Goal: Task Accomplishment & Management: Manage account settings

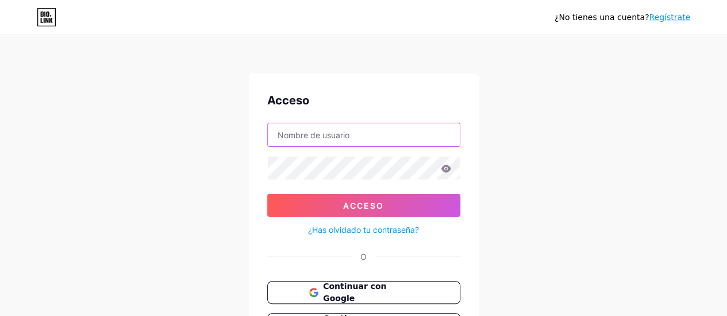
click at [368, 144] on input "text" at bounding box center [364, 134] width 192 height 23
type input "emprendetusnegocios"
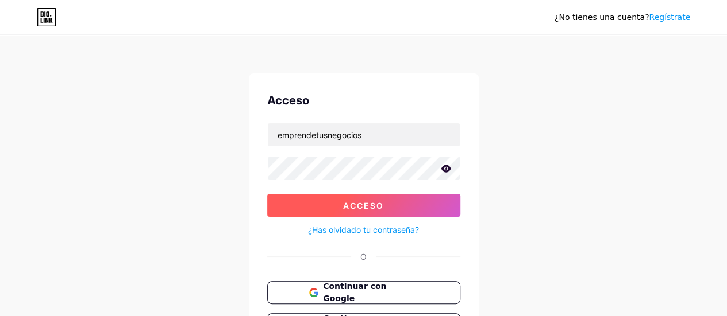
click at [415, 204] on button "Acceso" at bounding box center [363, 205] width 193 height 23
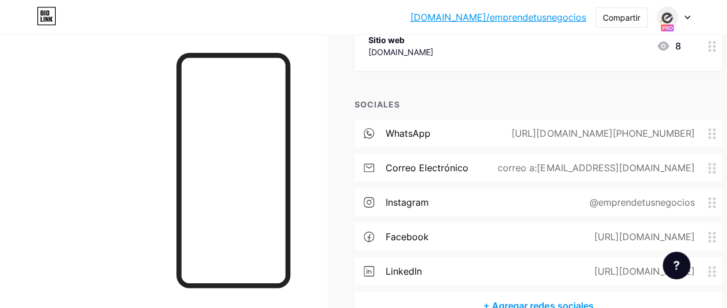
scroll to position [308, 0]
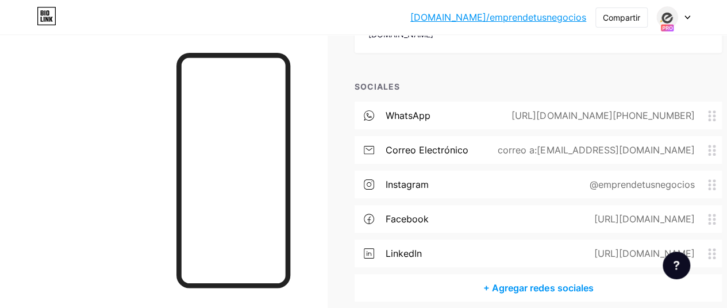
click at [640, 145] on font "correo a:contabilidad@carlosgongora.com.mx" at bounding box center [595, 149] width 196 height 11
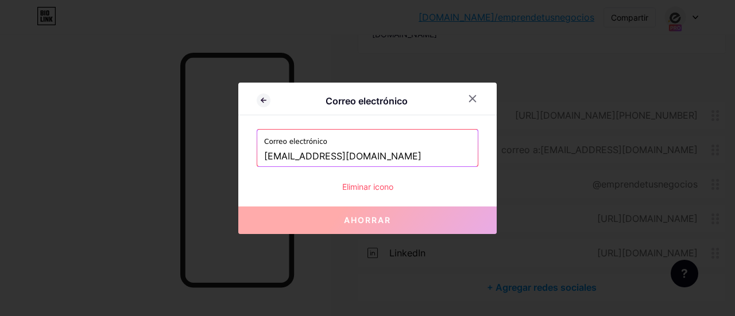
drag, startPoint x: 420, startPoint y: 154, endPoint x: 323, endPoint y: 156, distance: 97.7
click at [323, 156] on input "contabilidad@carlosgongora.com.mx" at bounding box center [367, 157] width 207 height 20
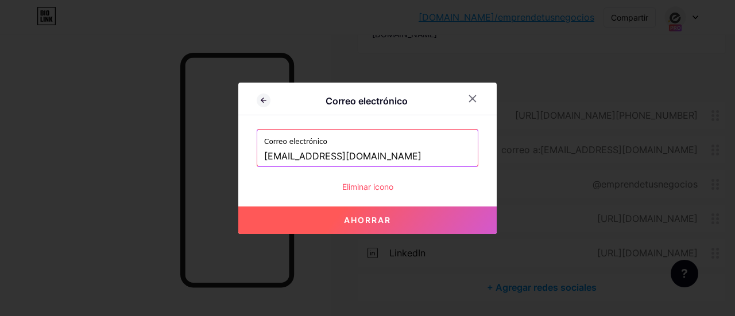
click at [391, 217] on button "Ahorrar" at bounding box center [367, 221] width 258 height 28
type input "mailto:contabilidad@emprendetusnegocios.com"
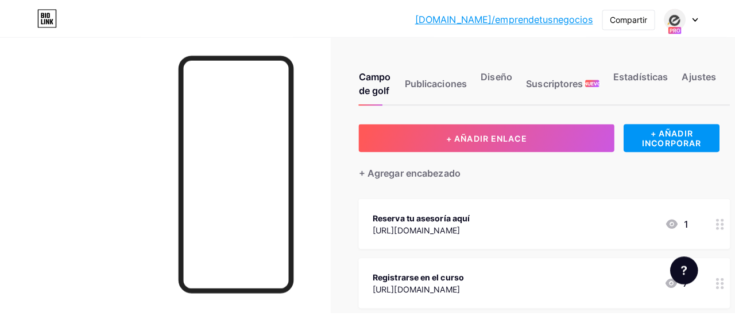
scroll to position [0, 0]
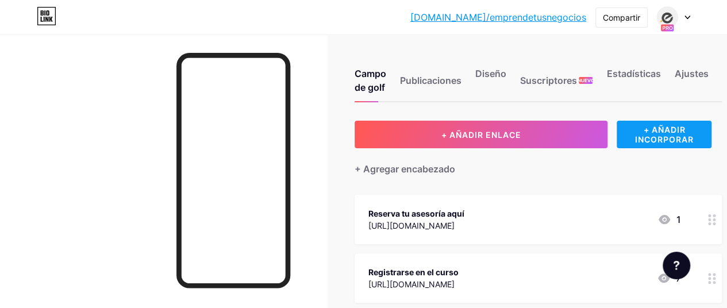
click at [636, 134] on font "+ AÑADIR INCORPORAR" at bounding box center [663, 135] width 95 height 20
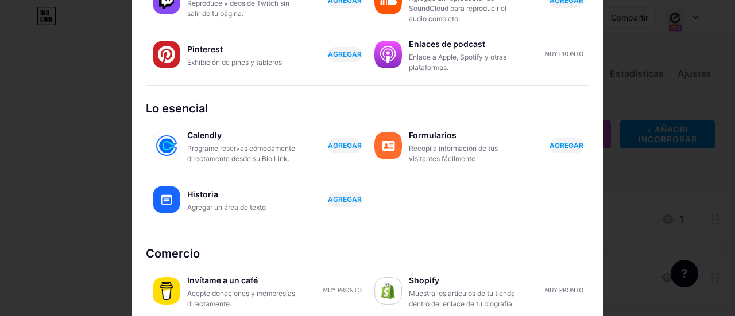
scroll to position [257, 0]
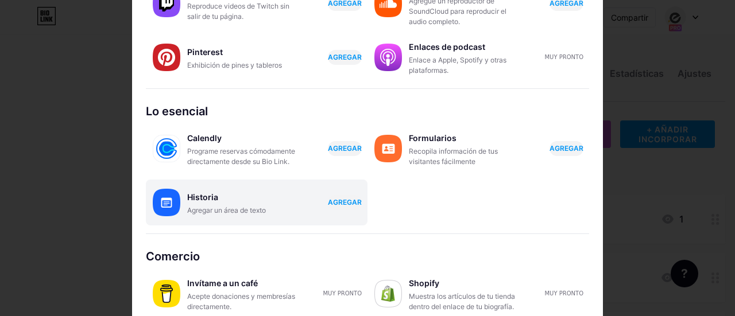
click at [194, 202] on div "Historia" at bounding box center [244, 198] width 115 height 16
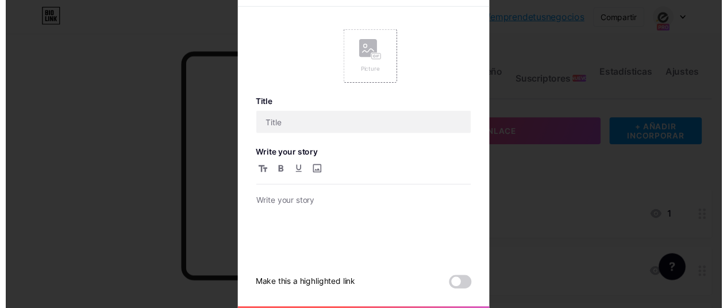
scroll to position [0, 0]
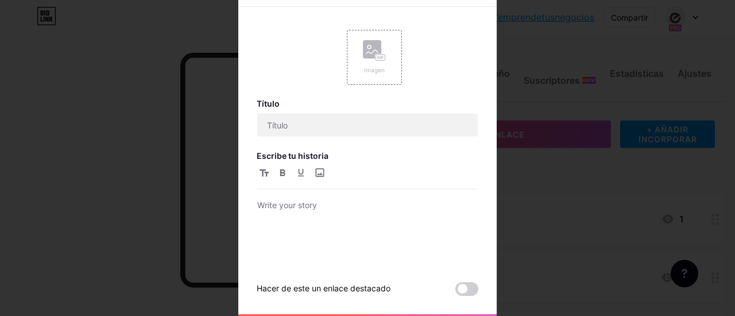
click at [106, 78] on div at bounding box center [367, 158] width 735 height 316
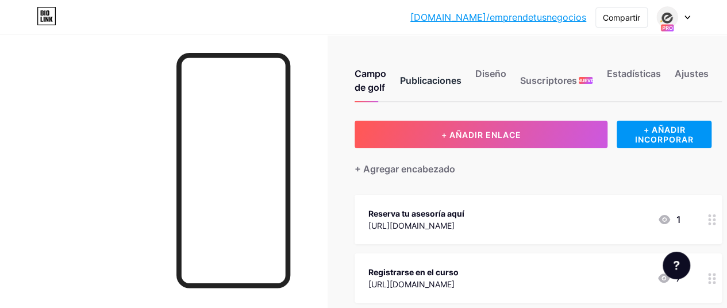
click at [420, 75] on font "Publicaciones" at bounding box center [430, 80] width 61 height 11
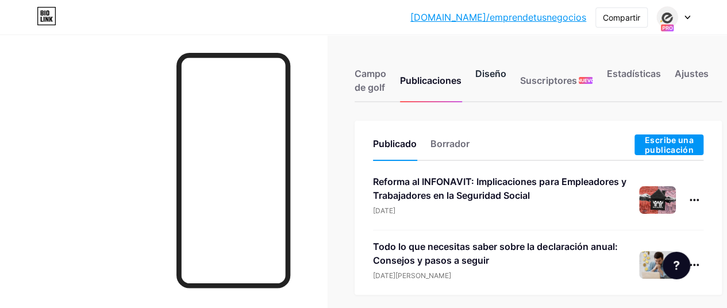
click at [487, 81] on div "Diseño" at bounding box center [490, 84] width 31 height 34
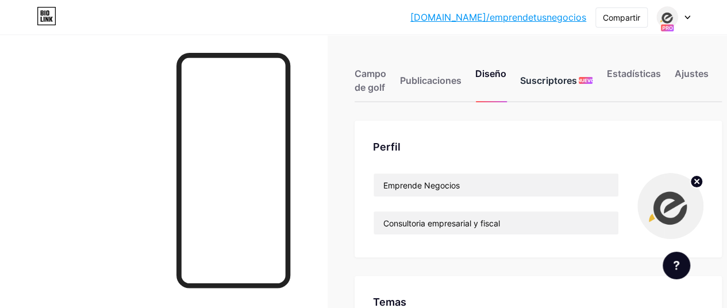
click at [532, 88] on div "Suscriptores NUEVO" at bounding box center [556, 84] width 72 height 34
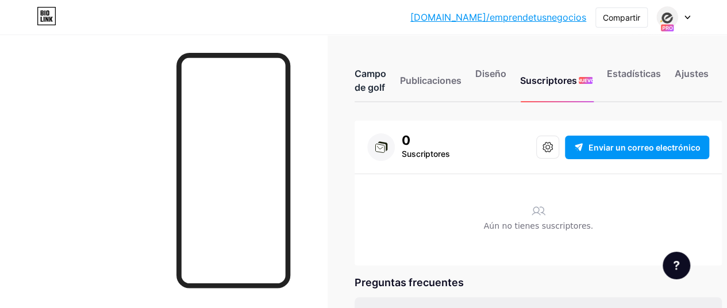
click at [373, 80] on div "Campo de golf" at bounding box center [370, 84] width 32 height 34
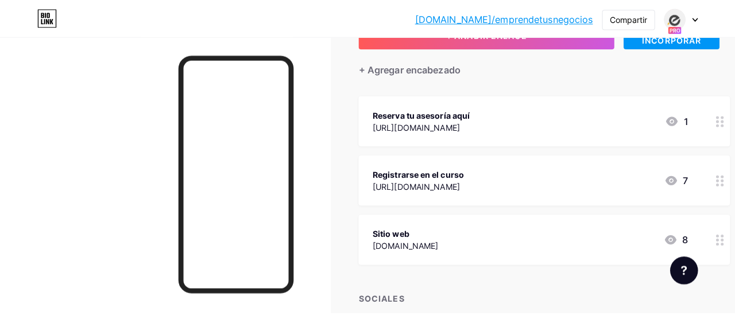
scroll to position [103, 0]
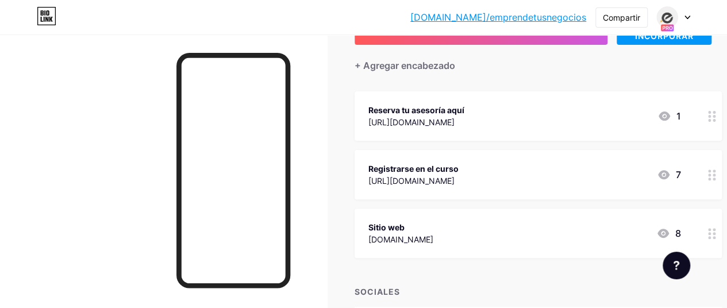
click at [454, 180] on font "https://www.emprendetusnegocios.com/" at bounding box center [411, 181] width 86 height 10
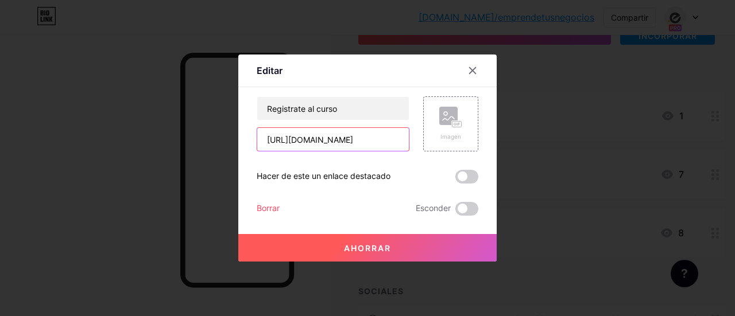
click at [352, 149] on input "https://www.emprendetusnegocios.com/" at bounding box center [333, 139] width 152 height 23
click at [352, 148] on input "https://www.emprendetusnegocios.com/" at bounding box center [333, 139] width 152 height 23
click at [352, 147] on input "https://www.emprendetusnegocios.com/" at bounding box center [333, 139] width 152 height 23
drag, startPoint x: 260, startPoint y: 144, endPoint x: 509, endPoint y: 145, distance: 249.3
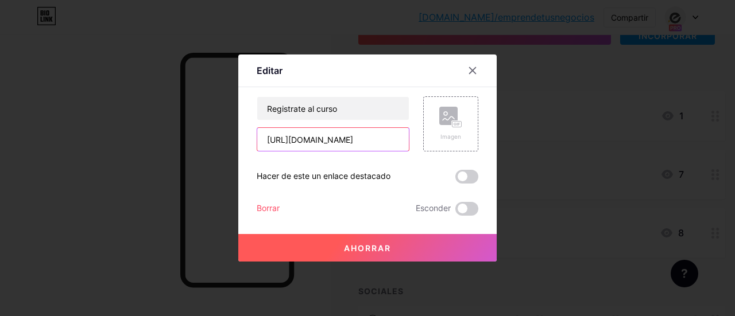
click at [509, 145] on div "Editar Contenido YouTube Reproduce videos de YouTube sin salir de tu página. AG…" at bounding box center [367, 158] width 735 height 316
paste input "home"
type input "[URL][DOMAIN_NAME]"
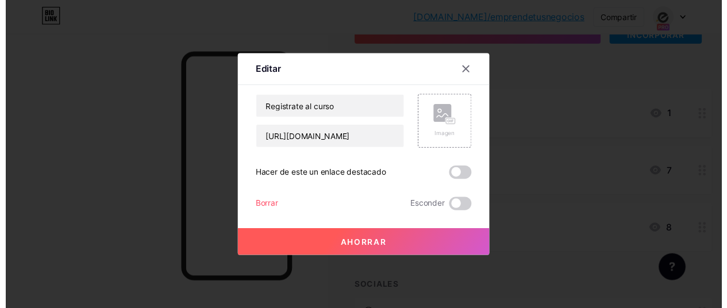
scroll to position [0, 0]
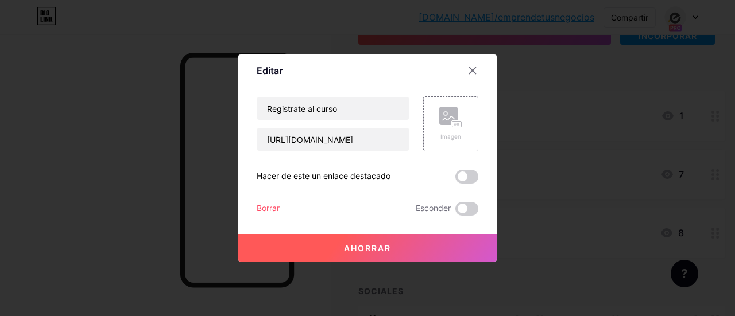
click at [378, 253] on button "Ahorrar" at bounding box center [367, 248] width 258 height 28
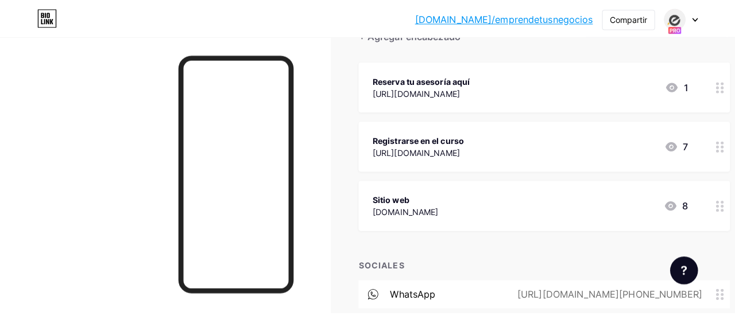
scroll to position [137, 0]
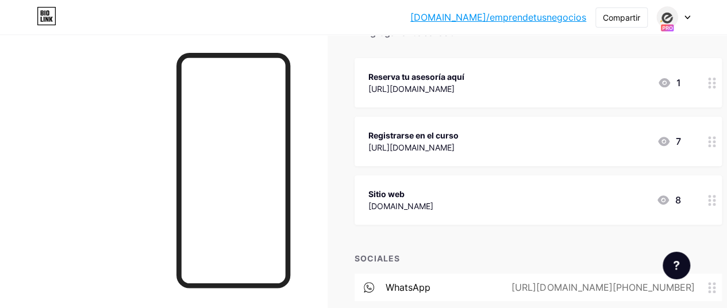
click at [541, 153] on div "Registrarse en el curso https://www.emprendetusnegocios.com/ 7" at bounding box center [524, 141] width 312 height 26
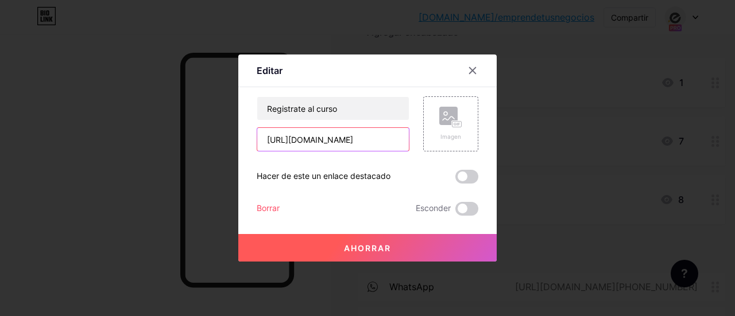
click at [384, 146] on input "[URL][DOMAIN_NAME]" at bounding box center [333, 139] width 152 height 23
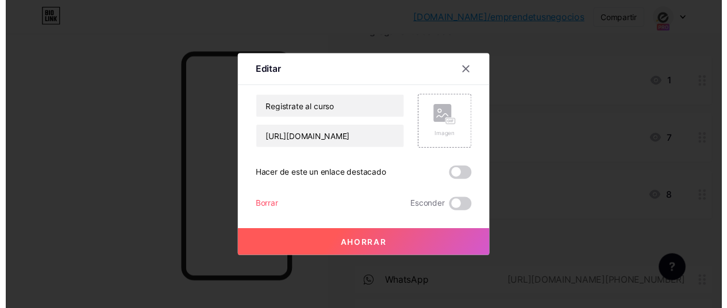
scroll to position [0, 0]
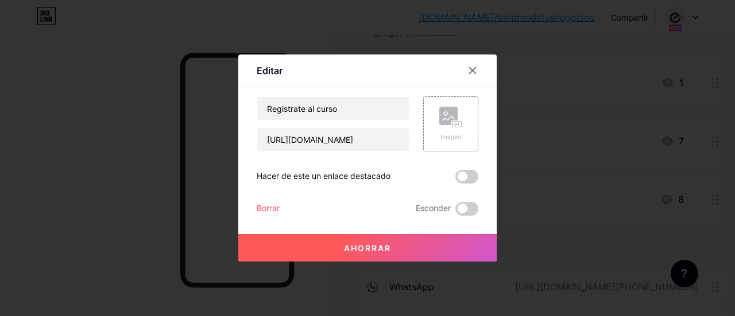
click at [397, 242] on button "Ahorrar" at bounding box center [367, 248] width 258 height 28
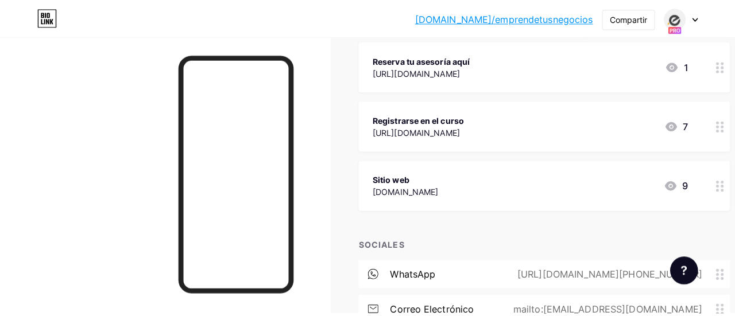
scroll to position [156, 0]
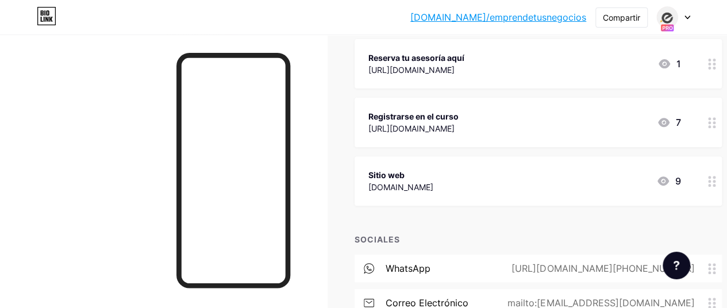
click at [650, 179] on div "Sitio web www.carlosgongora.com.mx 9" at bounding box center [524, 181] width 312 height 26
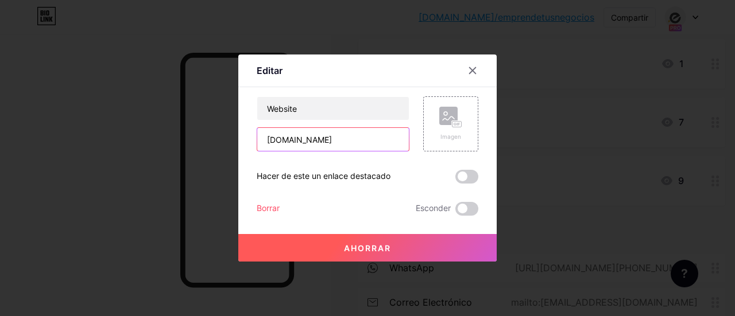
drag, startPoint x: 372, startPoint y: 136, endPoint x: 223, endPoint y: 157, distance: 150.3
click at [223, 157] on div "Editar Contenido YouTube Reproduce videos de YouTube sin salir de tu página. AG…" at bounding box center [367, 158] width 735 height 316
paste input "[URL][DOMAIN_NAME]"
drag, startPoint x: 397, startPoint y: 138, endPoint x: 370, endPoint y: 140, distance: 27.0
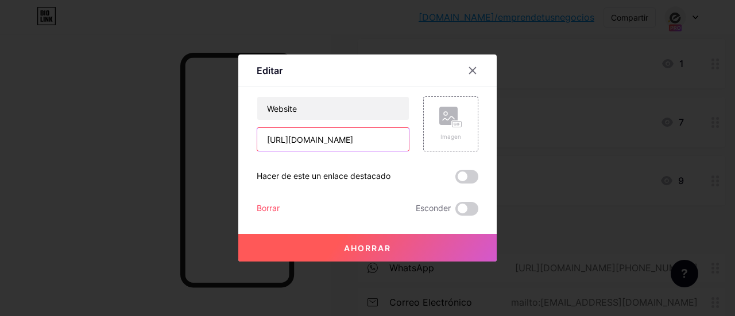
click at [370, 140] on input "https://www.emprendetusnegocios.com/home" at bounding box center [333, 139] width 152 height 23
type input "[URL][DOMAIN_NAME]"
click at [468, 172] on span at bounding box center [466, 177] width 23 height 14
click at [455, 180] on input "checkbox" at bounding box center [455, 180] width 0 height 0
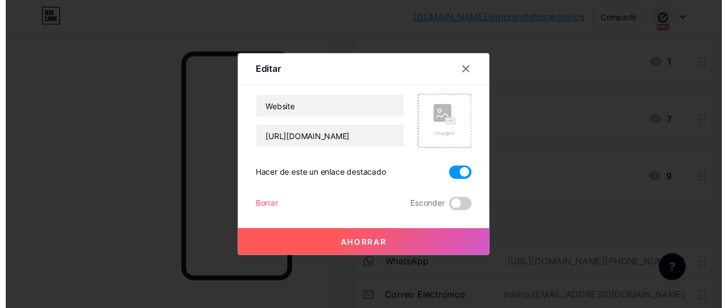
scroll to position [0, 0]
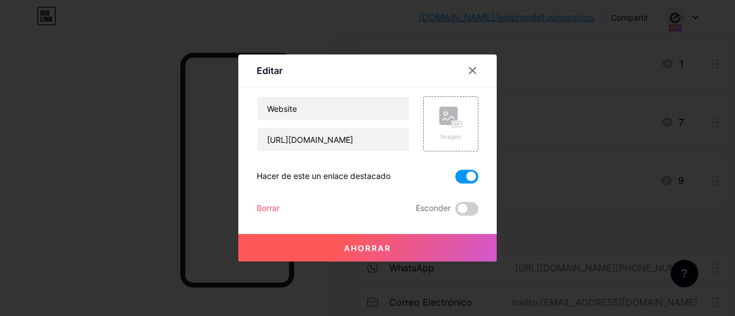
click at [418, 252] on button "Ahorrar" at bounding box center [367, 248] width 258 height 28
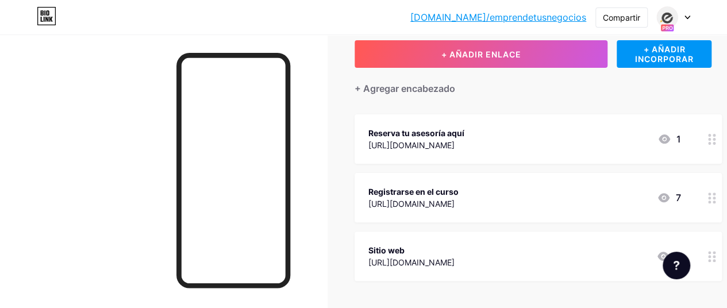
scroll to position [79, 0]
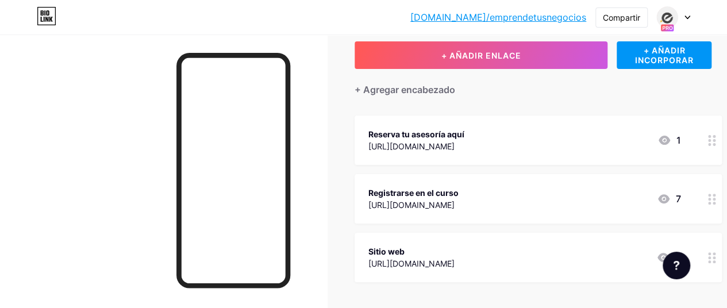
click at [687, 14] on div at bounding box center [672, 17] width 33 height 21
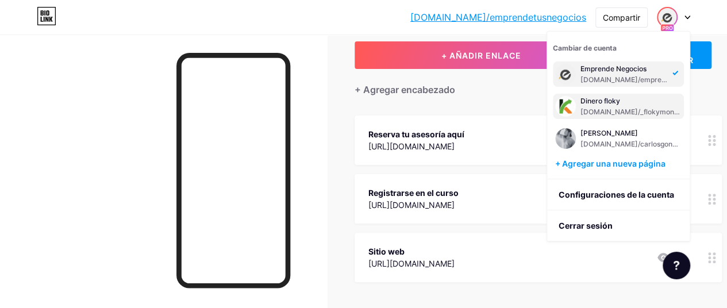
click at [623, 102] on div "Dinero floky" at bounding box center [630, 100] width 101 height 9
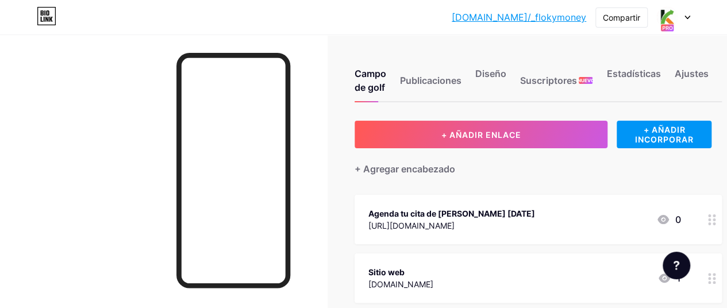
click at [687, 19] on div at bounding box center [672, 17] width 33 height 21
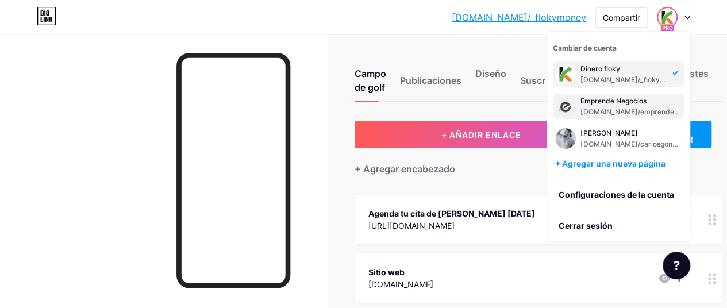
click at [607, 105] on div "Emprende Negocios bio.link/emprendetusnegocios" at bounding box center [630, 106] width 101 height 21
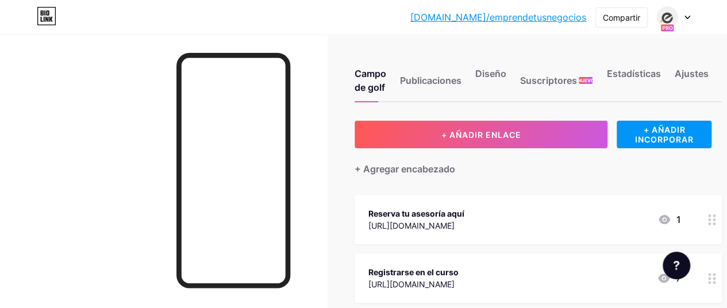
click at [309, 41] on div at bounding box center [163, 188] width 327 height 308
click at [680, 128] on font "+ AÑADIR INCORPORAR" at bounding box center [664, 135] width 59 height 20
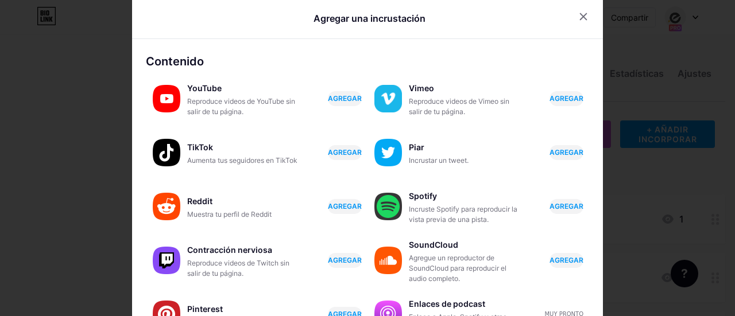
click at [41, 143] on div at bounding box center [367, 158] width 735 height 316
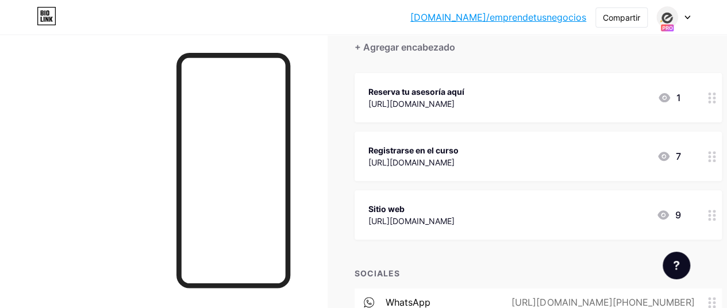
scroll to position [125, 0]
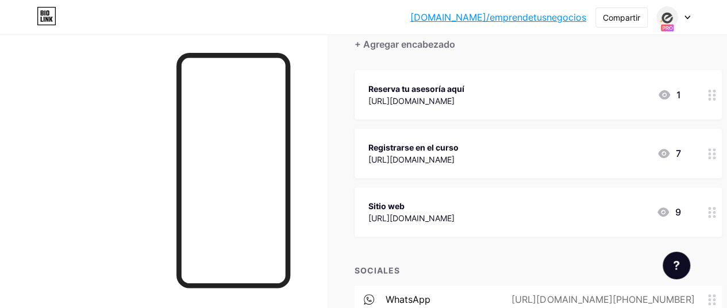
click at [603, 213] on div "Sitio web [URL][DOMAIN_NAME] 9" at bounding box center [524, 212] width 312 height 26
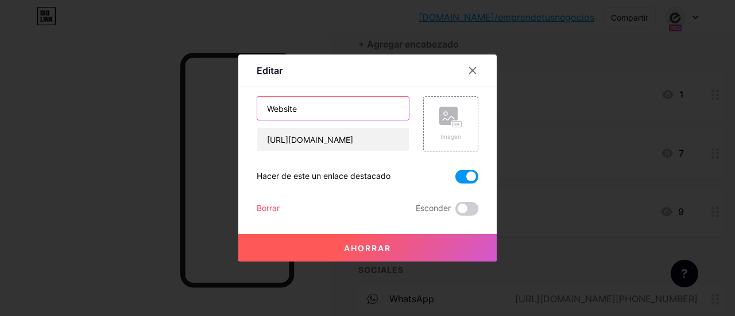
drag, startPoint x: 319, startPoint y: 105, endPoint x: 244, endPoint y: 105, distance: 75.2
click at [246, 109] on div "Editar Contenido YouTube Reproduce videos de YouTube sin salir de tu página. AG…" at bounding box center [367, 158] width 258 height 207
type input "Nuestros servicios"
click at [329, 249] on button "Ahorrar" at bounding box center [367, 248] width 258 height 28
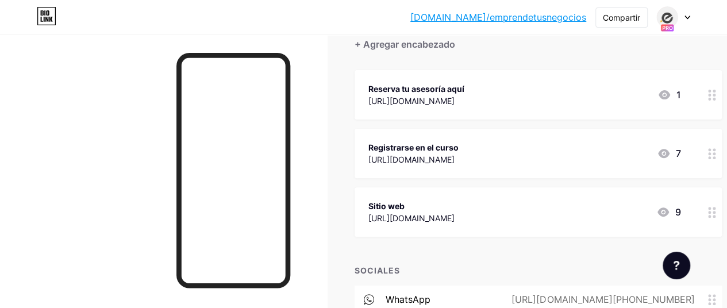
click at [688, 20] on div at bounding box center [672, 17] width 33 height 21
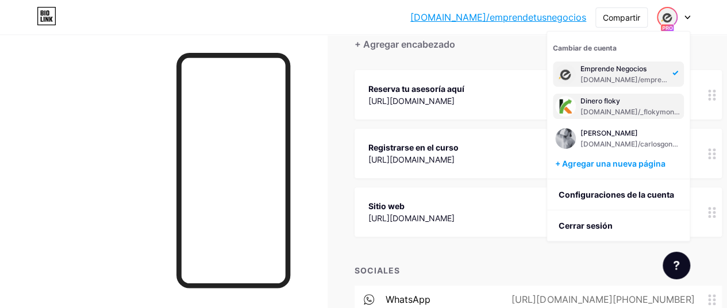
click at [629, 105] on div "Dinero floky" at bounding box center [630, 100] width 101 height 9
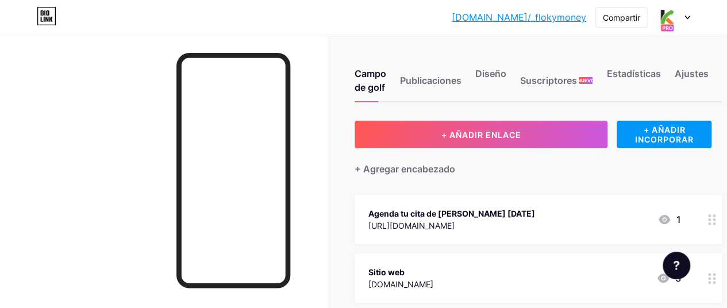
click at [612, 281] on div "Sitio web [DOMAIN_NAME] 3" at bounding box center [524, 278] width 312 height 26
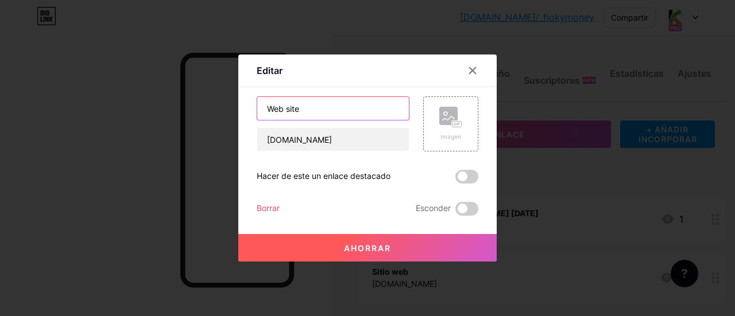
drag, startPoint x: 315, startPoint y: 112, endPoint x: 257, endPoint y: 113, distance: 57.4
click at [257, 113] on input "Web site" at bounding box center [333, 108] width 152 height 23
type input "Nuestros servicios"
click at [369, 245] on font "Ahorrar" at bounding box center [367, 249] width 47 height 10
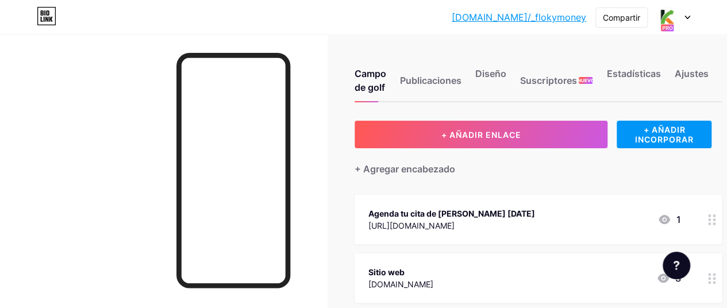
click at [433, 285] on font "[DOMAIN_NAME]" at bounding box center [400, 284] width 65 height 10
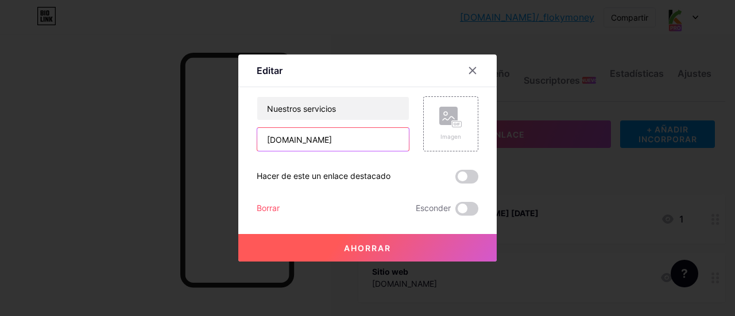
drag, startPoint x: 378, startPoint y: 140, endPoint x: 218, endPoint y: 146, distance: 160.4
click at [218, 146] on div "Editar Contenido YouTube Reproduce videos de YouTube sin salir de tu página. AG…" at bounding box center [367, 158] width 735 height 316
click at [468, 74] on icon at bounding box center [472, 70] width 9 height 9
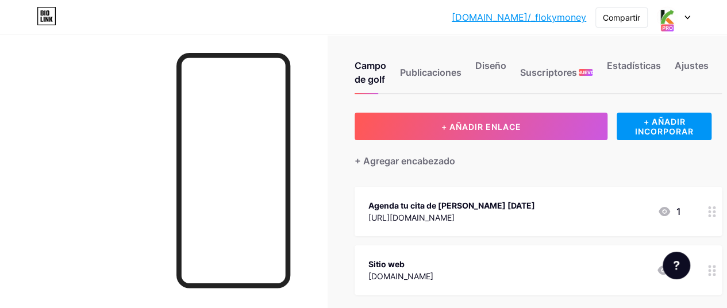
scroll to position [7, 0]
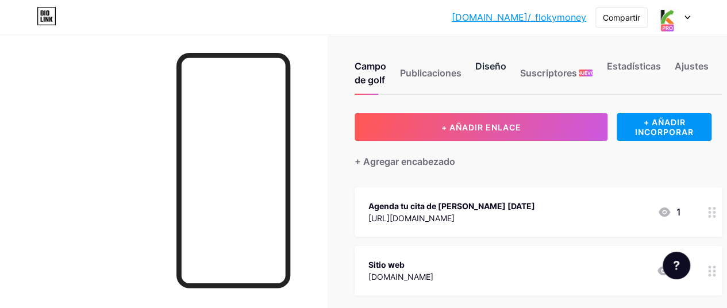
click at [496, 68] on font "Diseño" at bounding box center [490, 65] width 31 height 11
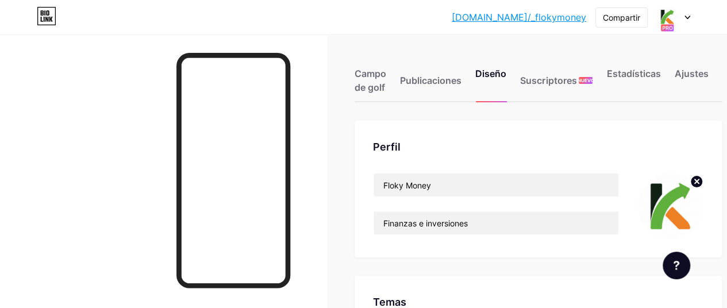
type input "#ffffff"
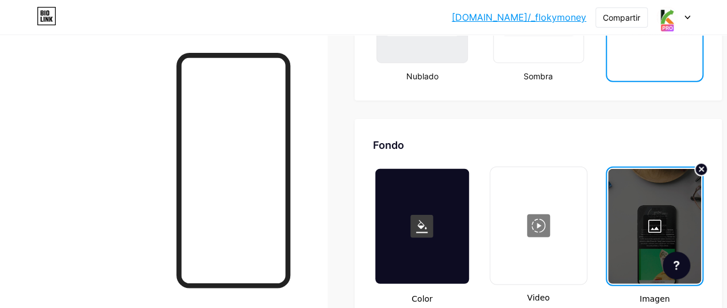
scroll to position [1451, 0]
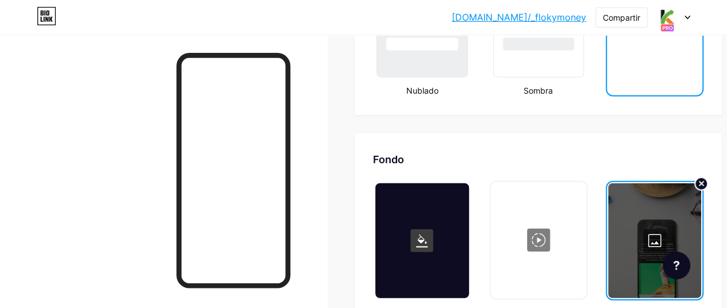
click at [448, 214] on div at bounding box center [421, 240] width 93 height 115
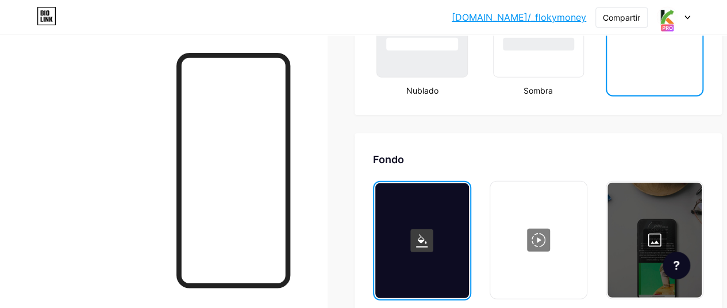
click at [421, 237] on rect at bounding box center [421, 240] width 23 height 23
type input "#ffffff"
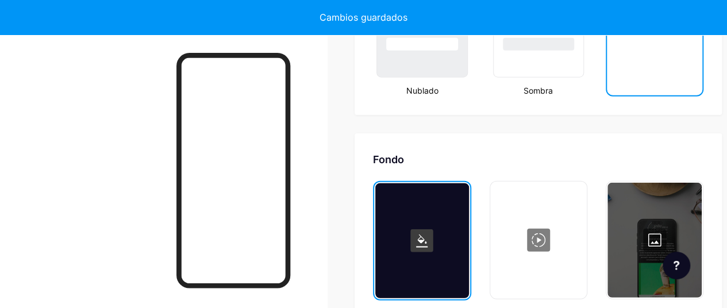
type input "#ffffff"
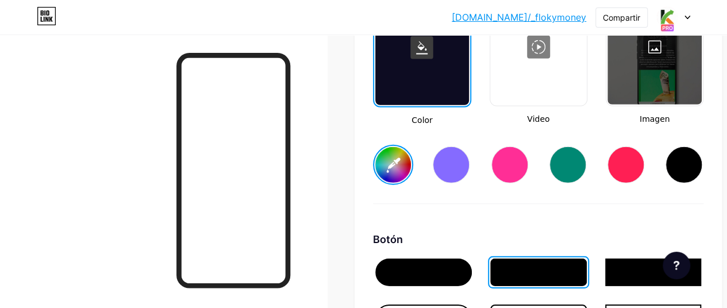
scroll to position [1655, 0]
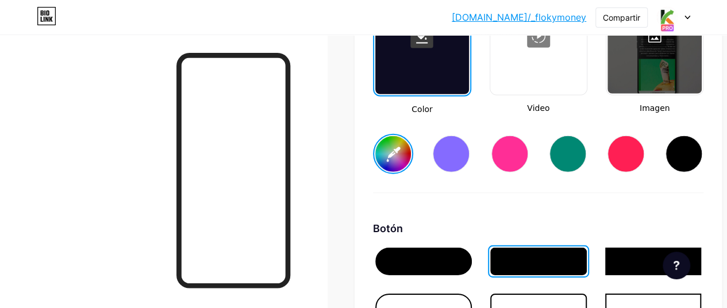
click at [401, 156] on input "#ffffff" at bounding box center [393, 154] width 36 height 36
click at [582, 158] on div at bounding box center [567, 154] width 37 height 37
type input "#ffffff"
type input "#008873"
click at [576, 157] on div at bounding box center [567, 154] width 37 height 37
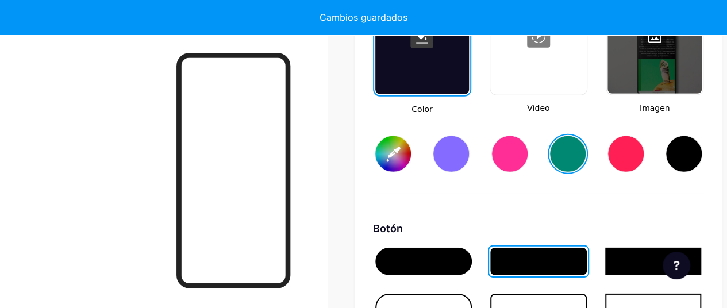
type input "#ffffff"
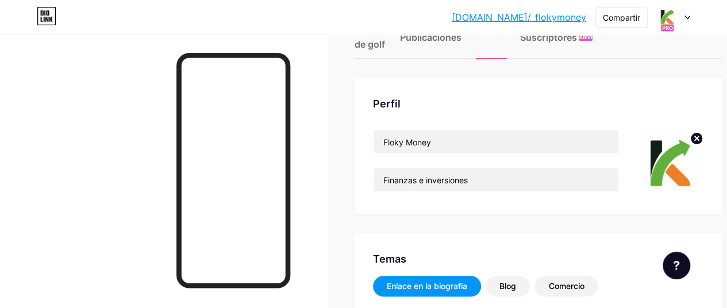
scroll to position [29, 0]
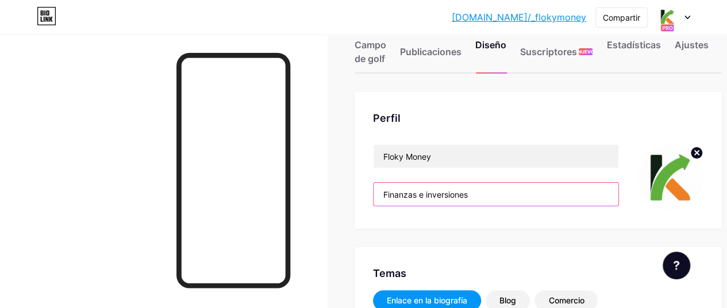
drag, startPoint x: 481, startPoint y: 191, endPoint x: 356, endPoint y: 198, distance: 125.4
paste input "💰 Aprende a hacer crecer tu dinero 📈 Consejos claros para invertir y ahorrar 🏦 …"
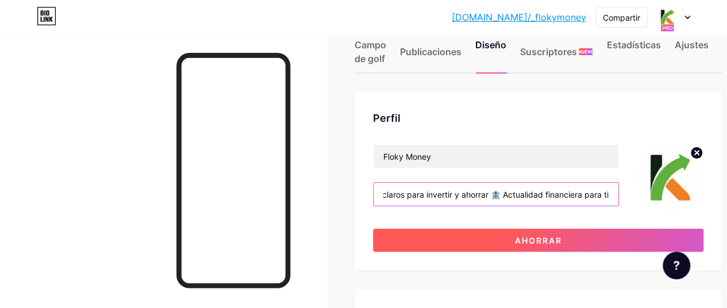
type input "💰 Aprende a hacer crecer tu dinero 📈 Consejos claros para invertir y ahorrar 🏦 …"
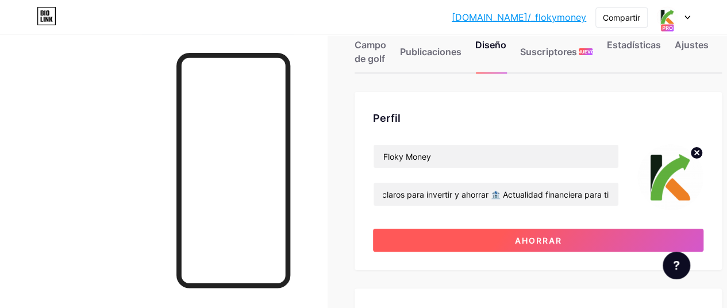
scroll to position [0, 0]
click at [531, 238] on font "Ahorrar" at bounding box center [538, 240] width 47 height 10
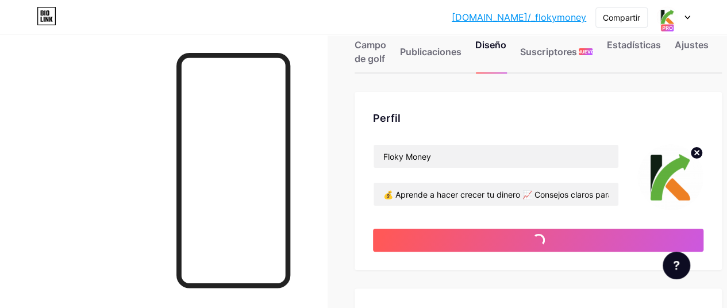
type input "#ffffff"
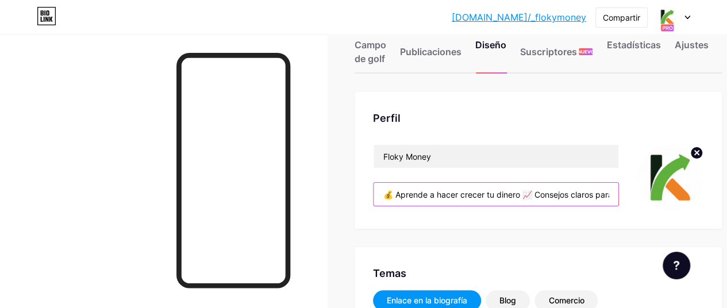
click at [402, 188] on input "💰 Aprende a hacer crecer tu dinero 📈 Consejos claros para invertir y ahorrar 🏦 …" at bounding box center [495, 194] width 245 height 23
click at [385, 195] on input "💰 Aprende a hacer crecer tu dinero 📈 Consejos claros para invertir y ahorrar 🏦 …" at bounding box center [495, 194] width 245 height 23
click at [527, 195] on input "💰 Aprende a hacer crecer tu dinero 📈 Consejos claros para invertir y ahorrar 🏦 …" at bounding box center [495, 194] width 245 height 23
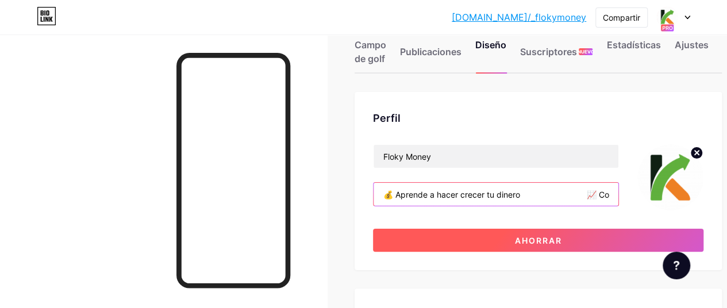
type input "💰 Aprende a hacer crecer tu dinero 📈 Consejos claros para invertir y ahorrar 🏦 …"
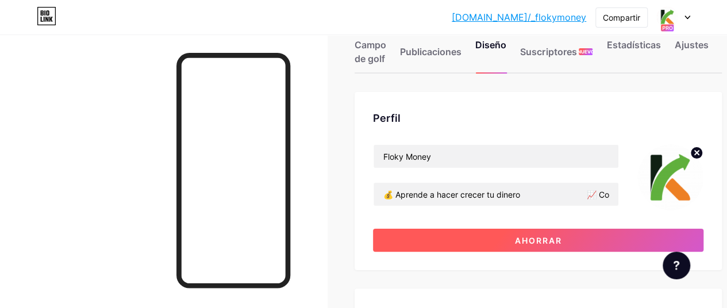
click at [556, 242] on font "Ahorrar" at bounding box center [538, 240] width 47 height 10
type input "#ffffff"
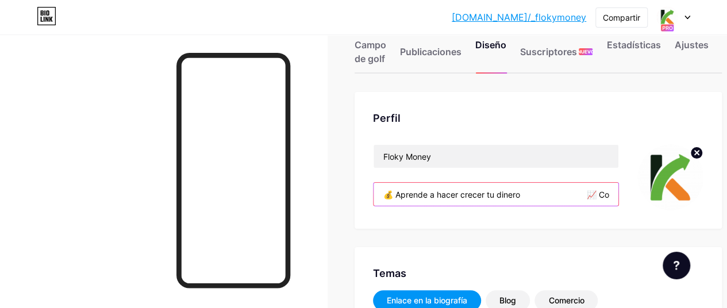
click at [585, 195] on input "💰 Aprende a hacer crecer tu dinero 📈 Consejos claros para invertir y ahorrar 🏦 …" at bounding box center [495, 194] width 245 height 23
click at [592, 198] on input "💰 Aprende a hacer crecer tu dinero 📈 Consejos claros para invertir y ahorrar 🏦 …" at bounding box center [495, 194] width 245 height 23
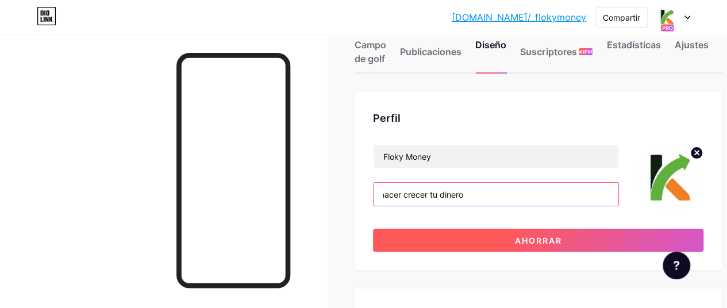
scroll to position [0, 61]
type input "💰 Aprende a hacer crecer tu dinero 📈 Consejos claros para invertir y ahorrar 🏦 …"
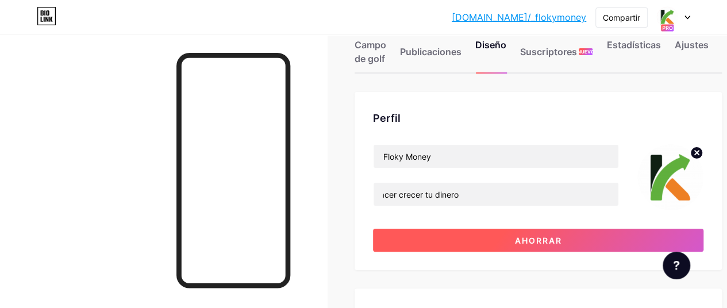
click at [562, 240] on font "Ahorrar" at bounding box center [538, 240] width 47 height 10
type input "#ffffff"
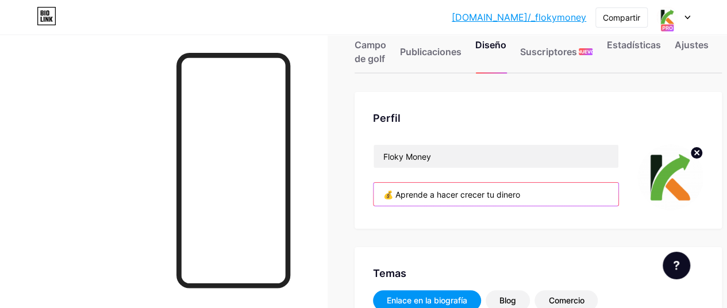
click at [577, 199] on input "💰 Aprende a hacer crecer tu dinero 📈 Consejos claros para invertir y ahorrar 🏦 …" at bounding box center [495, 194] width 245 height 23
drag, startPoint x: 527, startPoint y: 192, endPoint x: 551, endPoint y: 190, distance: 24.2
click at [551, 190] on input "💰 Aprende a hacer crecer tu dinero 📈 Consejos claros para invertir y ahorrar 🏦 …" at bounding box center [495, 194] width 245 height 23
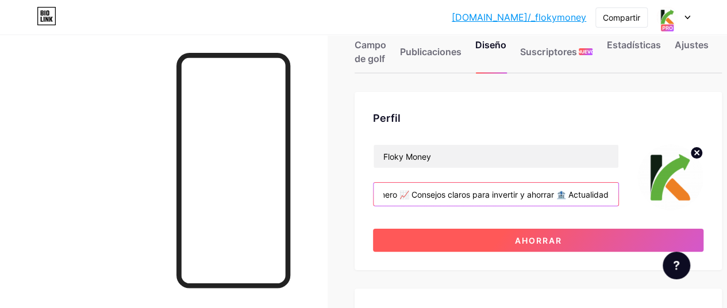
type input "💰 Aprende a hacer crecer tu dinero 📈 Consejos claros para invertir y ahorrar 🏦 …"
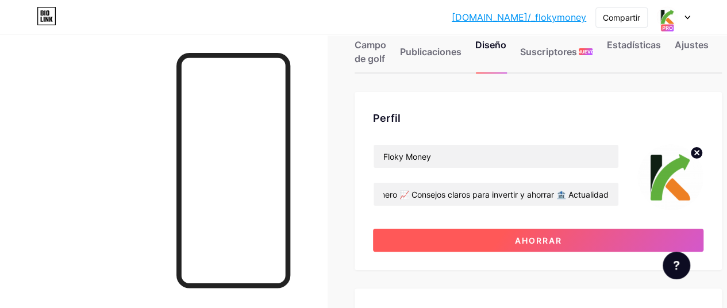
scroll to position [0, 0]
click at [503, 230] on button "Ahorrar" at bounding box center [538, 240] width 330 height 23
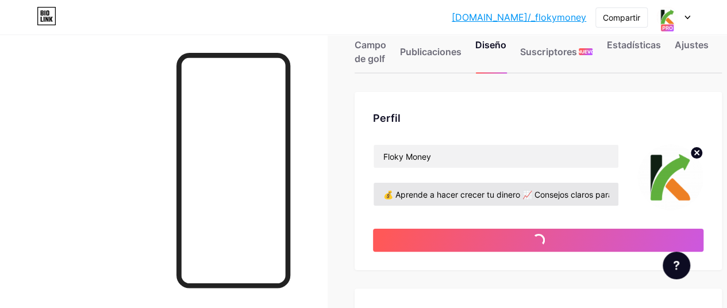
type input "#ffffff"
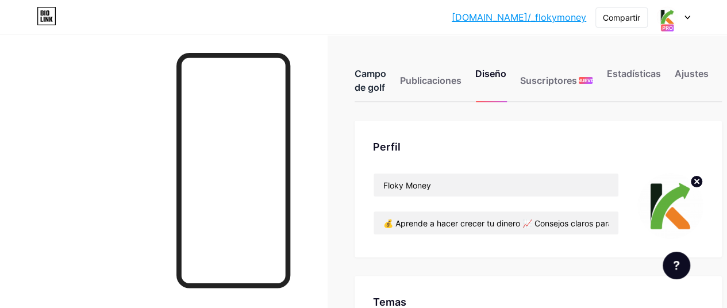
click at [380, 86] on font "Campo de golf" at bounding box center [370, 80] width 32 height 25
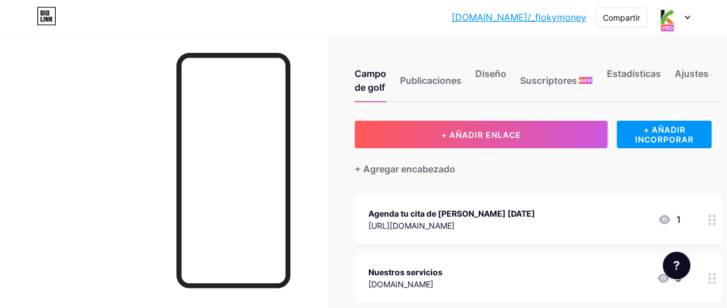
click at [624, 213] on div "Agenda tu cita de Finanzas Hoy https://calendly.com/contabilidad-carlosgongora 1" at bounding box center [524, 219] width 312 height 26
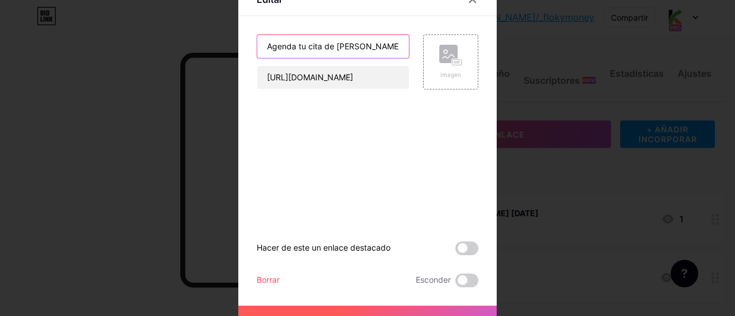
drag, startPoint x: 388, startPoint y: 50, endPoint x: 207, endPoint y: 50, distance: 180.9
click at [209, 50] on div "Editar Agenda tu cita de Finanzas Hoy https://calendly.com/contabilidad-carlosg…" at bounding box center [367, 158] width 735 height 316
paste input "text"
paste input "📅 Agenda tu asesoría financiera GRATIS"
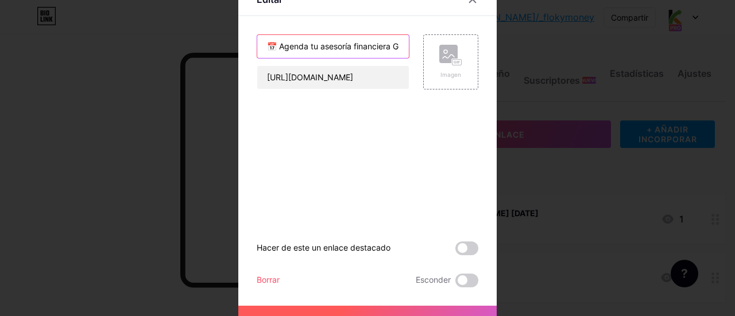
scroll to position [0, 24]
click at [282, 47] on input "📅 Agenda tu asesoría financiera GRATIS" at bounding box center [333, 46] width 152 height 23
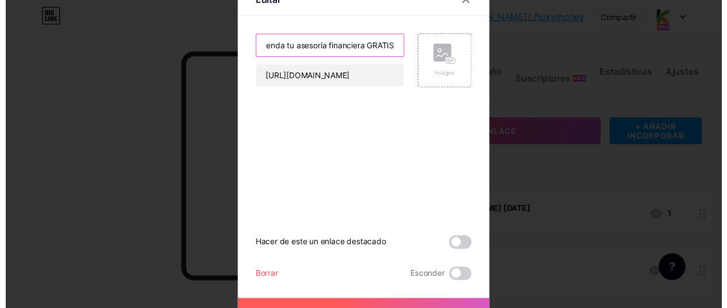
scroll to position [0, 0]
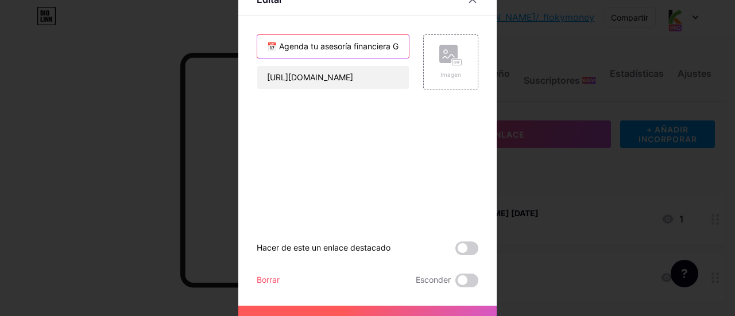
type input "📅 Agenda tu asesoría financiera GRATIS"
click at [396, 307] on button "Ahorrar" at bounding box center [367, 320] width 258 height 28
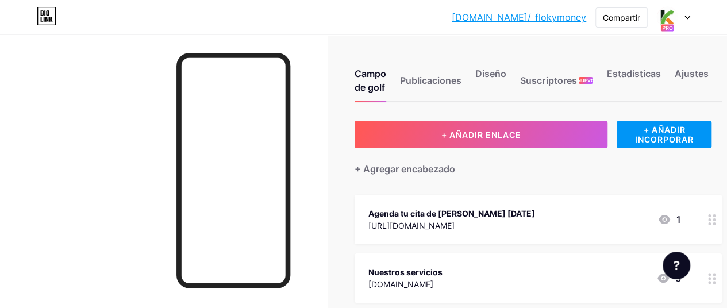
click at [585, 222] on div "Agenda tu cita de Finanzas Hoy https://calendly.com/contabilidad-carlosgongora 1" at bounding box center [524, 219] width 312 height 26
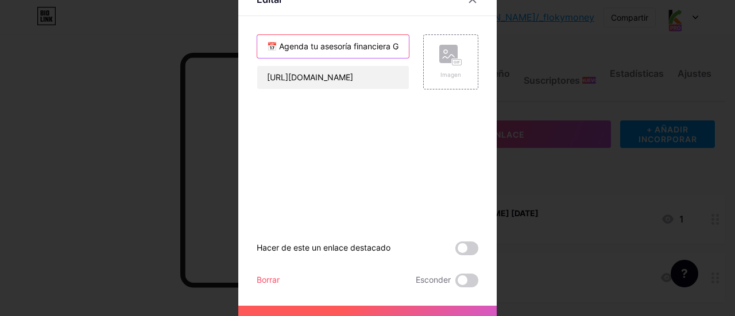
click at [277, 50] on input "📅 Agenda tu asesoría financiera GRATIS" at bounding box center [333, 46] width 152 height 23
type input "Agenda tu asesoría financiera GRATIS"
click at [381, 307] on button "Ahorrar" at bounding box center [367, 320] width 258 height 28
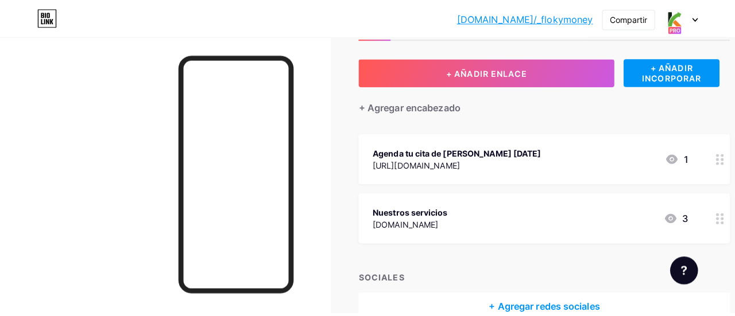
scroll to position [64, 0]
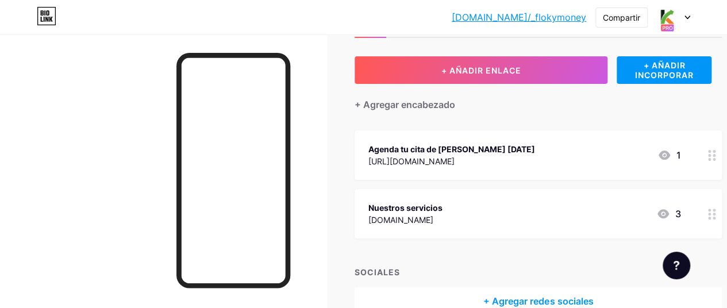
click at [572, 210] on div "Nuestros servicios www.carlosgongora.com.mx 3" at bounding box center [524, 213] width 312 height 26
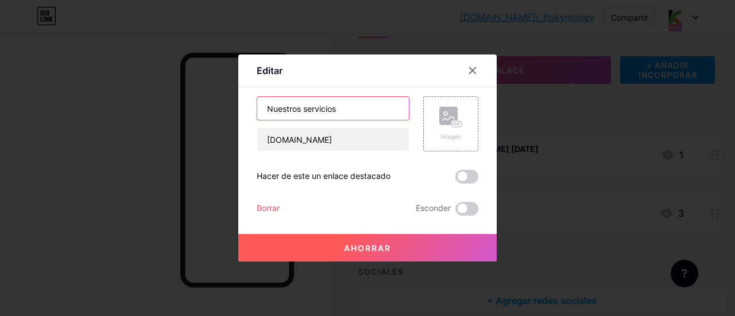
drag, startPoint x: 362, startPoint y: 110, endPoint x: 221, endPoint y: 110, distance: 141.3
click at [221, 110] on div "Editar Contenido YouTube Reproduce videos de YouTube sin salir de tu página. AG…" at bounding box center [367, 158] width 735 height 316
paste input "🚀 Descubre cómo crecer tu dinero"
type input "🚀 Descubre cómo crecer tu dinero"
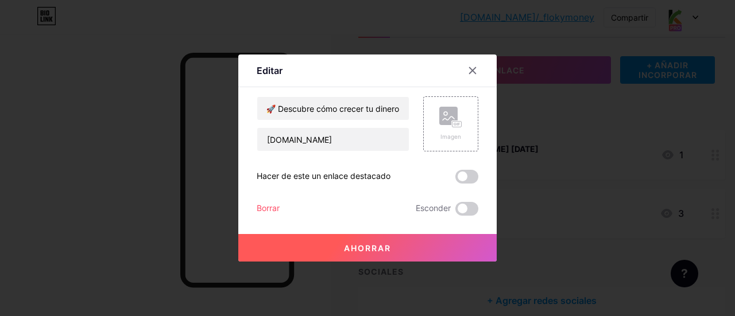
click at [379, 241] on button "Ahorrar" at bounding box center [367, 248] width 258 height 28
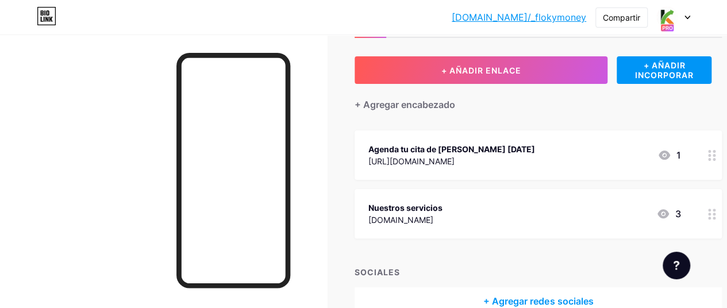
click at [586, 155] on div "Agenda tu cita de Finanzas Hoy https://calendly.com/contabilidad-carlosgongora 1" at bounding box center [524, 155] width 312 height 26
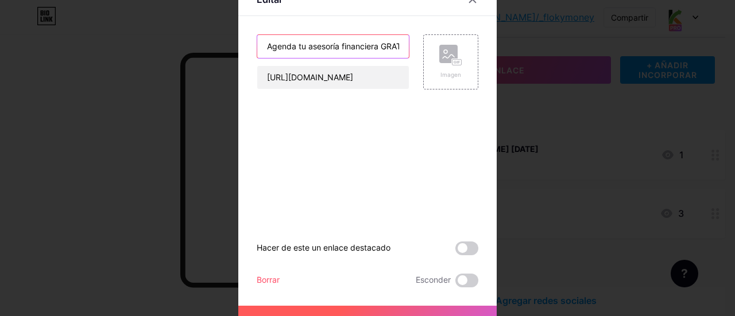
click at [382, 43] on input "Agenda tu asesoría financiera GRATIS" at bounding box center [333, 46] width 152 height 23
click at [397, 48] on input "Agenda tu asesoría financiera GRATIS" at bounding box center [333, 46] width 152 height 23
drag, startPoint x: 257, startPoint y: 50, endPoint x: 501, endPoint y: 50, distance: 244.7
click at [501, 50] on div "Editar Agenda tu asesoría financiera GRATIS https://calendly.com/contabilidad-c…" at bounding box center [367, 158] width 735 height 316
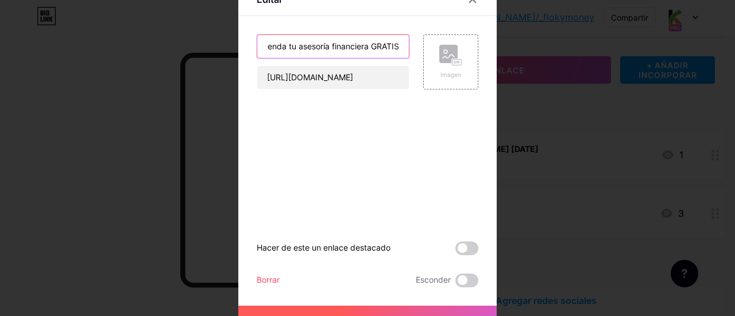
paste input "📅"
type input "📅 Agenda tu asesoría financiera GRATIS"
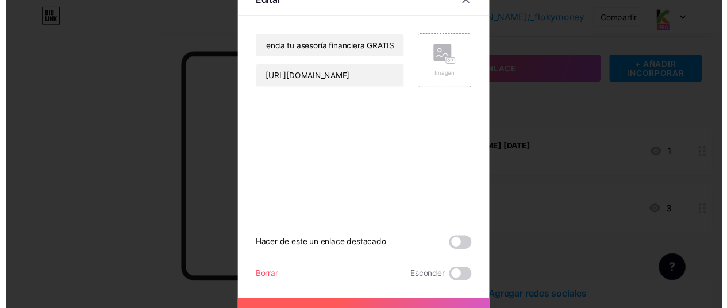
scroll to position [0, 0]
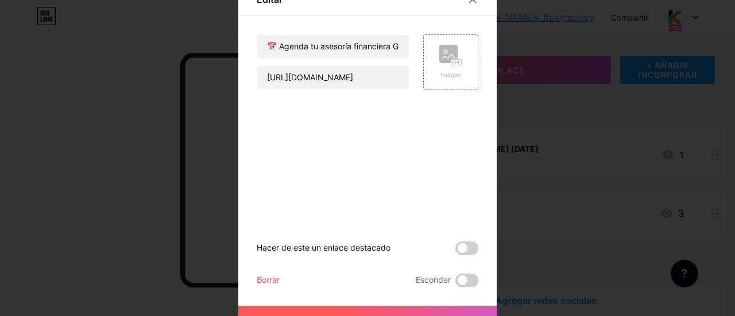
click at [379, 307] on button "Ahorrar" at bounding box center [367, 320] width 258 height 28
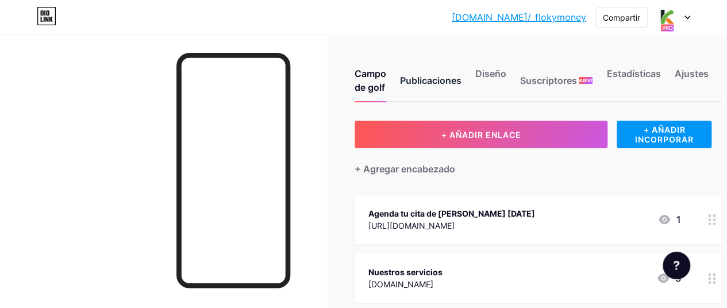
click at [433, 88] on div "Publicaciones" at bounding box center [430, 84] width 61 height 34
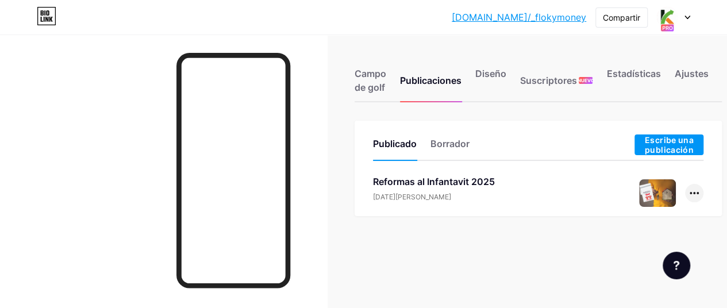
click at [698, 193] on icon at bounding box center [693, 193] width 9 height 2
click at [647, 271] on font "Editar" at bounding box center [653, 275] width 22 height 10
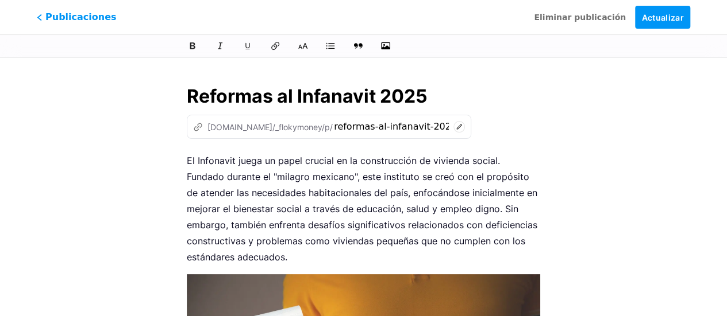
drag, startPoint x: 465, startPoint y: 99, endPoint x: 144, endPoint y: 111, distance: 321.9
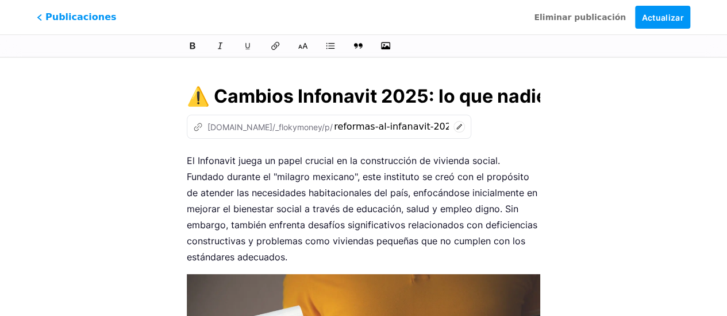
scroll to position [0, 74]
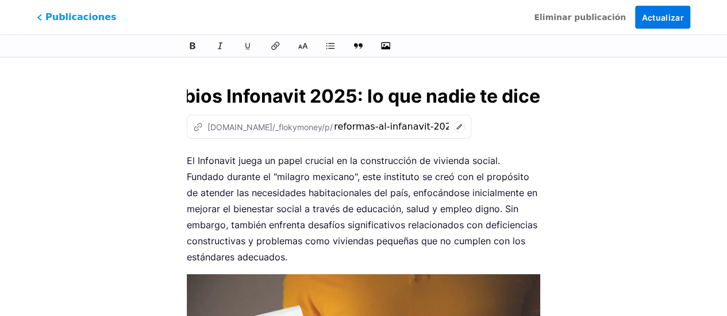
type input "⚠️ Cambios Infonavit 2025: lo que nadie te dice"
click at [665, 19] on font "Actualizar" at bounding box center [662, 18] width 43 height 10
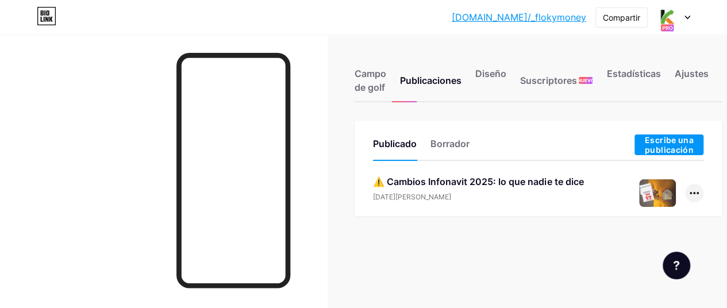
click at [693, 195] on div at bounding box center [694, 193] width 18 height 18
click at [650, 272] on font "Editar" at bounding box center [653, 275] width 22 height 10
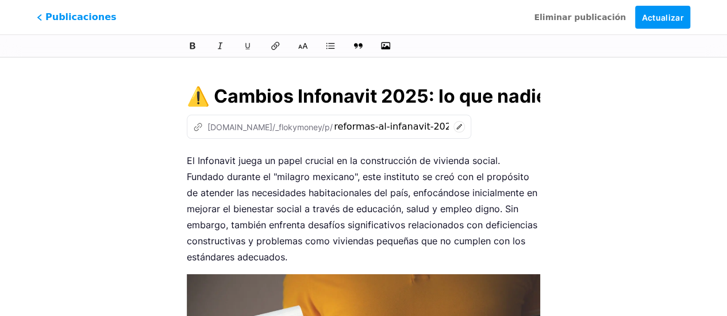
click at [191, 101] on input "⚠️ Cambios Infonavit 2025: lo que nadie te dice" at bounding box center [363, 97] width 353 height 28
click at [655, 9] on button "Actualizar" at bounding box center [662, 17] width 55 height 23
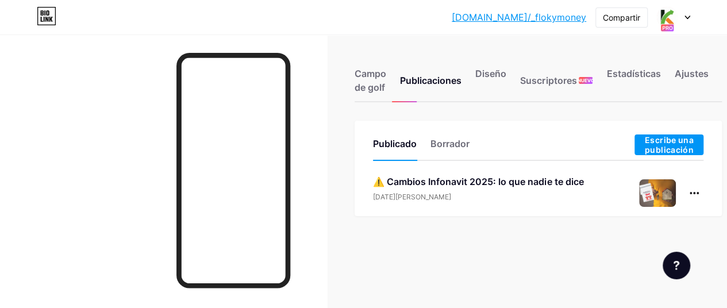
click at [681, 21] on div at bounding box center [672, 17] width 33 height 21
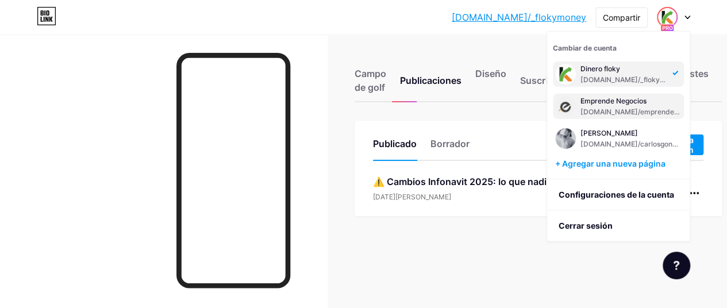
click at [593, 107] on font "[DOMAIN_NAME]/emprendetusnegocios" at bounding box center [646, 111] width 133 height 9
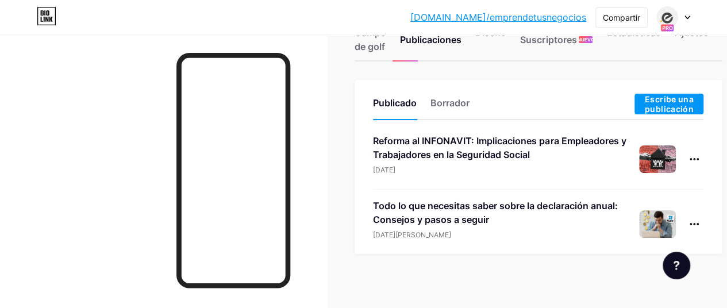
scroll to position [48, 0]
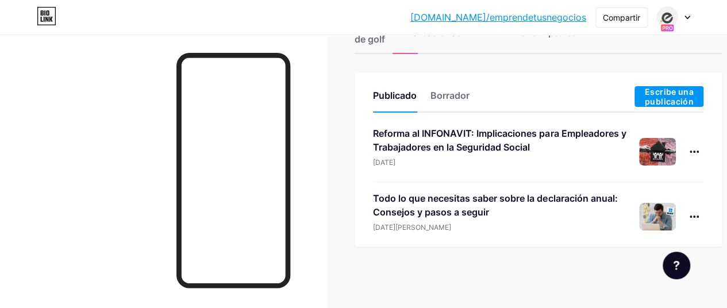
click at [156, 65] on div at bounding box center [163, 188] width 327 height 308
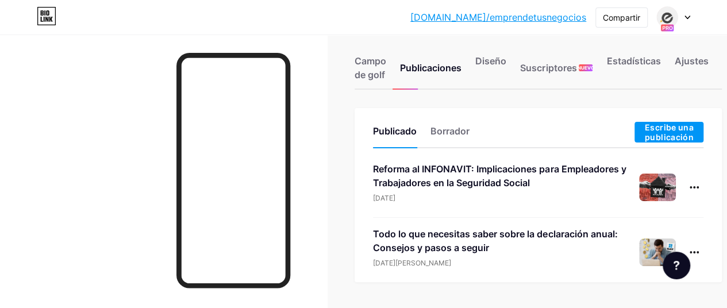
scroll to position [0, 0]
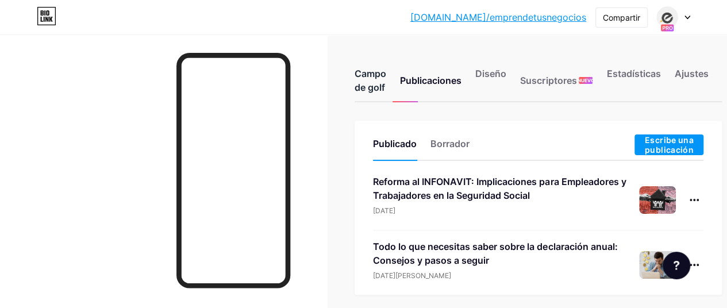
click at [378, 83] on font "Campo de golf" at bounding box center [370, 80] width 32 height 25
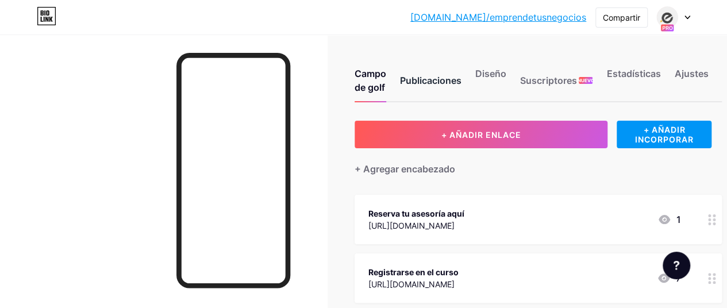
click at [420, 82] on font "Publicaciones" at bounding box center [430, 80] width 61 height 11
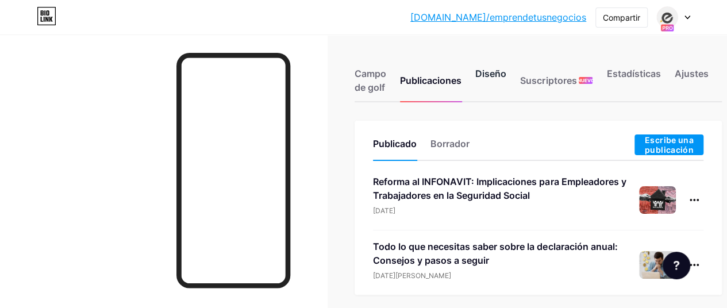
click at [484, 76] on font "Diseño" at bounding box center [490, 73] width 31 height 11
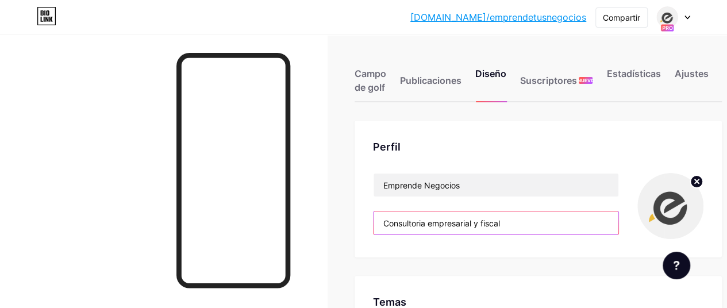
click at [491, 222] on input "Consultoria empresarial y fiscal" at bounding box center [495, 222] width 245 height 23
drag, startPoint x: 511, startPoint y: 220, endPoint x: 320, endPoint y: 212, distance: 190.9
type input "#1c1c1c"
paste input "📊 Impulsa tu negocio y paga menos impuestos 💼 Asesoría empresarial y fiscal par…"
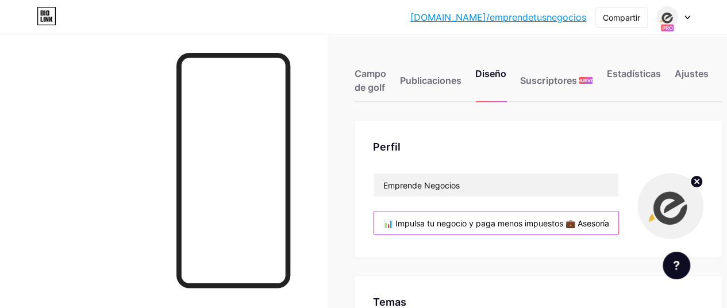
scroll to position [0, 328]
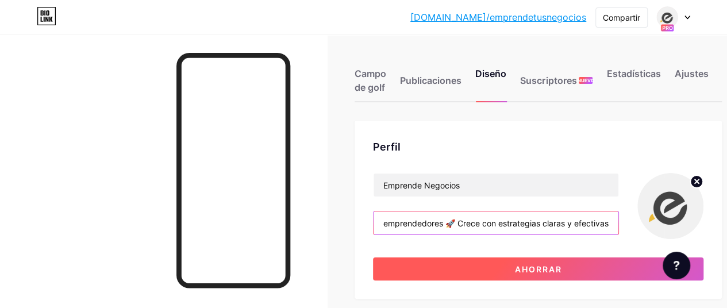
type input "📊 Impulsa tu negocio y paga menos impuestos 💼 Asesoría empresarial y fiscal par…"
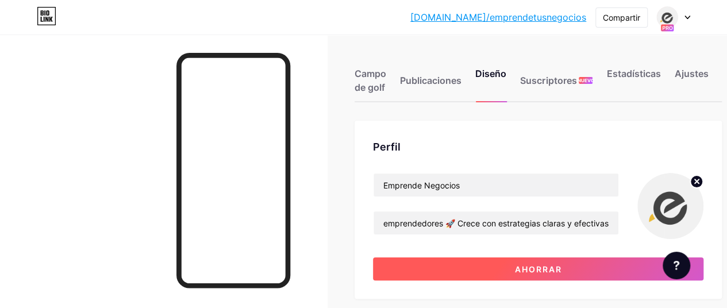
scroll to position [0, 0]
click at [497, 274] on button "Ahorrar" at bounding box center [538, 268] width 330 height 23
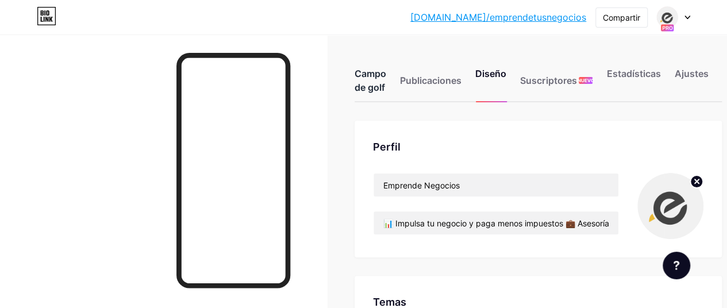
click at [368, 77] on font "Campo de golf" at bounding box center [370, 80] width 32 height 25
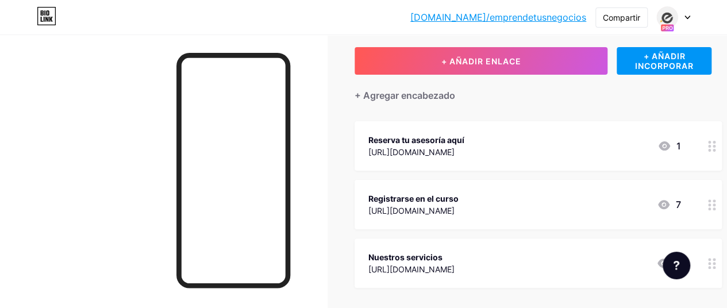
scroll to position [77, 0]
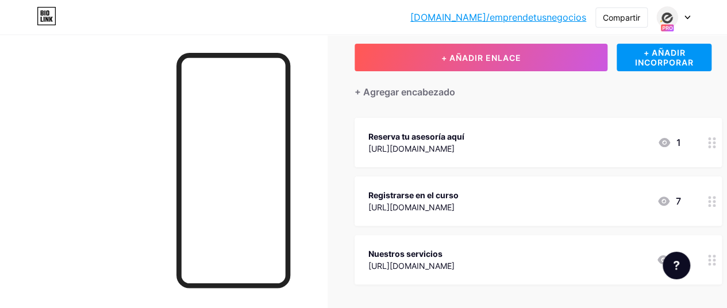
click at [690, 143] on div "Reserva tu asesoría aquí https://calendly.com/contabilidad-carlosgongora 1" at bounding box center [537, 142] width 367 height 49
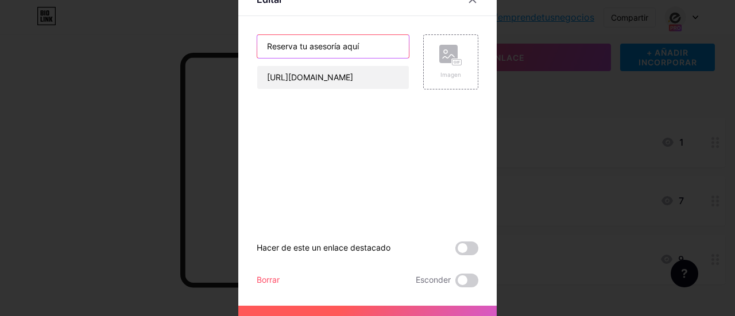
drag, startPoint x: 354, startPoint y: 47, endPoint x: 222, endPoint y: 56, distance: 132.4
click at [222, 56] on div "Editar Reserva tu asesoría aquí https://calendly.com/contabilidad-carlosgongora…" at bounding box center [367, 158] width 735 height 316
paste input "📅 Agenda tu asesoría GRATIS"
type input "📅 Agenda tu asesoría GRATIS"
click at [424, 307] on button "Ahorrar" at bounding box center [367, 320] width 258 height 28
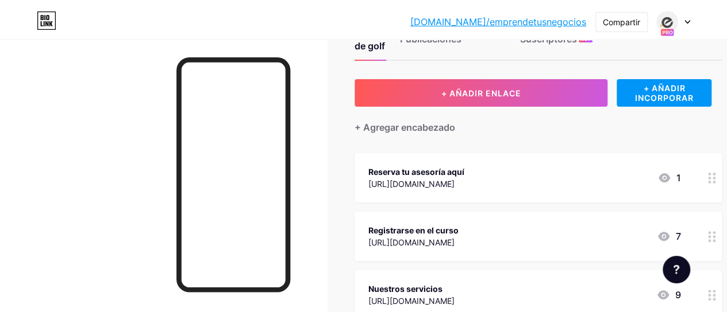
scroll to position [0, 0]
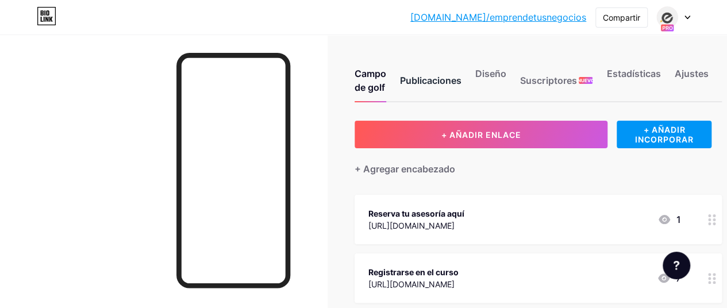
click at [439, 83] on font "Publicaciones" at bounding box center [430, 80] width 61 height 11
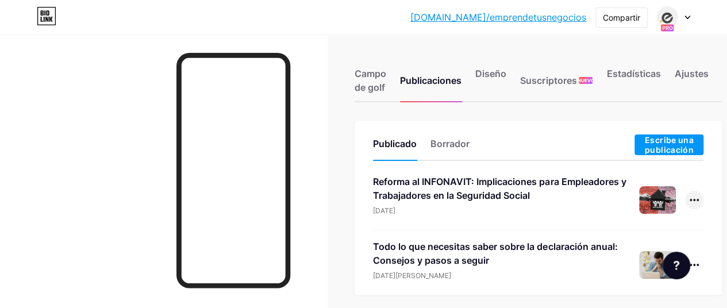
click at [698, 200] on icon at bounding box center [693, 200] width 9 height 2
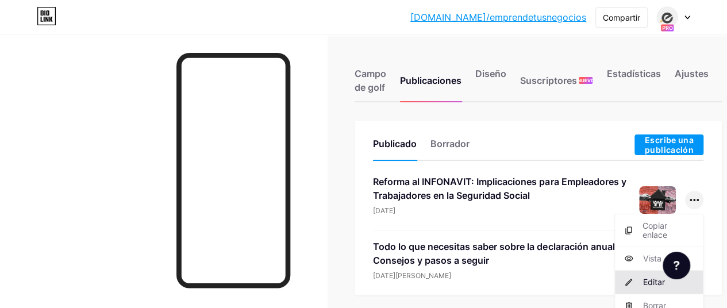
click at [661, 284] on font "Editar" at bounding box center [653, 282] width 22 height 10
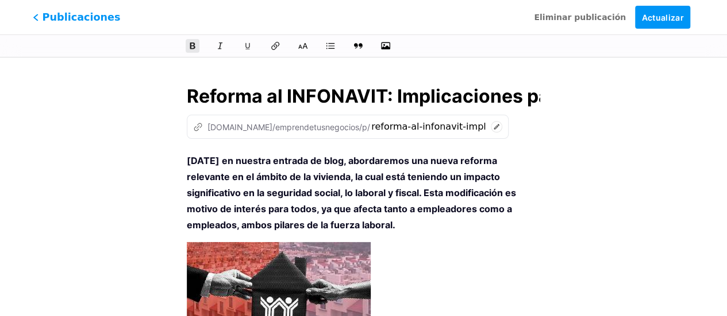
click at [72, 20] on font "Publicaciones" at bounding box center [82, 17] width 78 height 12
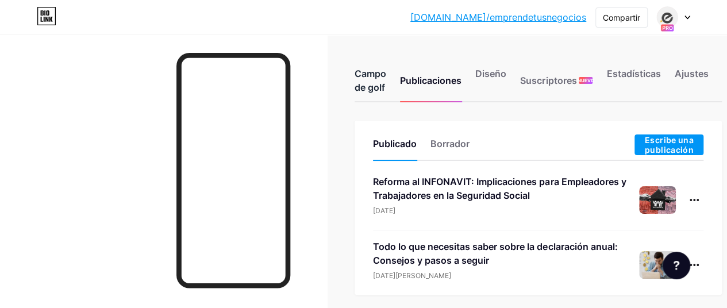
click at [378, 83] on font "Campo de golf" at bounding box center [370, 80] width 32 height 25
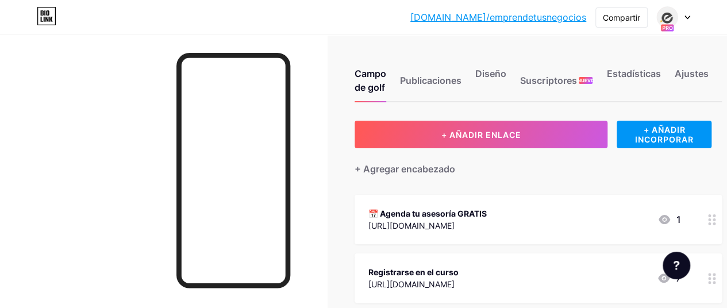
click at [575, 273] on div "Registrarse en el curso https://www.emprendetusnegocios.com/inicio 7" at bounding box center [524, 278] width 312 height 26
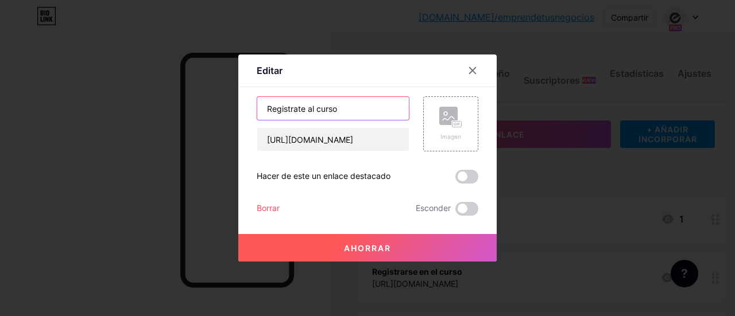
drag, startPoint x: 363, startPoint y: 109, endPoint x: 220, endPoint y: 100, distance: 143.3
click at [221, 99] on div "Editar Contenido YouTube Reproduce videos de YouTube sin salir de tu página. AG…" at bounding box center [367, 158] width 735 height 316
paste input "🎓 Aprende a optimizar tus impuestos"
type input "🎓 Aprende a optimizar tus impuestos"
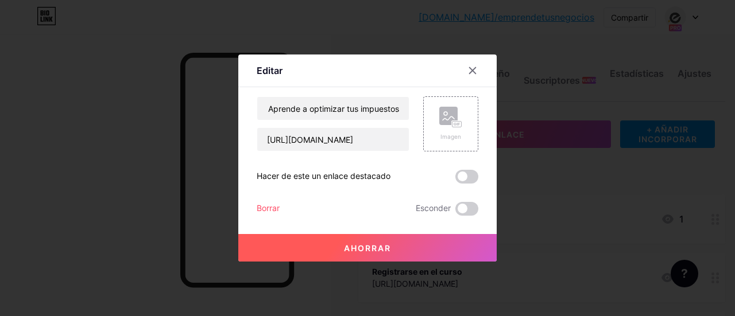
click at [400, 241] on button "Ahorrar" at bounding box center [367, 248] width 258 height 28
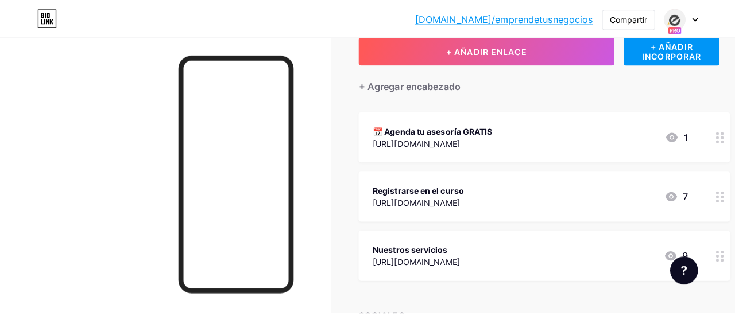
scroll to position [86, 0]
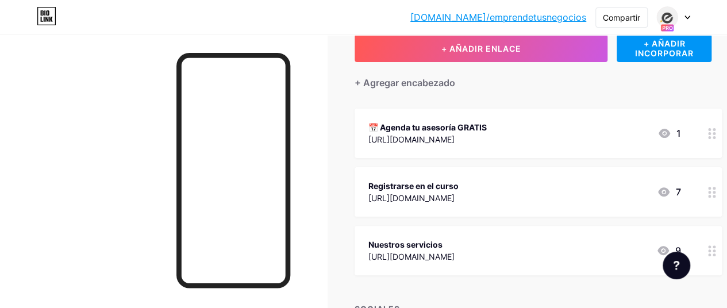
click at [401, 240] on font "Nuestros servicios" at bounding box center [405, 245] width 74 height 10
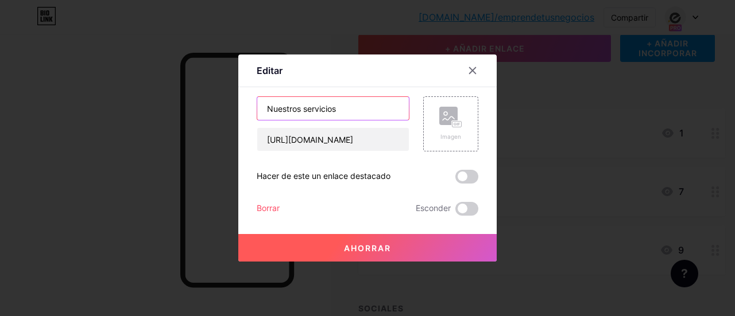
drag, startPoint x: 357, startPoint y: 114, endPoint x: 226, endPoint y: 111, distance: 131.0
click at [226, 111] on div "Editar Contenido YouTube Reproduce videos de YouTube sin salir de tu página. AG…" at bounding box center [367, 158] width 735 height 316
paste input "🚀 Crece con estrategias claras y efectiva"
type input "🚀 Crece con estrategias claras y efectivas"
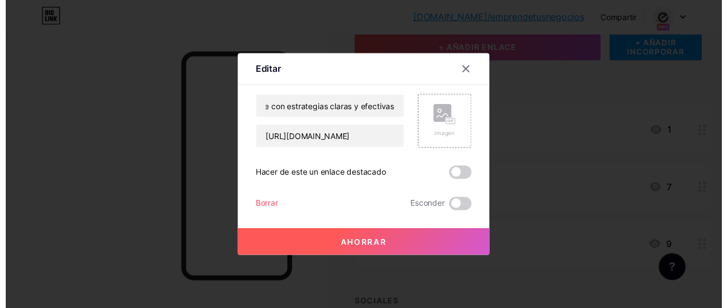
scroll to position [0, 0]
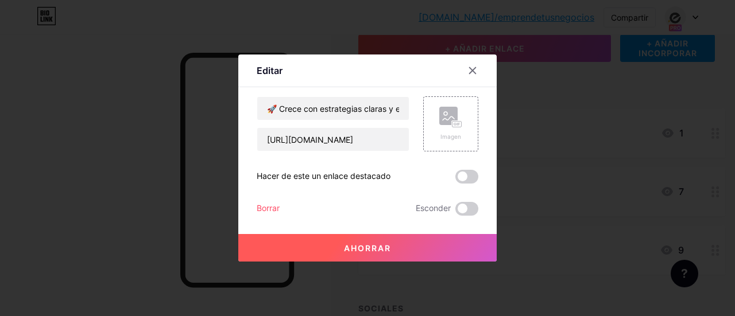
click at [385, 252] on font "Ahorrar" at bounding box center [367, 249] width 47 height 10
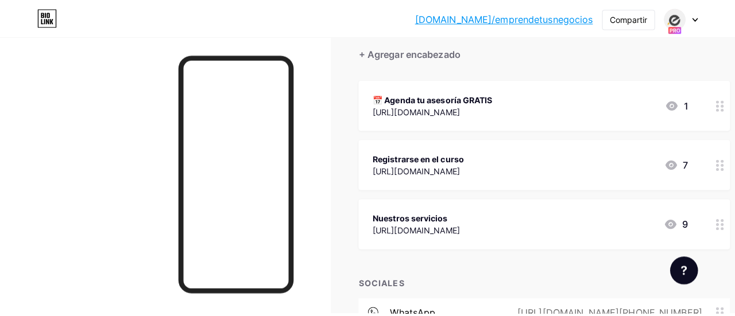
scroll to position [115, 0]
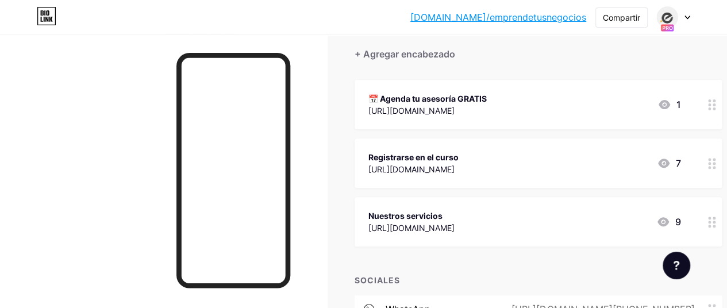
click at [629, 217] on div "Nuestros servicios https://www.emprendetusnegocios.com 9" at bounding box center [524, 221] width 312 height 26
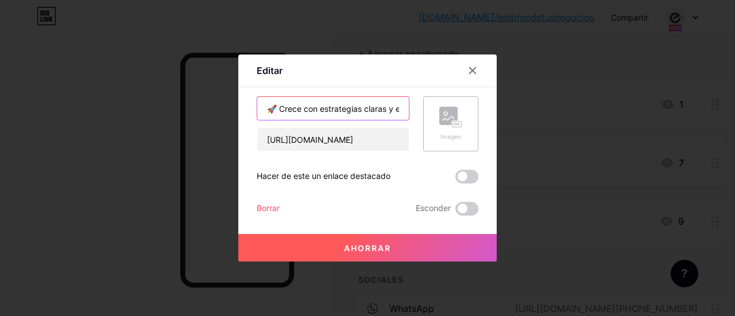
scroll to position [0, 32]
drag, startPoint x: 260, startPoint y: 113, endPoint x: 500, endPoint y: 136, distance: 241.2
click at [500, 136] on div "Editar Contenido YouTube Reproduce videos de YouTube sin salir de tu página. AG…" at bounding box center [367, 158] width 735 height 316
paste input "Descubre cómo podemos ayudarte"
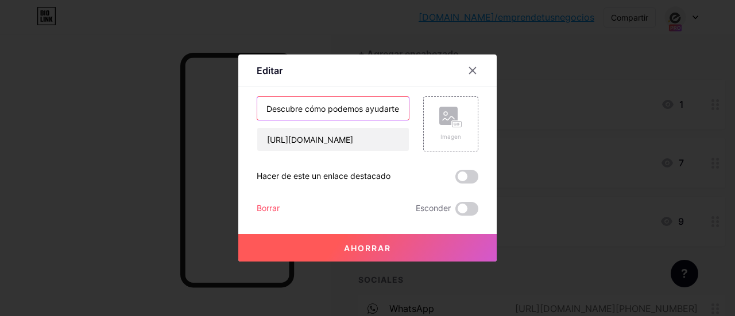
type input "💼 Descubre cómo podemos ayudarte"
click at [395, 246] on button "Ahorrar" at bounding box center [367, 248] width 258 height 28
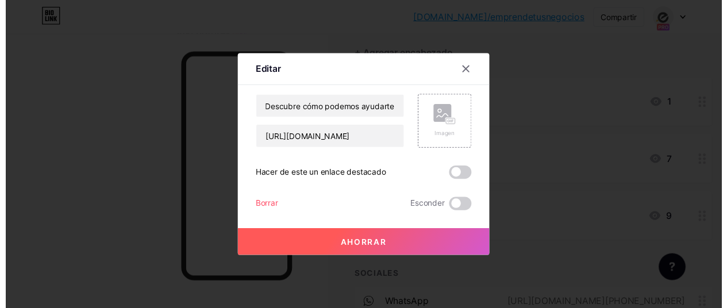
scroll to position [0, 0]
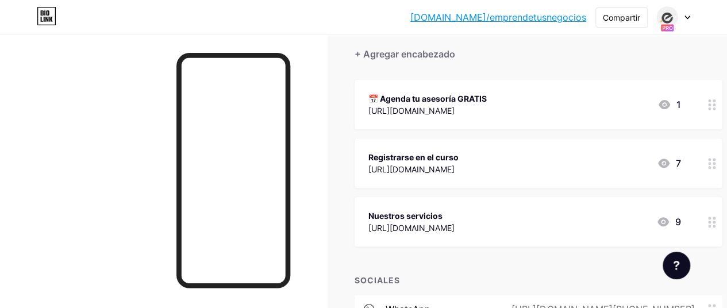
click at [573, 217] on div "Nuestros servicios https://www.emprendetusnegocios.com 9" at bounding box center [524, 221] width 312 height 26
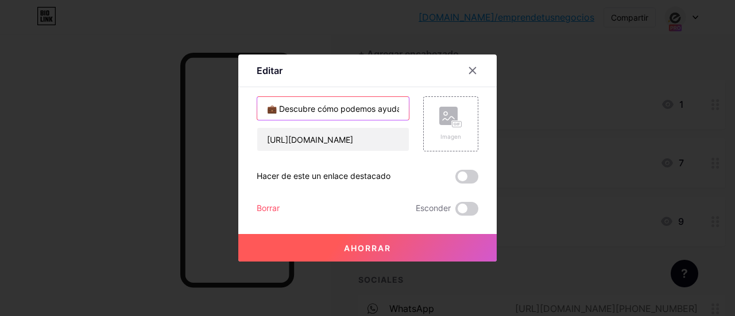
drag, startPoint x: 275, startPoint y: 114, endPoint x: 206, endPoint y: 116, distance: 68.9
click at [206, 116] on div "Editar Contenido YouTube Reproduce videos de YouTube sin salir de tu página. AG…" at bounding box center [367, 158] width 735 height 316
type input "Descubre cómo podemos ayudarte"
click at [379, 250] on font "Ahorrar" at bounding box center [367, 249] width 47 height 10
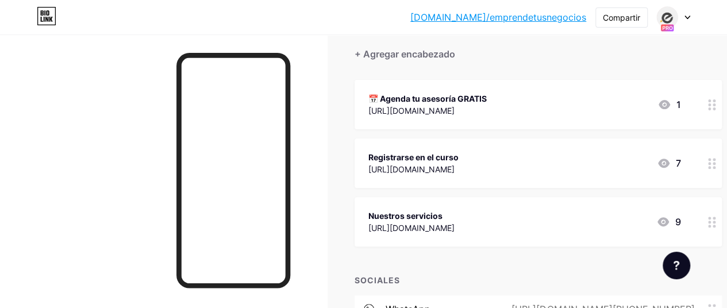
click at [597, 164] on div "Registrarse en el curso https://www.emprendetusnegocios.com/inicio 7" at bounding box center [524, 163] width 312 height 26
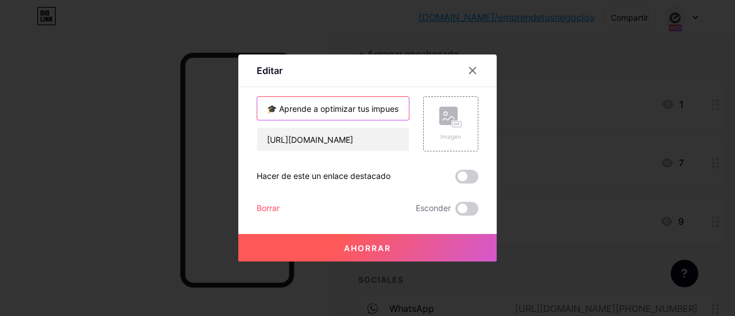
drag, startPoint x: 275, startPoint y: 113, endPoint x: 226, endPoint y: 113, distance: 48.2
click at [226, 113] on div "Editar Contenido YouTube Reproduce videos de YouTube sin salir de tu página. AG…" at bounding box center [367, 158] width 735 height 316
type input "Aprende a optimizar tus impuestos"
drag, startPoint x: 392, startPoint y: 252, endPoint x: 385, endPoint y: 244, distance: 10.2
click at [391, 252] on button "Ahorrar" at bounding box center [367, 248] width 258 height 28
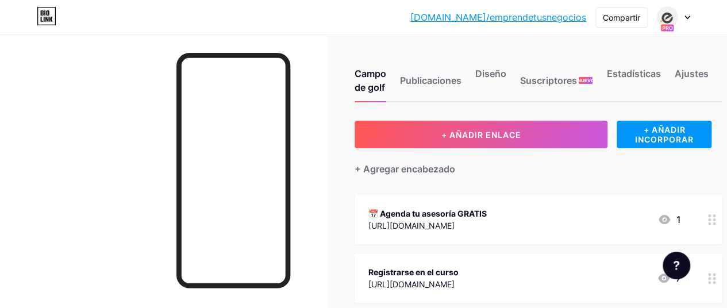
click at [690, 20] on div "bio.link/empren... bio.link/emprendetusnegocios Compartir Cambiar de cuenta Emp…" at bounding box center [363, 17] width 727 height 21
click at [680, 18] on div at bounding box center [672, 17] width 33 height 21
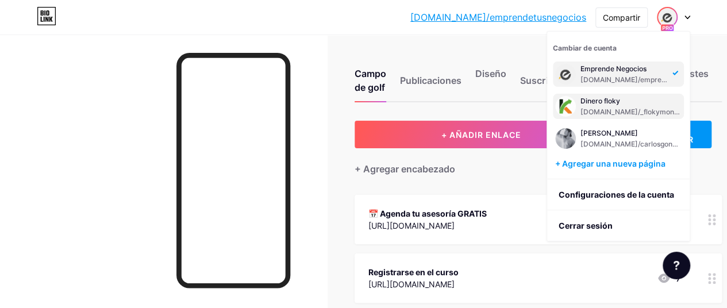
click at [607, 98] on font "Dinero floky" at bounding box center [600, 100] width 40 height 9
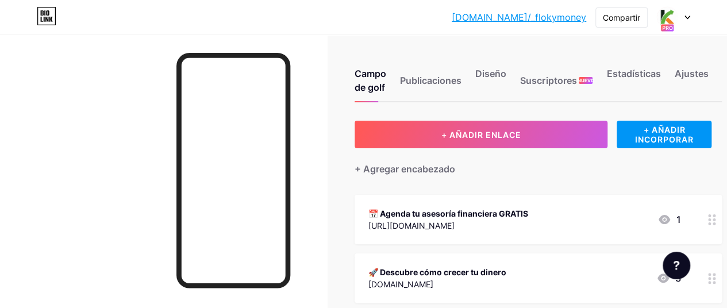
click at [685, 19] on div at bounding box center [672, 17] width 33 height 21
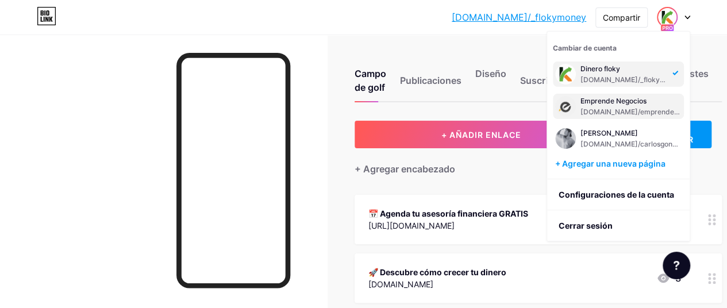
click at [589, 103] on font "Emprende Negocios" at bounding box center [613, 100] width 66 height 9
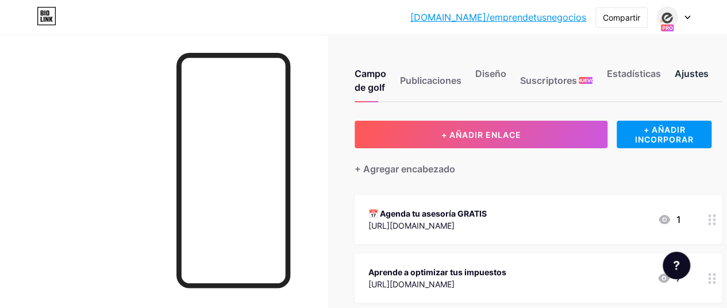
click at [693, 75] on font "Ajustes" at bounding box center [691, 73] width 34 height 11
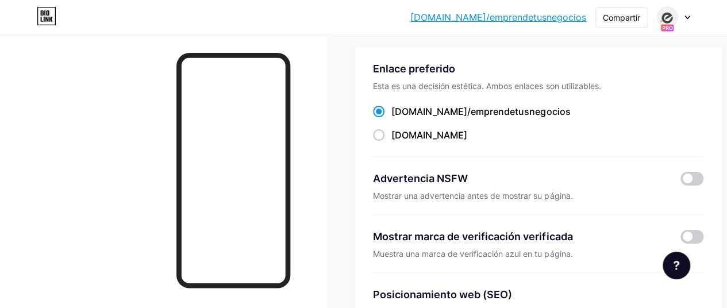
scroll to position [83, 0]
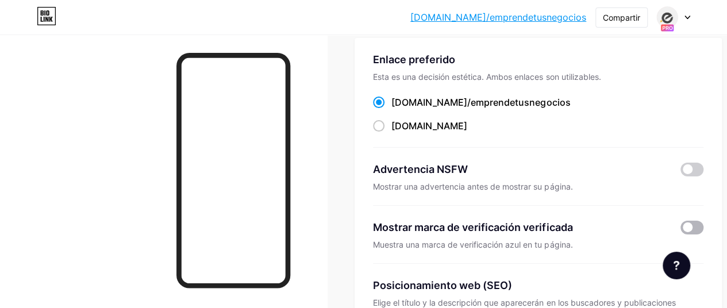
click at [692, 222] on span at bounding box center [691, 228] width 23 height 14
click at [680, 230] on input "checkbox" at bounding box center [680, 230] width 0 height 0
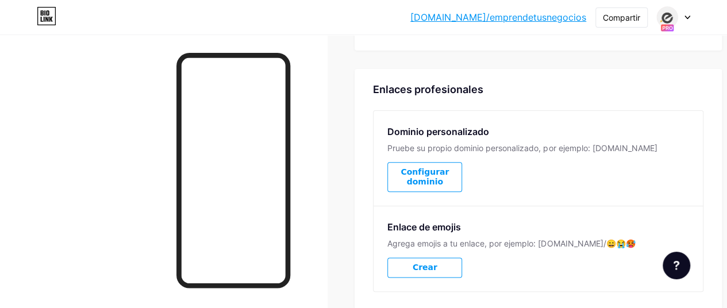
scroll to position [599, 0]
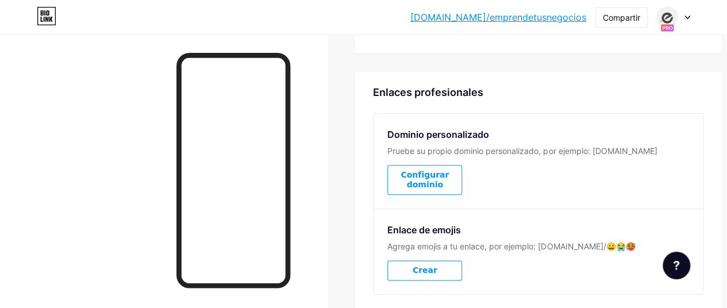
click at [449, 173] on font "Configurar dominio" at bounding box center [424, 179] width 48 height 19
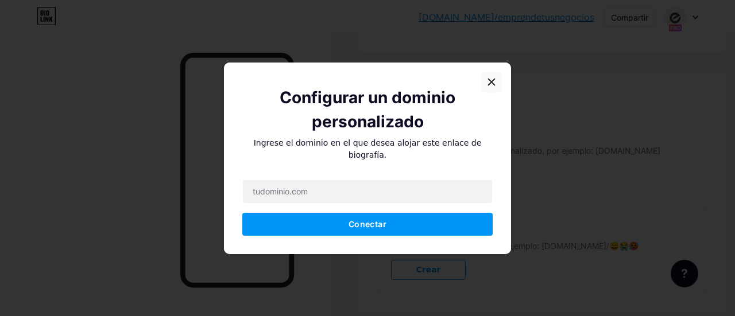
click at [489, 85] on icon at bounding box center [492, 82] width 6 height 6
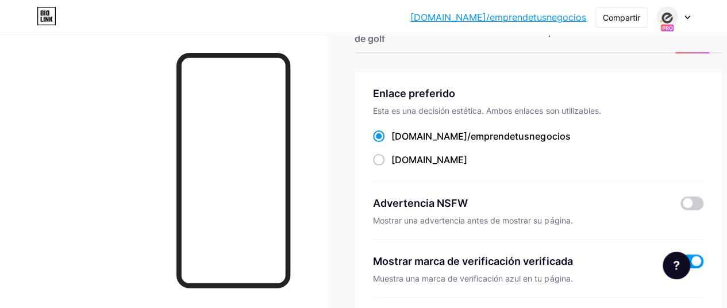
scroll to position [0, 0]
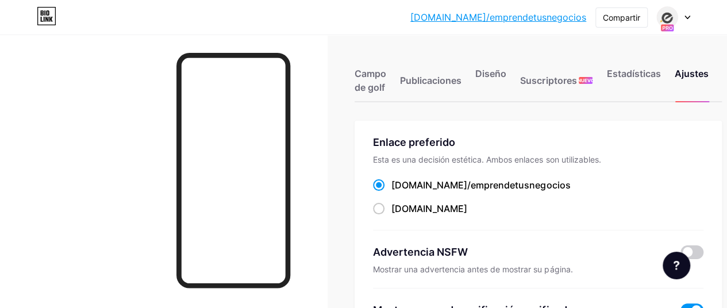
click at [689, 18] on icon at bounding box center [687, 18] width 6 height 4
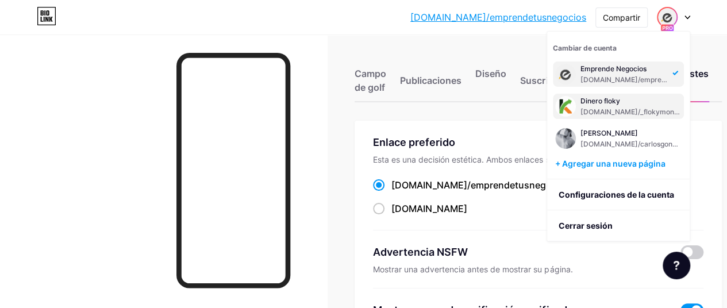
click at [636, 102] on div "Dinero floky" at bounding box center [630, 100] width 101 height 9
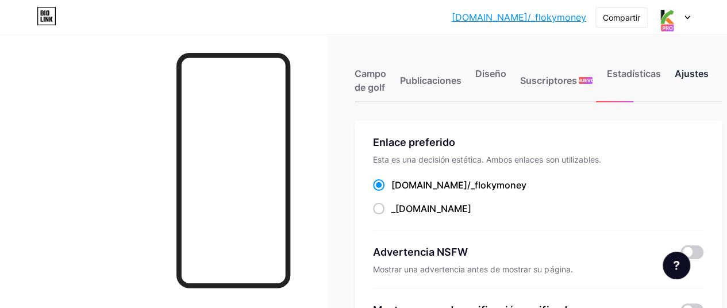
click at [705, 75] on font "Ajustes" at bounding box center [691, 73] width 34 height 11
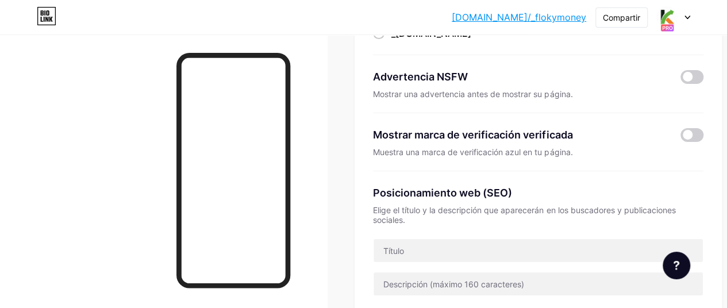
scroll to position [177, 0]
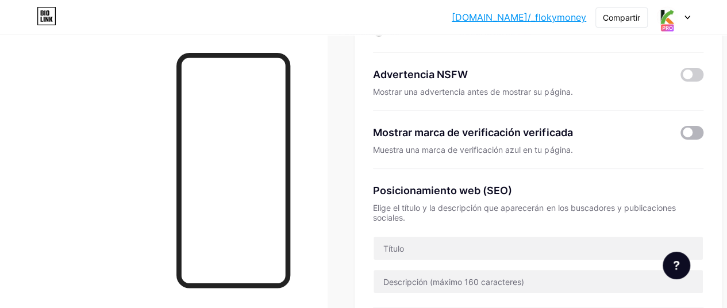
click at [698, 130] on span at bounding box center [691, 133] width 23 height 14
click at [680, 136] on input "checkbox" at bounding box center [680, 136] width 0 height 0
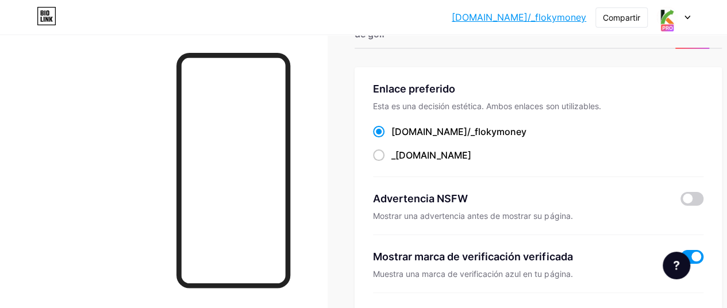
scroll to position [0, 0]
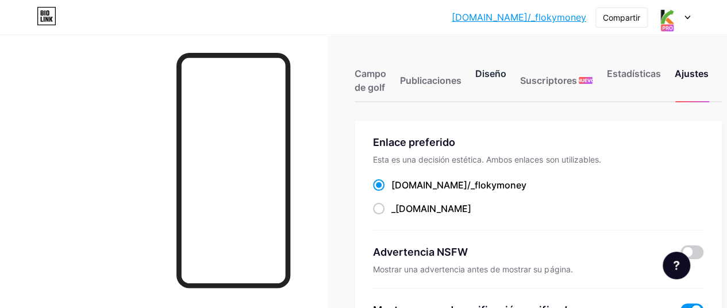
click at [494, 78] on font "Diseño" at bounding box center [490, 73] width 31 height 11
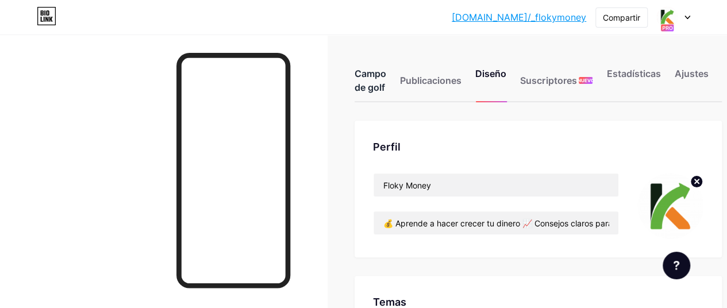
click at [377, 80] on div "Campo de golf" at bounding box center [370, 84] width 32 height 34
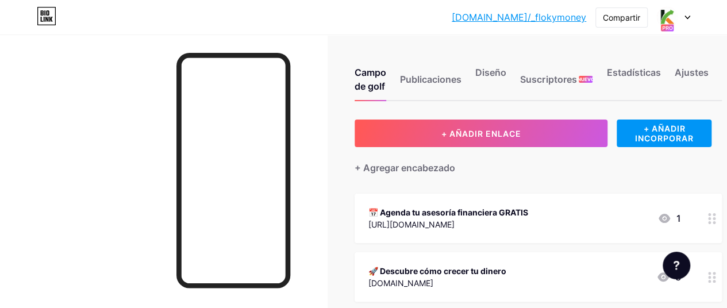
scroll to position [3, 0]
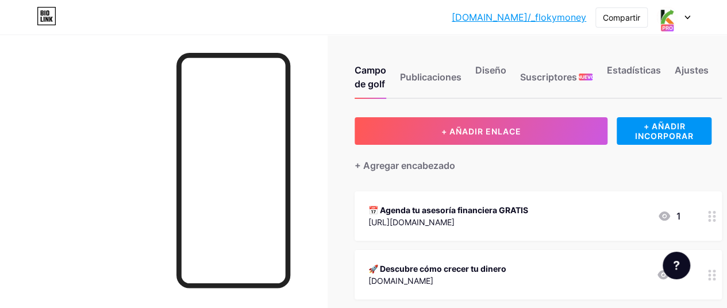
click at [689, 17] on icon at bounding box center [687, 18] width 6 height 4
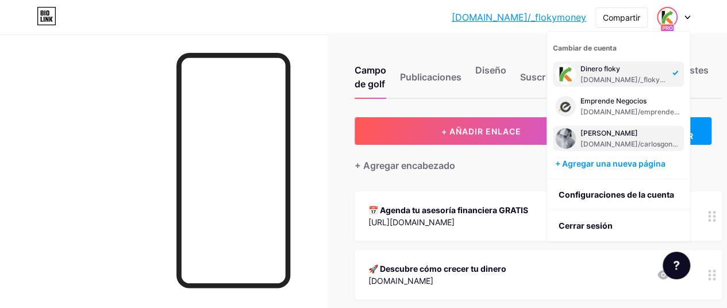
click at [624, 133] on font "[PERSON_NAME]" at bounding box center [608, 133] width 57 height 9
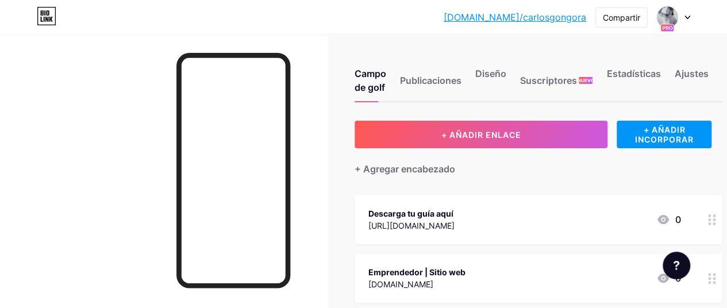
click at [685, 16] on icon at bounding box center [687, 17] width 5 height 3
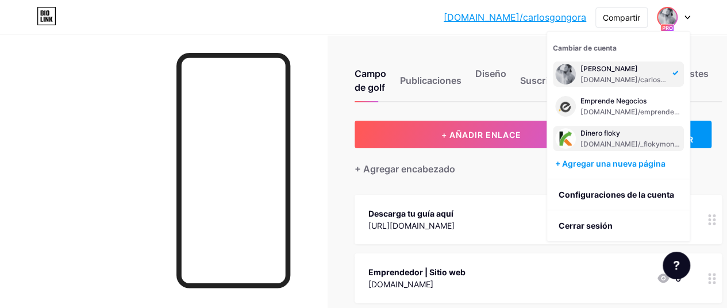
click at [585, 137] on div "Dinero floky" at bounding box center [630, 133] width 101 height 9
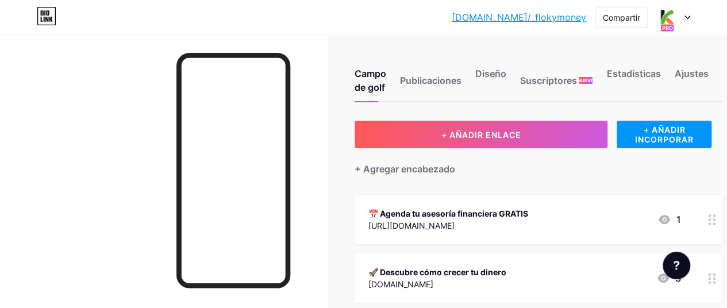
click at [683, 24] on div at bounding box center [672, 17] width 33 height 21
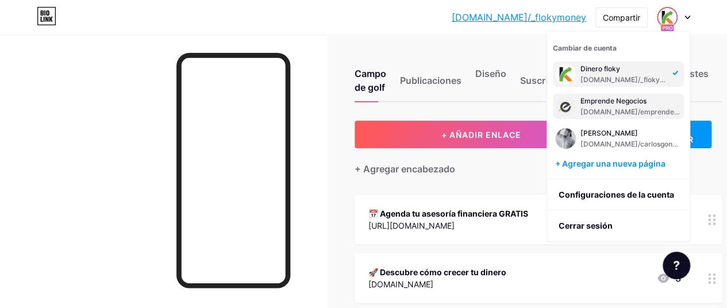
click at [631, 99] on font "Emprende Negocios" at bounding box center [613, 100] width 66 height 9
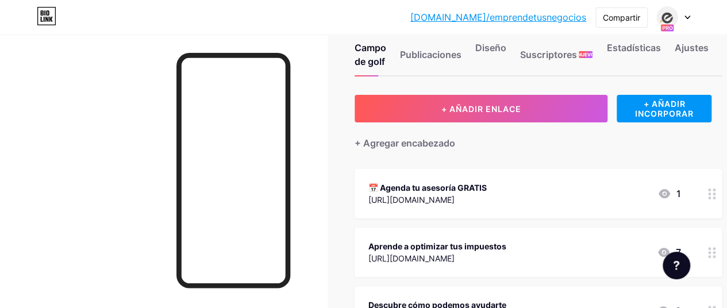
scroll to position [9, 0]
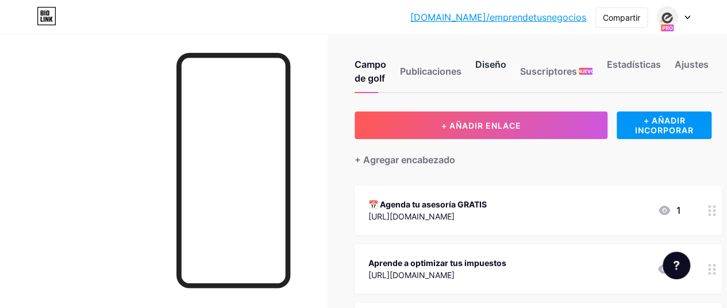
click at [503, 65] on font "Diseño" at bounding box center [490, 64] width 31 height 11
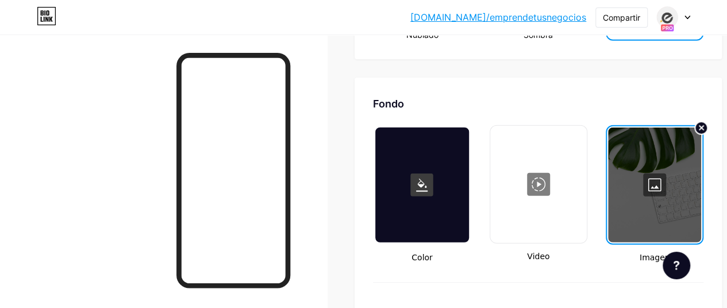
scroll to position [1511, 0]
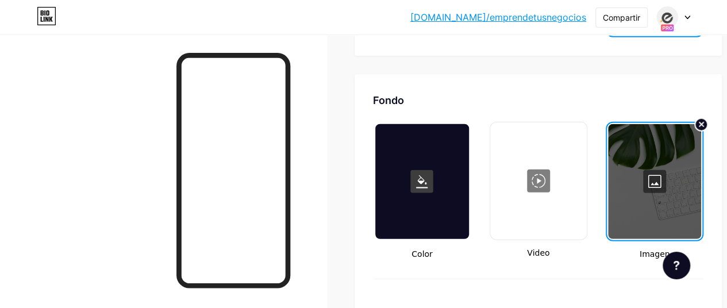
click at [666, 184] on div at bounding box center [654, 181] width 93 height 115
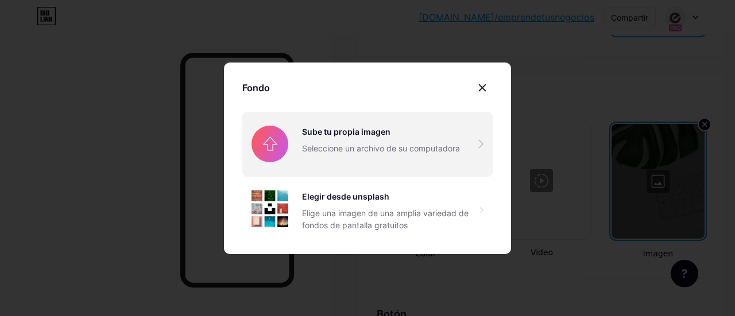
click at [373, 129] on input "file" at bounding box center [367, 144] width 250 height 64
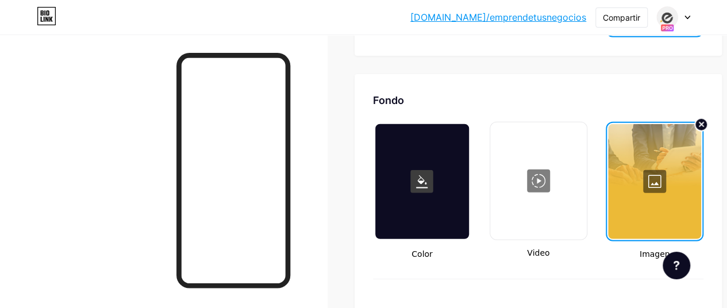
click at [661, 176] on div at bounding box center [654, 181] width 93 height 115
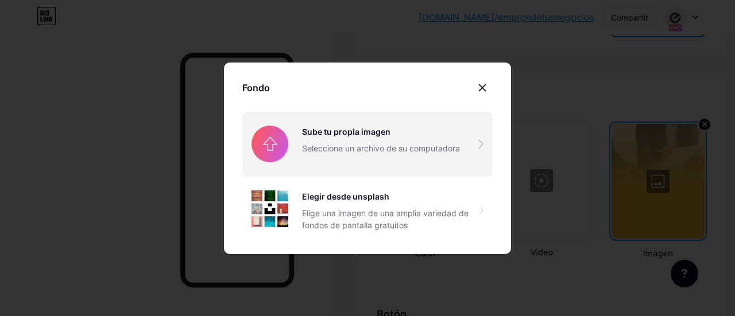
click at [426, 152] on input "file" at bounding box center [367, 144] width 250 height 64
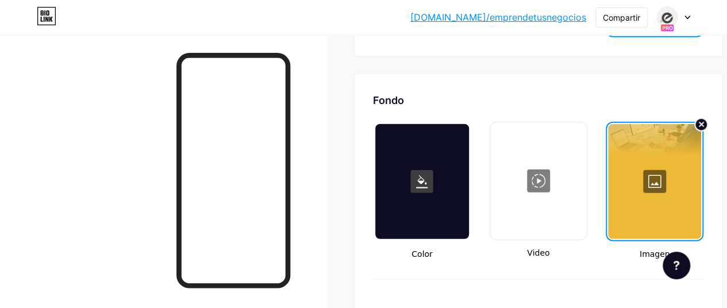
drag, startPoint x: 427, startPoint y: 189, endPoint x: 361, endPoint y: 194, distance: 66.8
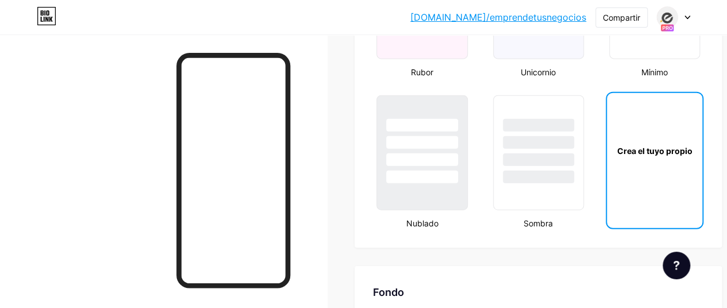
scroll to position [1294, 0]
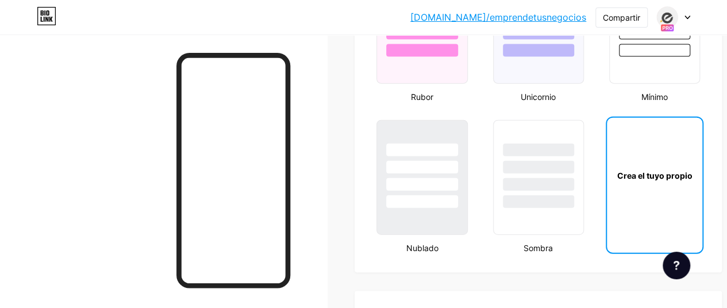
click at [694, 156] on div "Crea el tuyo propio" at bounding box center [654, 175] width 95 height 115
click at [697, 160] on div "Crea el tuyo propio" at bounding box center [654, 175] width 95 height 115
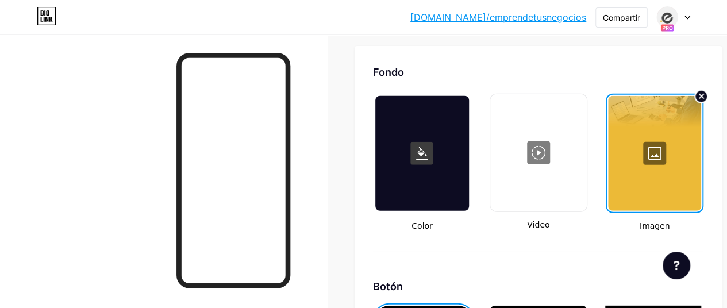
scroll to position [1567, 0]
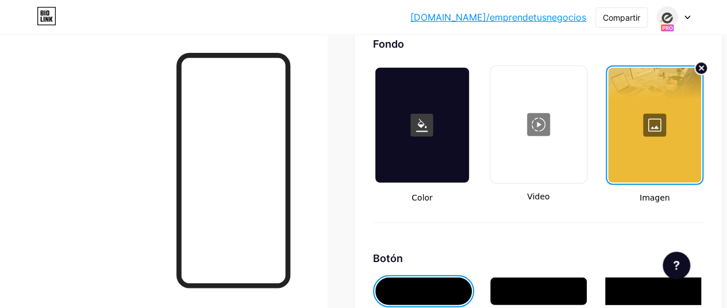
click at [664, 124] on div at bounding box center [654, 125] width 93 height 115
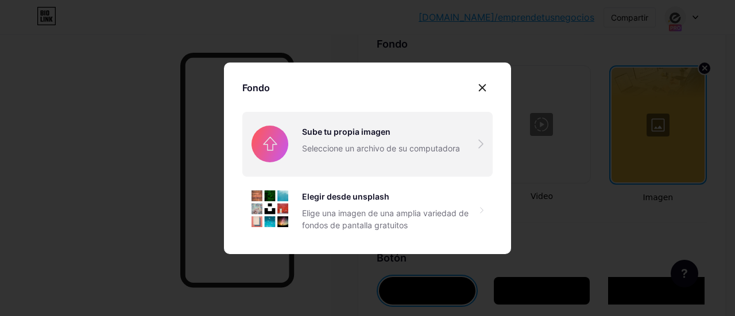
click at [435, 140] on input "file" at bounding box center [367, 144] width 250 height 64
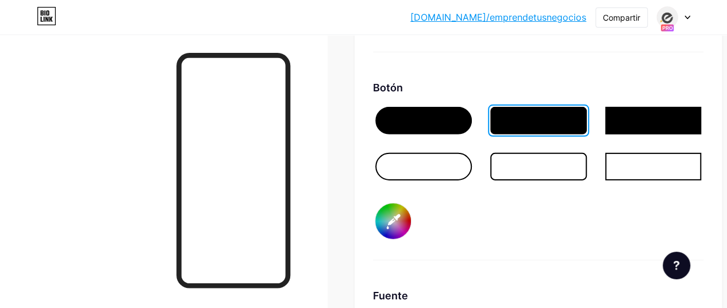
scroll to position [1741, 0]
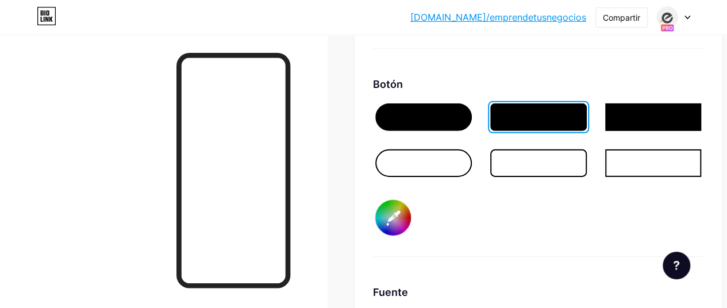
click at [400, 218] on input "#1c1c1c" at bounding box center [393, 218] width 36 height 36
click at [478, 225] on div "Botón #afb21f" at bounding box center [538, 166] width 330 height 180
click at [400, 222] on input "#afb21f" at bounding box center [393, 218] width 36 height 36
type input "#ffd35c"
click at [130, 106] on div at bounding box center [163, 188] width 327 height 308
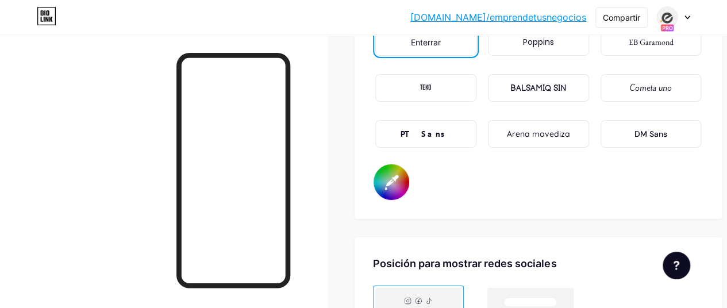
scroll to position [2027, 0]
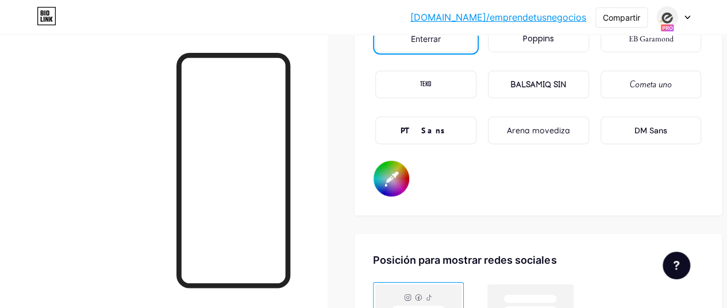
click at [399, 179] on input "#ffffff" at bounding box center [391, 179] width 36 height 36
type input "#ffffff"
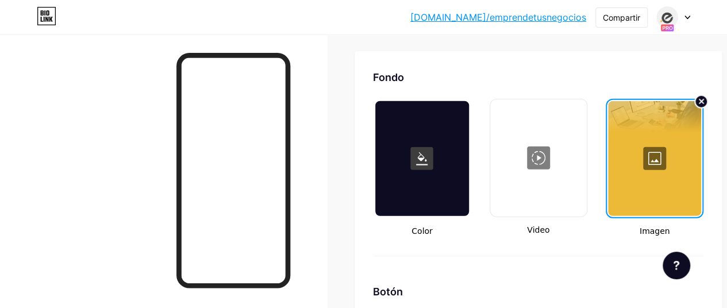
scroll to position [1505, 0]
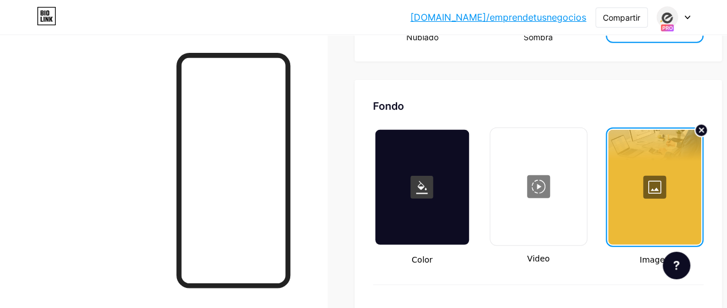
click at [658, 194] on div at bounding box center [654, 187] width 93 height 115
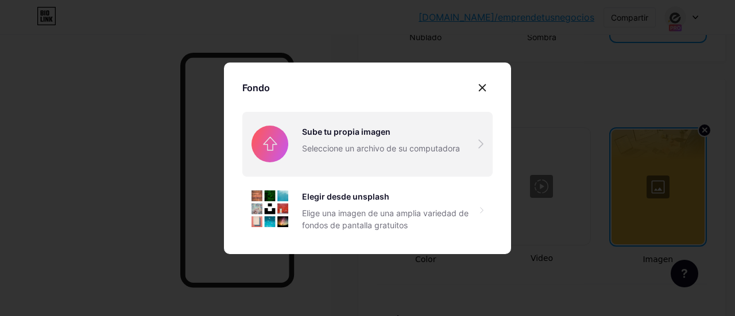
click at [303, 141] on input "file" at bounding box center [367, 144] width 250 height 64
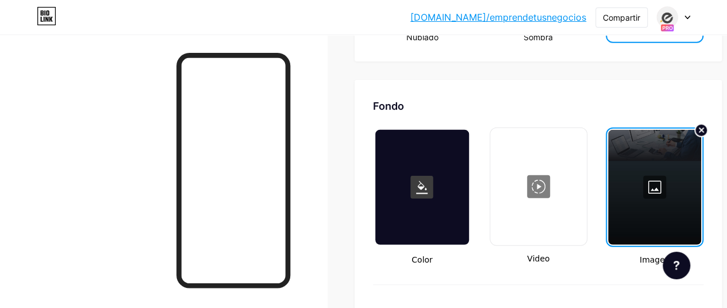
click at [652, 184] on div at bounding box center [654, 187] width 93 height 115
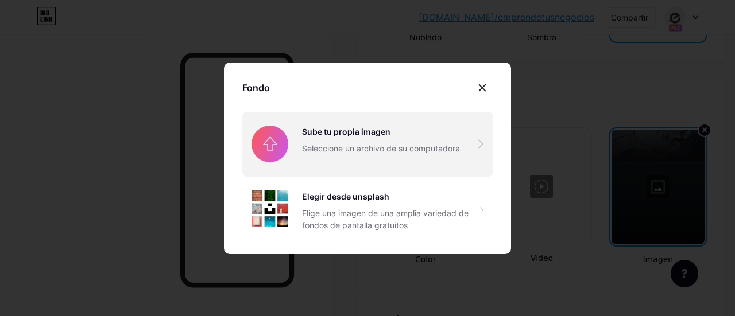
click at [376, 145] on input "file" at bounding box center [367, 144] width 250 height 64
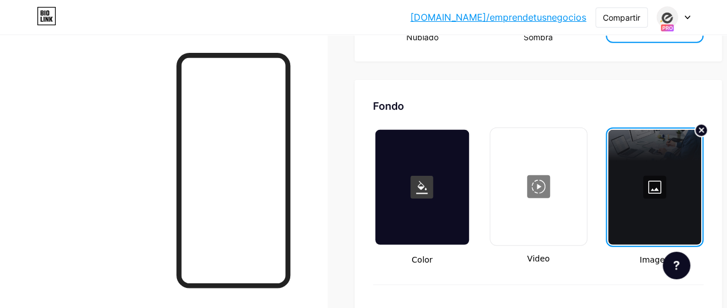
click at [142, 138] on div at bounding box center [163, 188] width 327 height 308
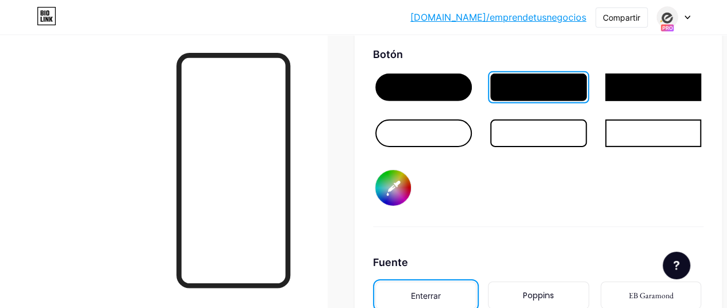
scroll to position [1746, 0]
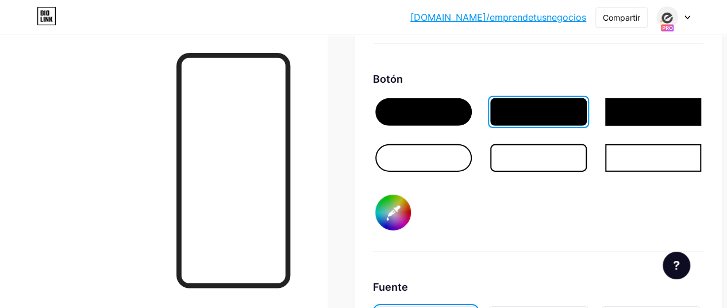
click at [404, 206] on input "#ffd35c" at bounding box center [393, 213] width 36 height 36
type input "#ffffff"
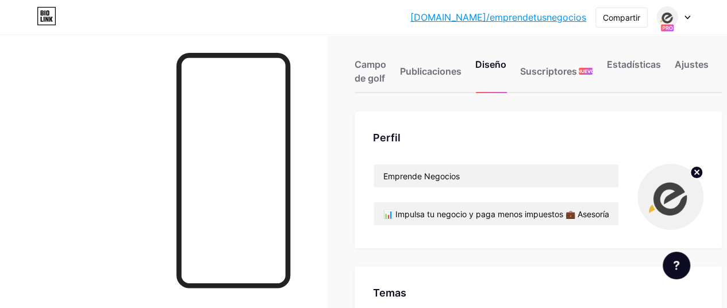
scroll to position [0, 0]
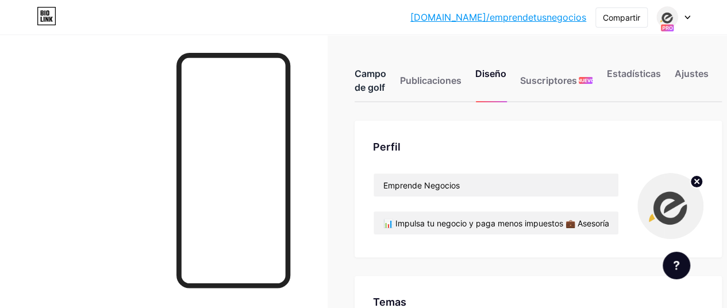
click at [371, 85] on font "Campo de golf" at bounding box center [370, 80] width 32 height 25
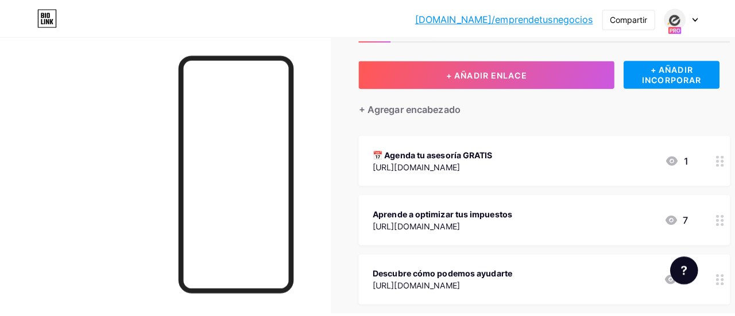
scroll to position [60, 0]
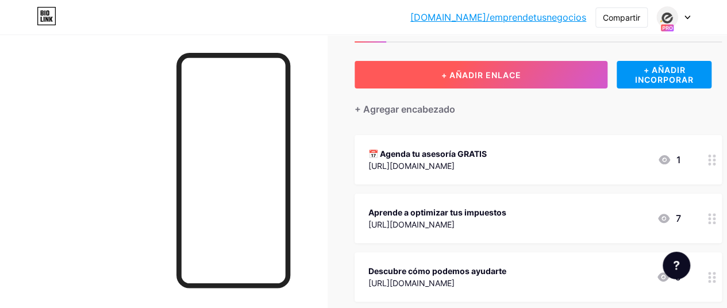
click at [511, 84] on button "+ AÑADIR ENLACE" at bounding box center [480, 75] width 253 height 28
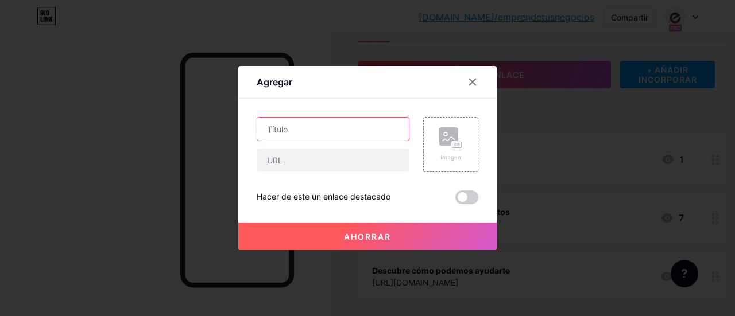
click at [298, 134] on input "text" at bounding box center [333, 129] width 152 height 23
type input "ú"
type input "Únete a la comunidad de emprendedores"
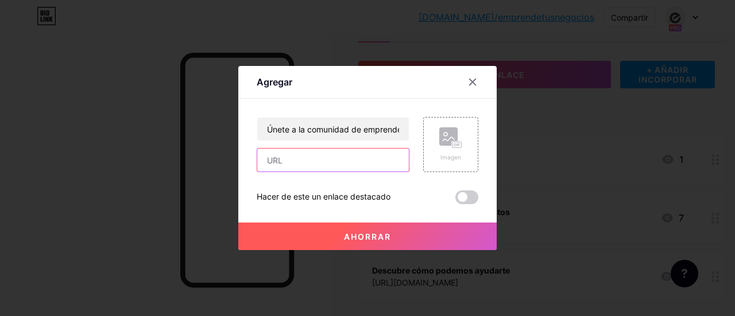
click at [350, 157] on input "text" at bounding box center [333, 160] width 152 height 23
paste input "https://www.mobileapp.app/to/tj0PIbf?ref=cl"
type input "https://www.mobileapp.app/to/tj0PIbf?ref=cl"
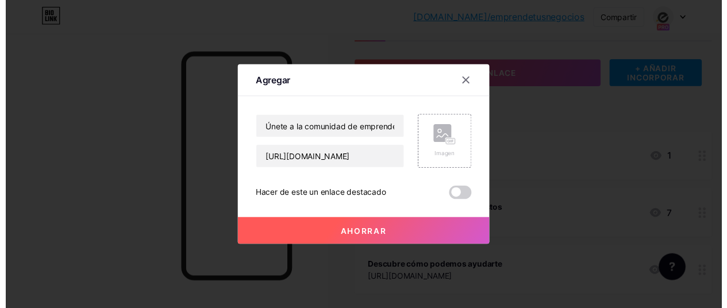
scroll to position [0, 0]
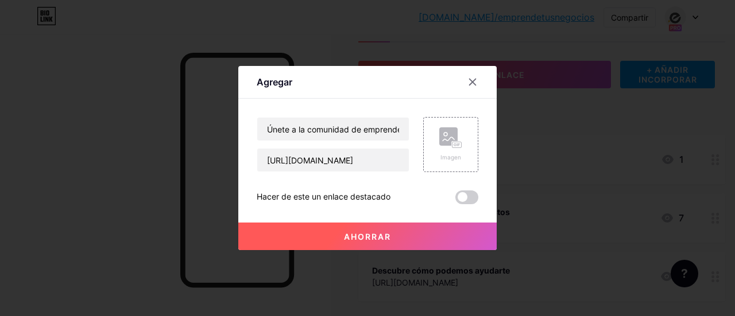
click at [365, 228] on button "Ahorrar" at bounding box center [367, 237] width 258 height 28
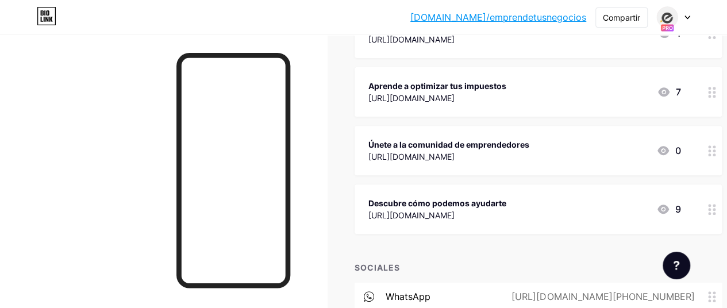
scroll to position [187, 0]
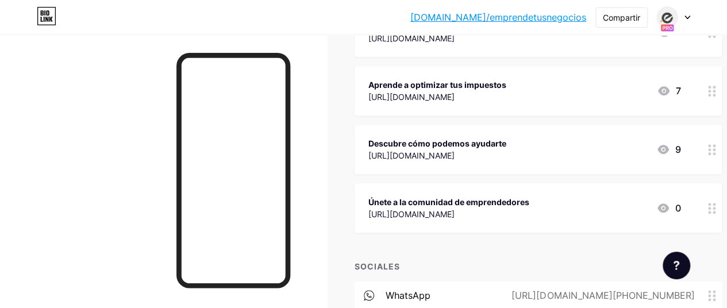
click at [688, 17] on icon at bounding box center [687, 18] width 6 height 4
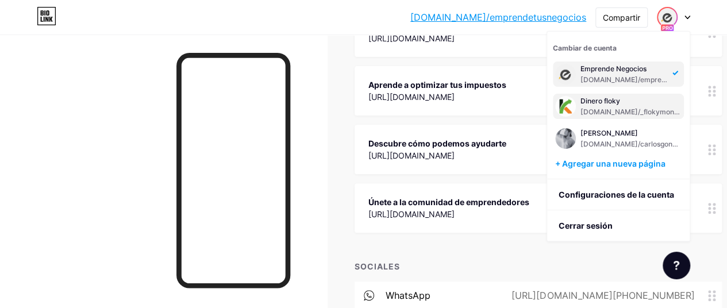
click at [633, 104] on div "Dinero floky" at bounding box center [630, 100] width 101 height 9
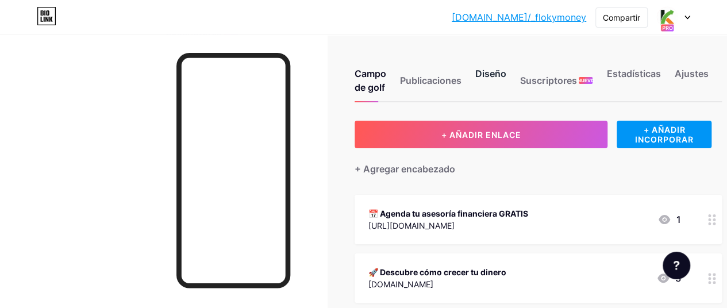
click at [497, 75] on font "Diseño" at bounding box center [490, 73] width 31 height 11
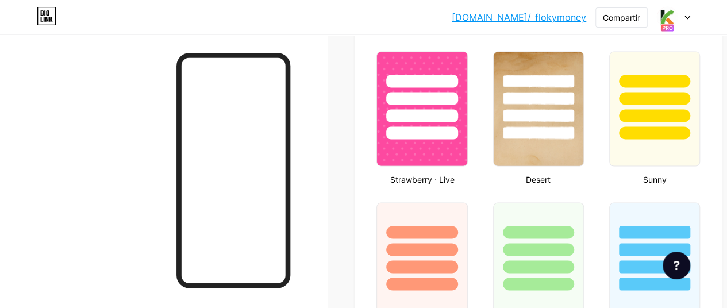
type input "#008873"
type input "#ffffff"
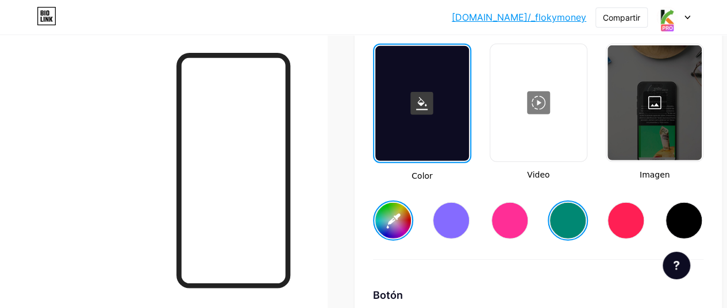
scroll to position [1603, 0]
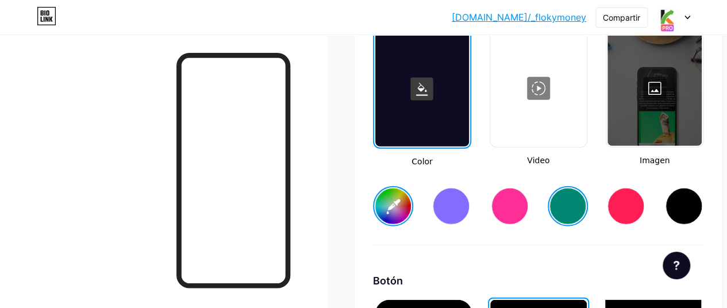
click at [659, 90] on div at bounding box center [654, 88] width 94 height 115
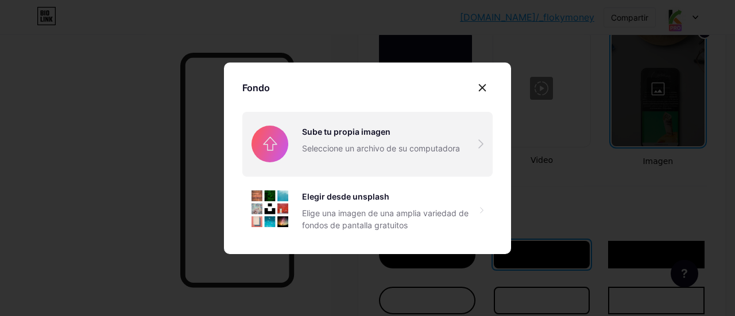
click at [426, 137] on input "file" at bounding box center [367, 144] width 250 height 64
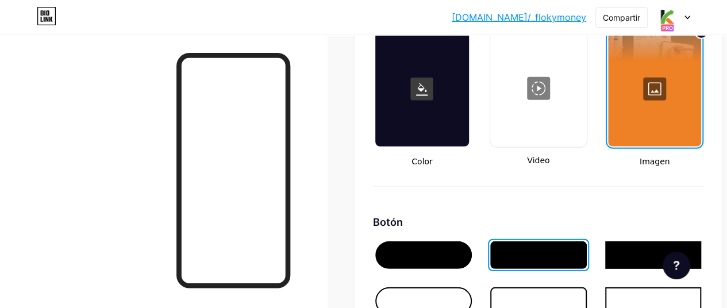
click at [657, 92] on div at bounding box center [654, 89] width 93 height 115
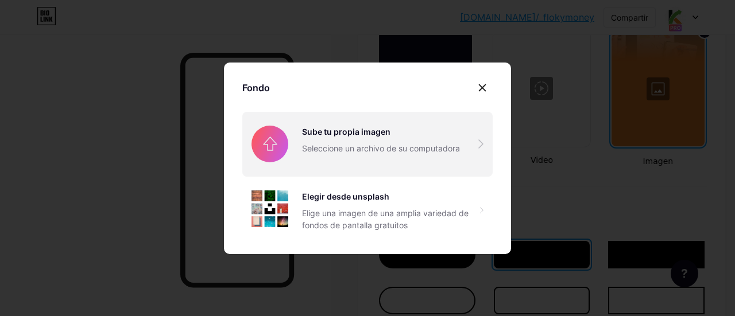
click at [357, 136] on input "file" at bounding box center [367, 144] width 250 height 64
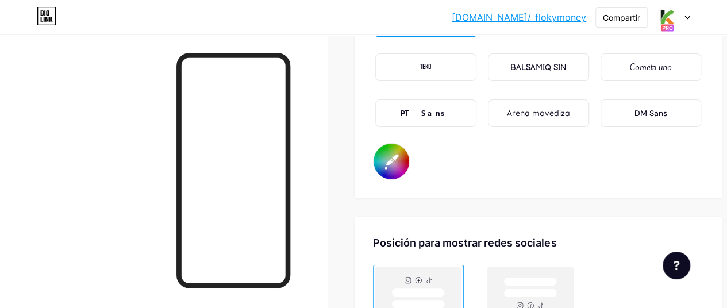
scroll to position [2048, 0]
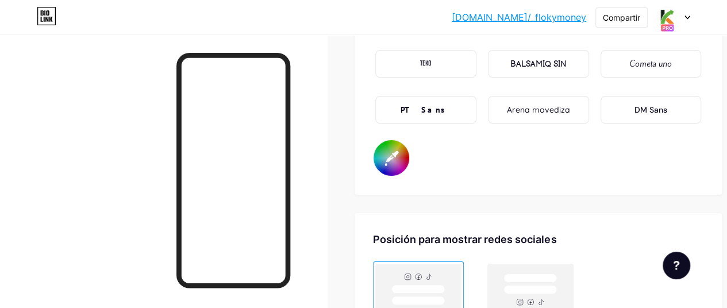
click at [404, 161] on input "#ffffff" at bounding box center [391, 158] width 36 height 36
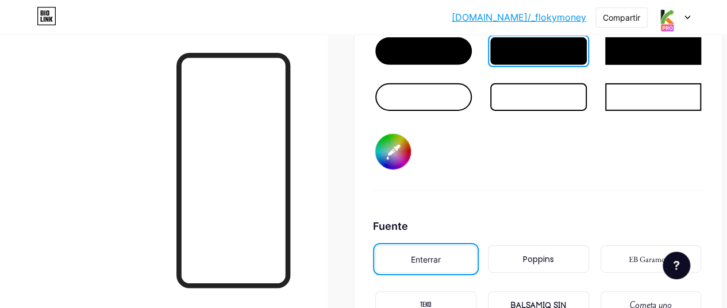
scroll to position [1803, 0]
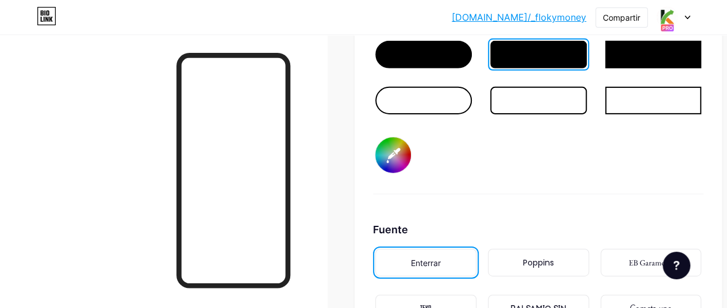
click at [404, 149] on input "#ffffff" at bounding box center [393, 155] width 36 height 36
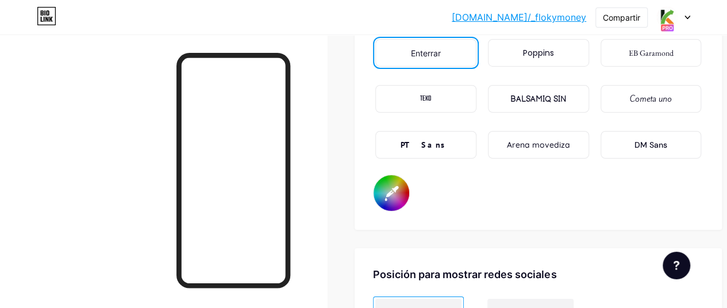
scroll to position [2027, 0]
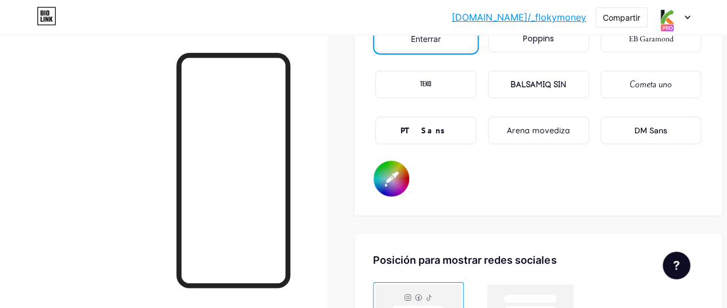
click at [400, 186] on input "#ffffff" at bounding box center [391, 179] width 36 height 36
type input "#ffffff"
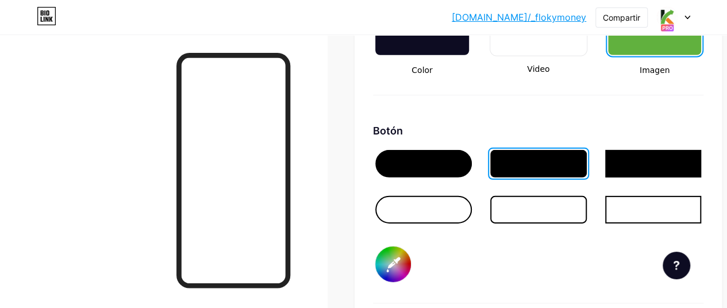
scroll to position [1687, 0]
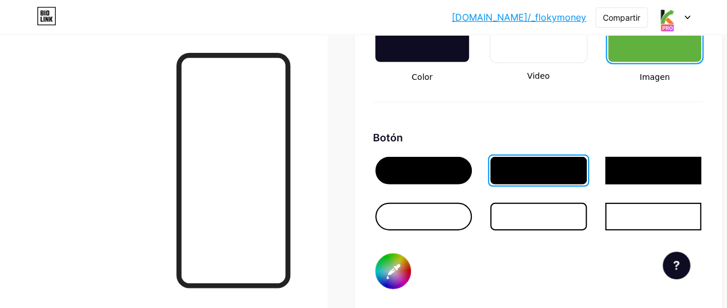
click at [721, 215] on div "Fondo Color Video Imagen Botón #ffffff Fuente Enterrar Poppins EB Garamond TEKO…" at bounding box center [537, 226] width 367 height 658
click at [400, 262] on input "#ffffff" at bounding box center [393, 271] width 36 height 36
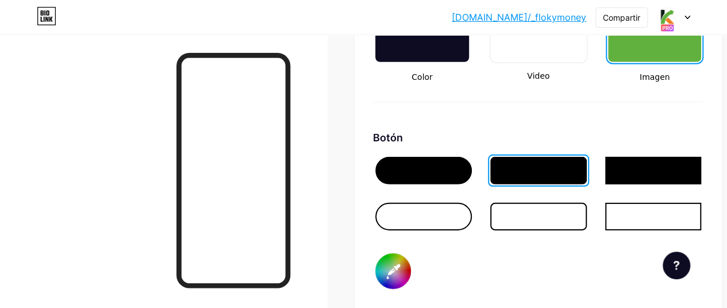
click at [393, 267] on input "#211c1c" at bounding box center [393, 271] width 36 height 36
type input "#ffffff"
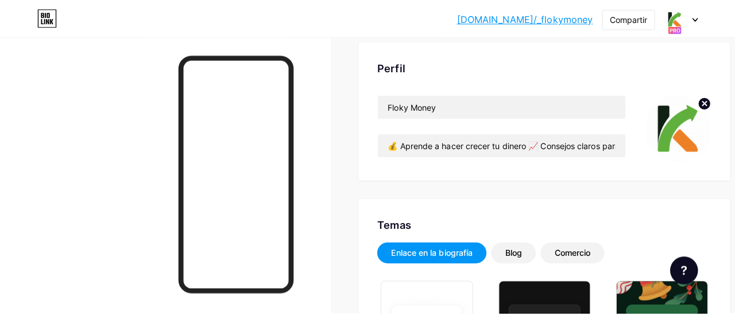
scroll to position [0, 0]
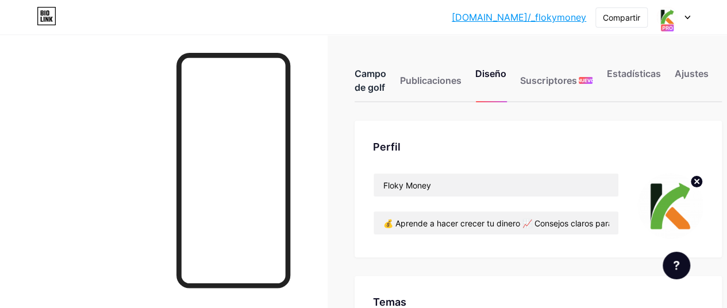
click at [381, 88] on font "Campo de golf" at bounding box center [370, 80] width 32 height 25
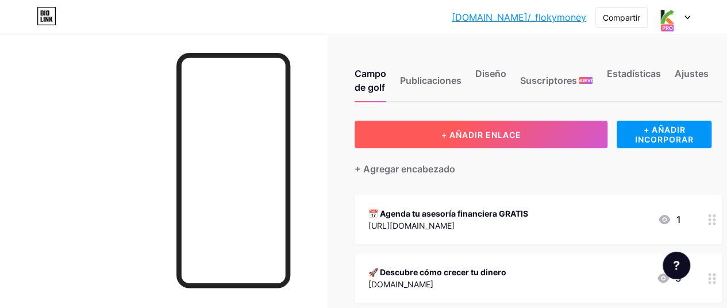
click at [556, 134] on button "+ AÑADIR ENLACE" at bounding box center [480, 135] width 253 height 28
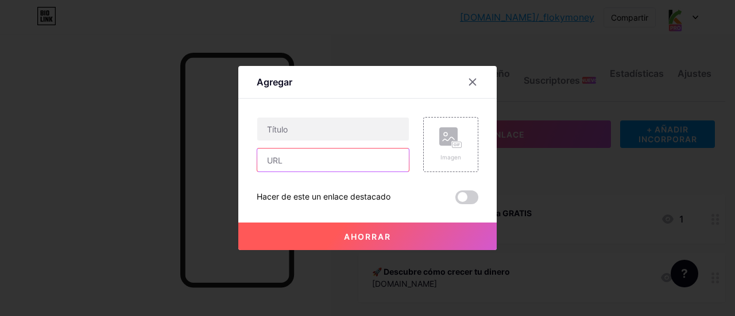
click at [310, 160] on input "text" at bounding box center [333, 160] width 152 height 23
paste input "https://www.mobileapp.app/to/tj0PIbf?ref=cl"
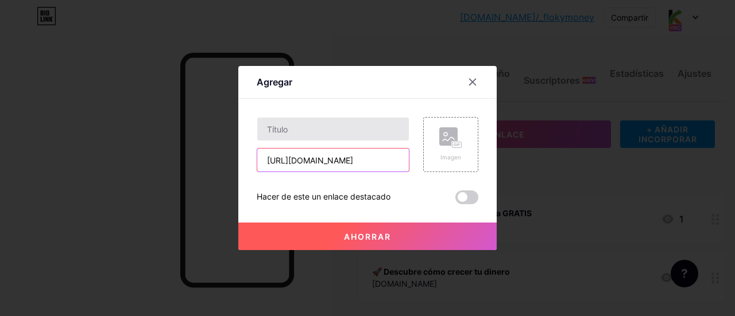
scroll to position [0, 37]
type input "https://www.mobileapp.app/to/tj0PIbf?ref=cl"
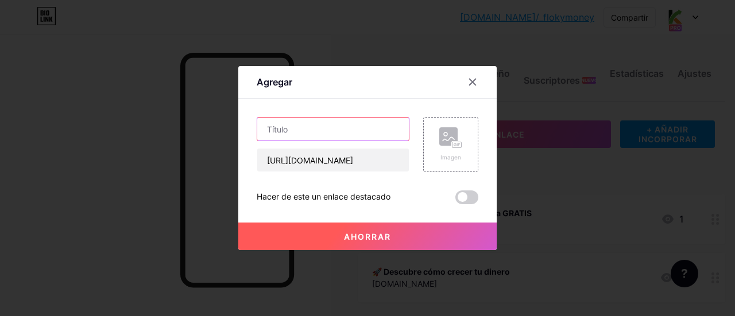
scroll to position [0, 0]
click at [306, 128] on input "text" at bounding box center [333, 129] width 152 height 23
type input "únete a nuestra comunidad de inversionistas"
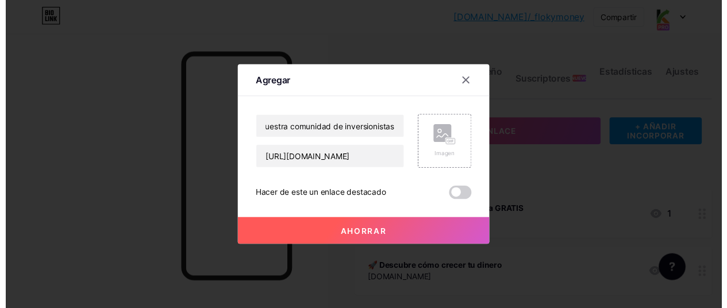
scroll to position [0, 0]
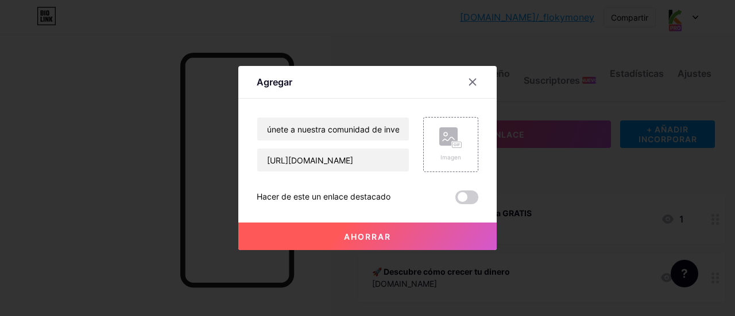
click at [372, 234] on font "Ahorrar" at bounding box center [367, 237] width 47 height 10
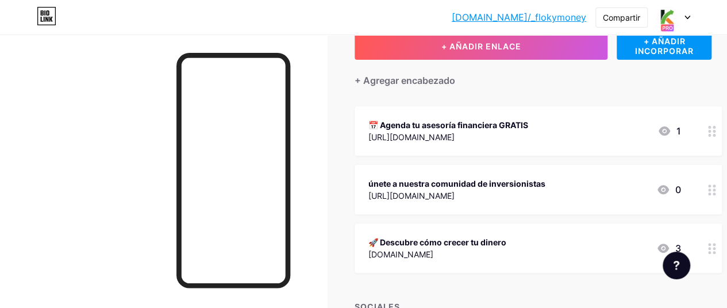
scroll to position [91, 0]
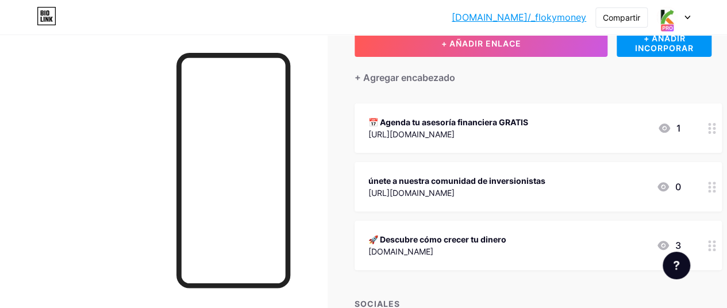
drag, startPoint x: 556, startPoint y: 183, endPoint x: 561, endPoint y: 203, distance: 20.2
click at [561, 203] on div "únete a nuestra comunidad de inversionistas https://www.mobileapp.app/to/tj0PIb…" at bounding box center [537, 186] width 367 height 49
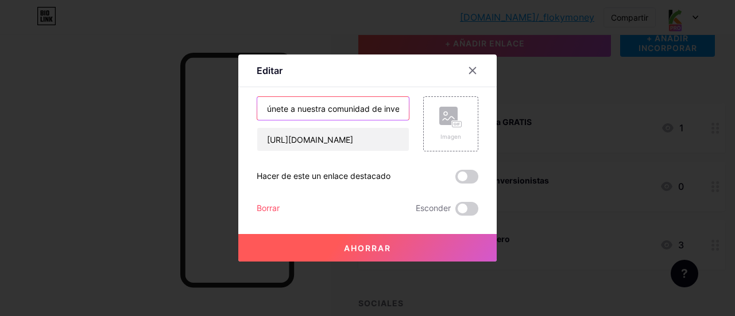
click at [267, 111] on input "únete a nuestra comunidad de inversionistas" at bounding box center [333, 108] width 152 height 23
type input "Únete a nuestra comunidad de inversionistas"
click at [378, 249] on font "Ahorrar" at bounding box center [367, 249] width 47 height 10
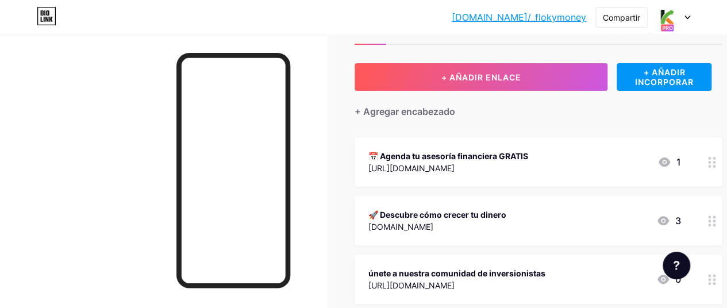
scroll to position [47, 0]
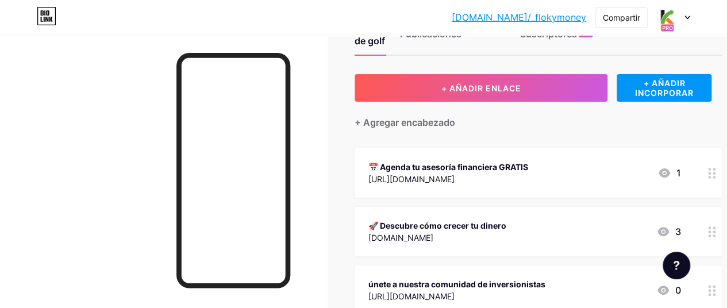
click at [688, 18] on icon at bounding box center [687, 18] width 6 height 4
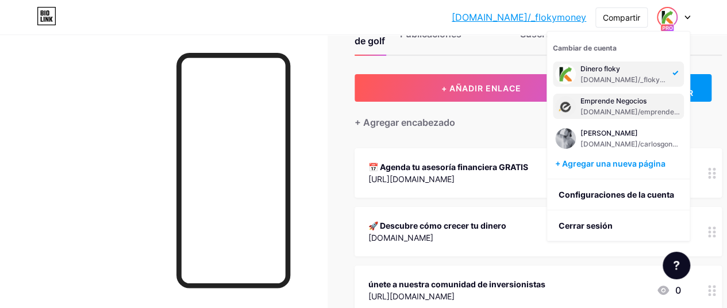
click at [612, 101] on font "Emprende Negocios" at bounding box center [613, 100] width 66 height 9
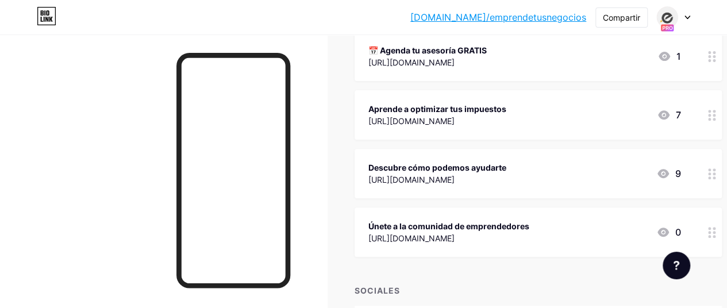
scroll to position [165, 0]
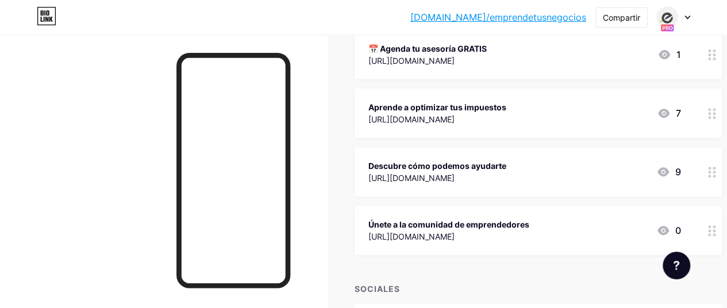
click at [480, 230] on div "[URL][DOMAIN_NAME]" at bounding box center [448, 236] width 161 height 12
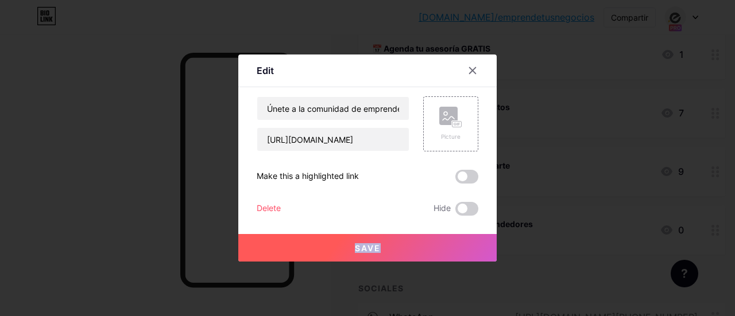
click at [480, 230] on div "Save" at bounding box center [367, 239] width 258 height 46
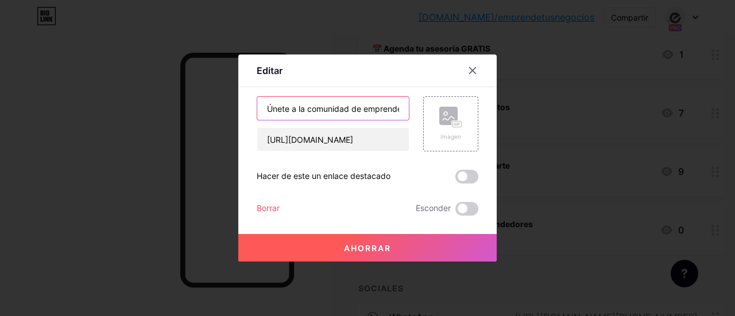
drag, startPoint x: 300, startPoint y: 110, endPoint x: 288, endPoint y: 113, distance: 12.5
click at [288, 113] on input "Únete a la comunidad de emprendedores" at bounding box center [333, 108] width 152 height 23
type input "Únete nuestra comunidad de emprendedores"
click at [403, 241] on button "Ahorrar" at bounding box center [367, 248] width 258 height 28
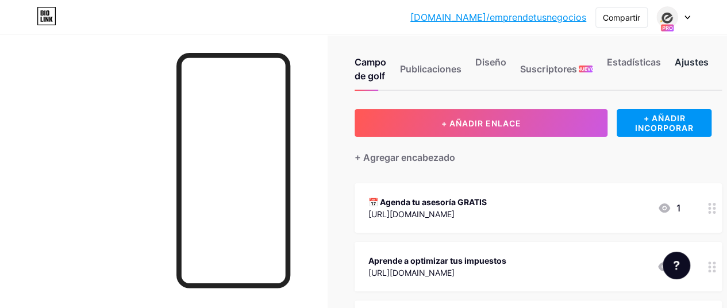
scroll to position [0, 0]
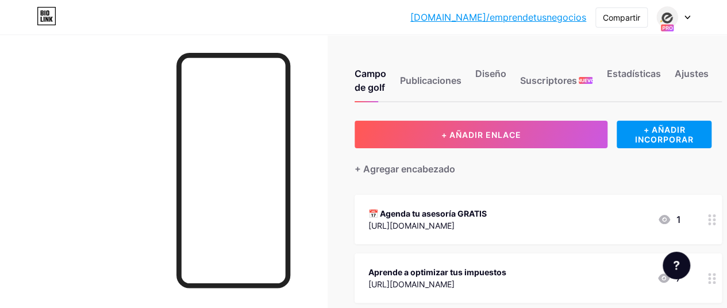
click at [682, 11] on div at bounding box center [672, 17] width 33 height 21
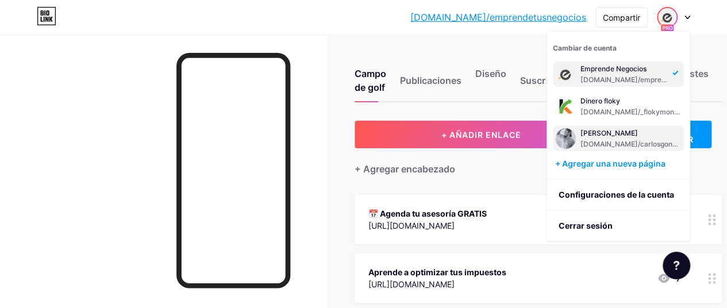
click at [637, 132] on div "[PERSON_NAME]" at bounding box center [630, 133] width 101 height 9
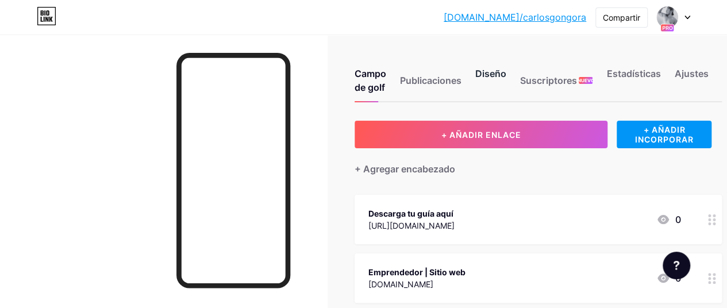
click at [484, 75] on font "Diseño" at bounding box center [490, 73] width 31 height 11
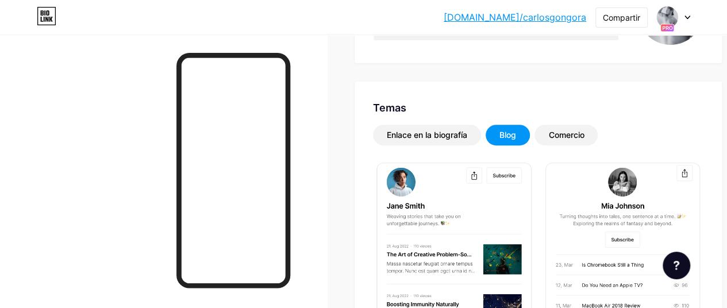
scroll to position [207, 0]
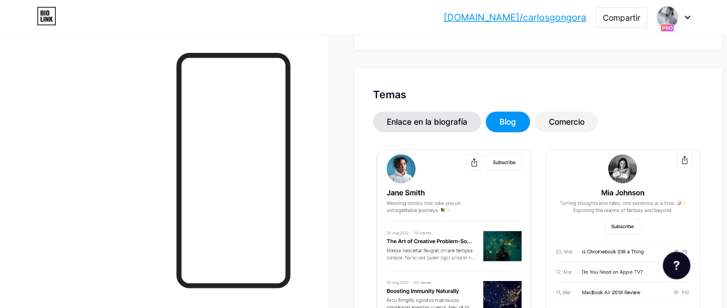
click at [453, 118] on font "Enlace en la biografía" at bounding box center [427, 122] width 80 height 10
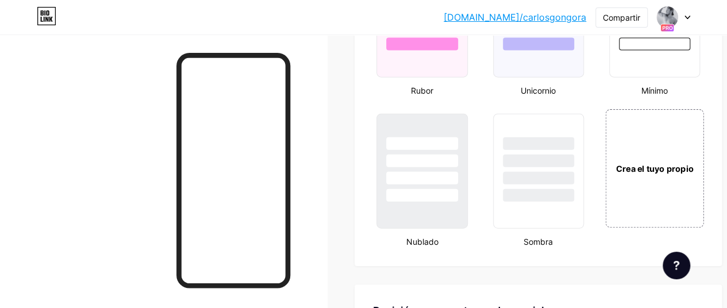
scroll to position [1296, 0]
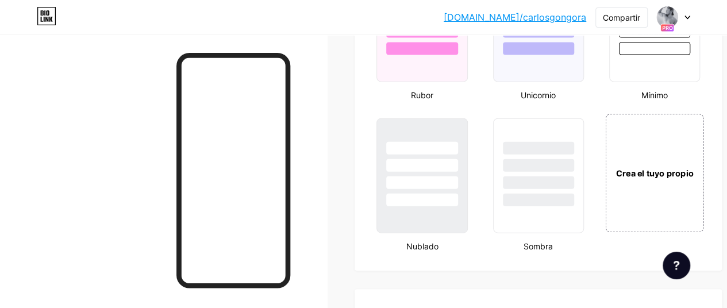
click at [665, 176] on font "Crea el tuyo propio" at bounding box center [655, 173] width 78 height 10
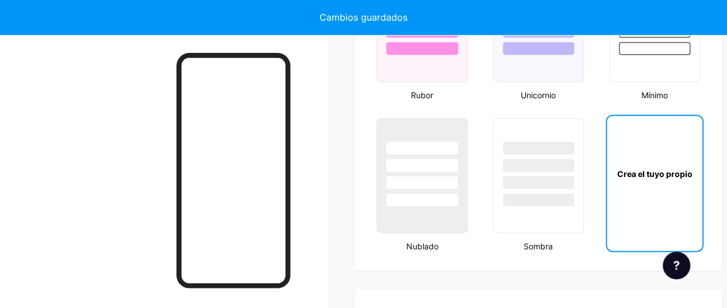
scroll to position [1539, 0]
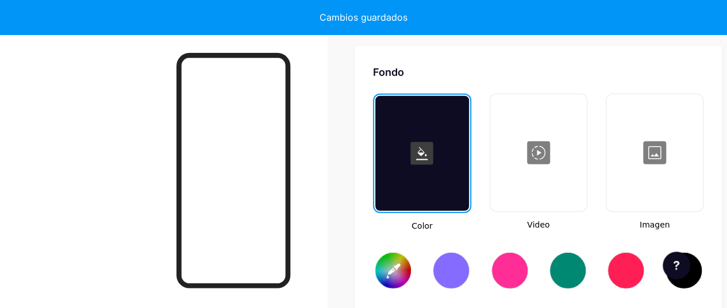
type input "#ffffff"
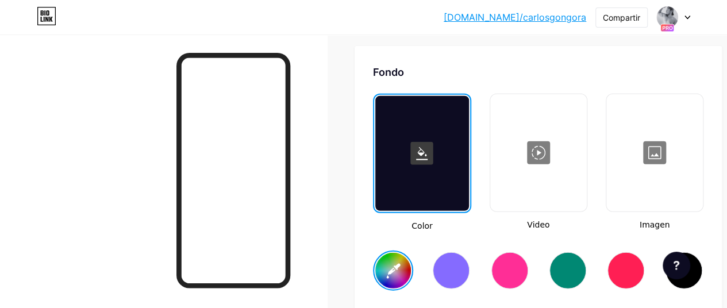
click at [650, 158] on div at bounding box center [654, 152] width 94 height 115
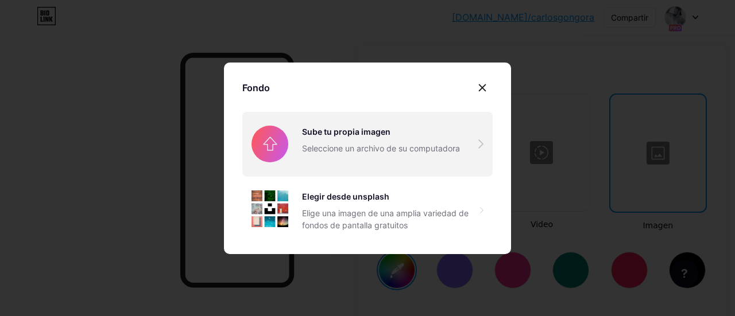
click at [368, 141] on input "file" at bounding box center [367, 144] width 250 height 64
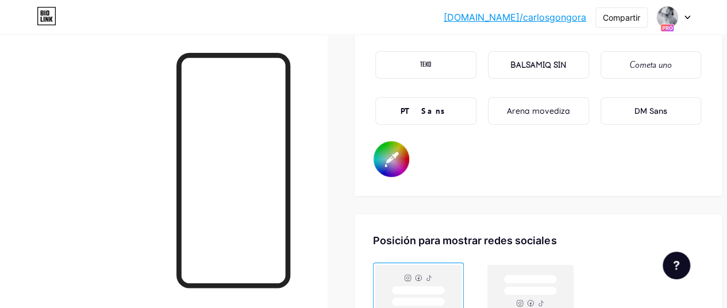
scroll to position [2050, 0]
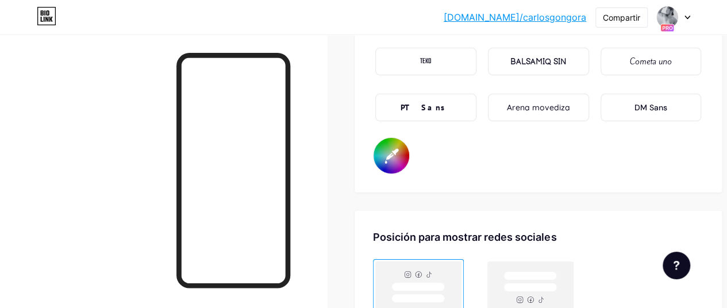
click at [407, 154] on input "#000000" at bounding box center [391, 156] width 36 height 36
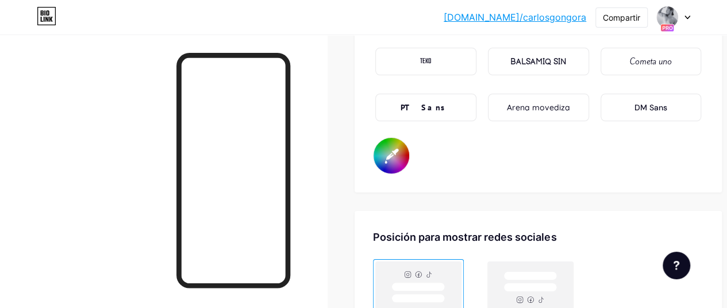
click at [402, 152] on input "#ffffff" at bounding box center [391, 156] width 36 height 36
type input "#030303"
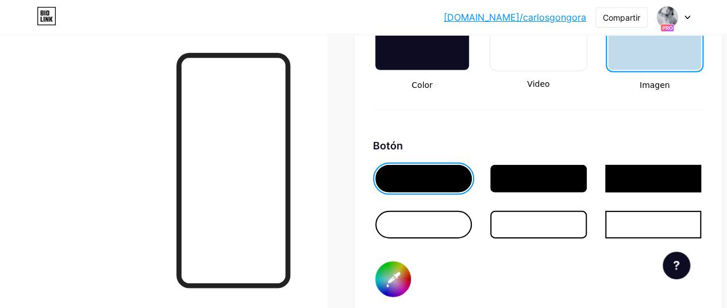
scroll to position [1676, 0]
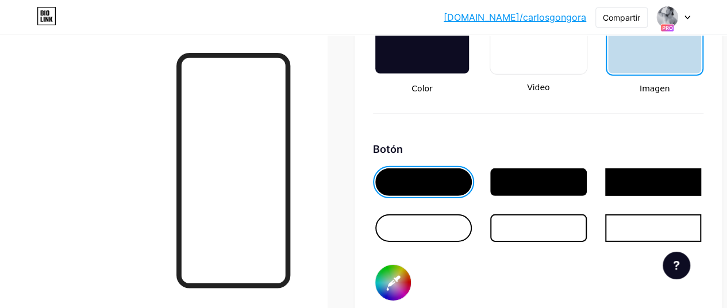
click at [392, 288] on input "#000000" at bounding box center [393, 283] width 36 height 36
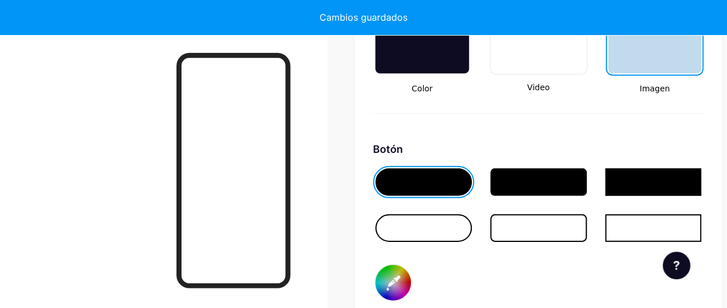
type input "#ffffff"
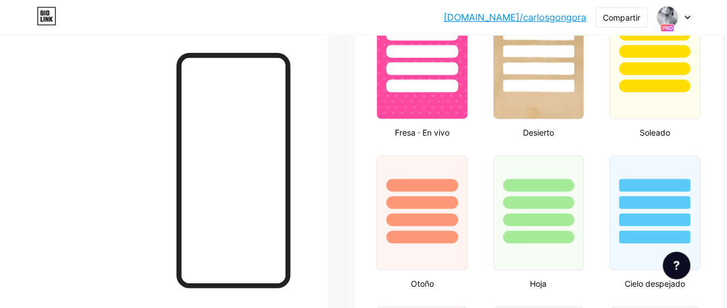
scroll to position [153, 0]
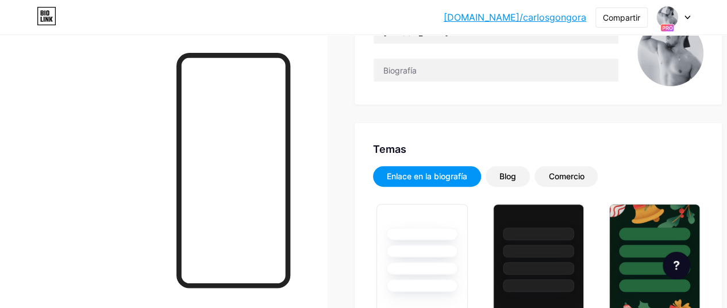
click at [683, 63] on img at bounding box center [670, 53] width 66 height 66
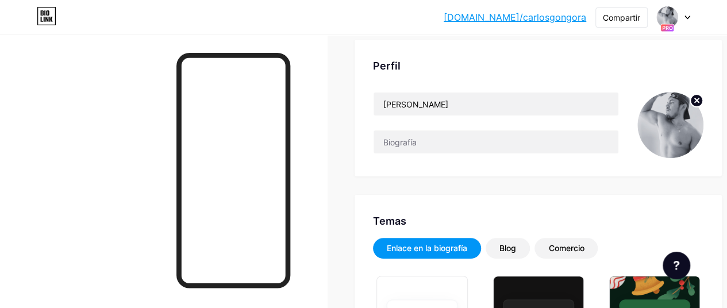
click at [698, 99] on icon at bounding box center [696, 100] width 4 height 4
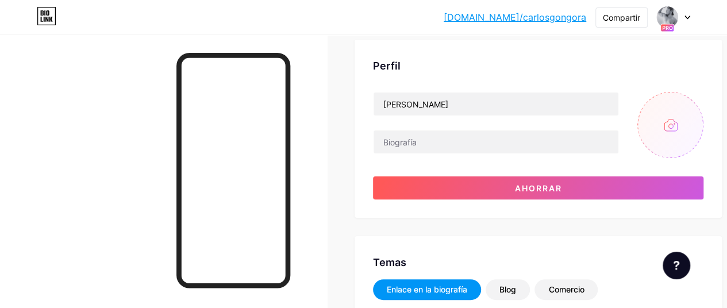
click at [683, 121] on input "file" at bounding box center [670, 125] width 66 height 66
type input "C:\fakepath\mia.png"
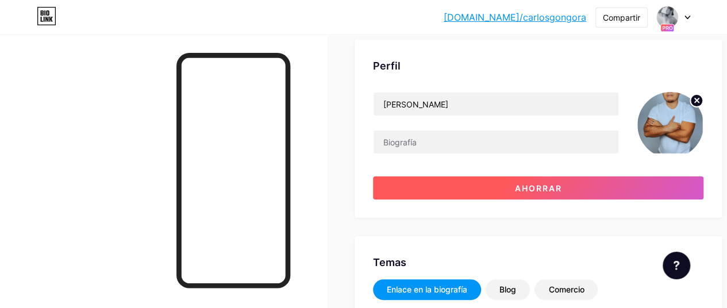
click at [451, 183] on button "Ahorrar" at bounding box center [538, 187] width 330 height 23
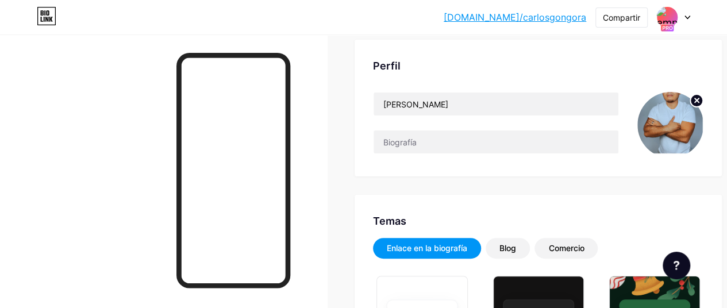
click at [700, 102] on circle at bounding box center [696, 100] width 13 height 13
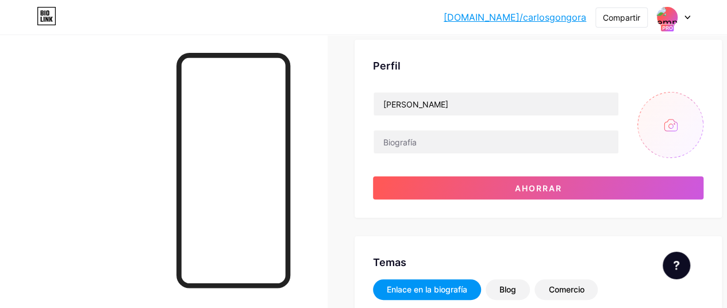
click at [675, 122] on input "file" at bounding box center [670, 125] width 66 height 66
type input "C:\fakepath\mia.png"
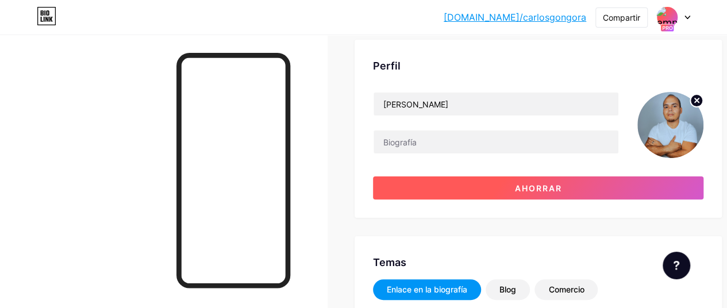
click at [609, 192] on button "Ahorrar" at bounding box center [538, 187] width 330 height 23
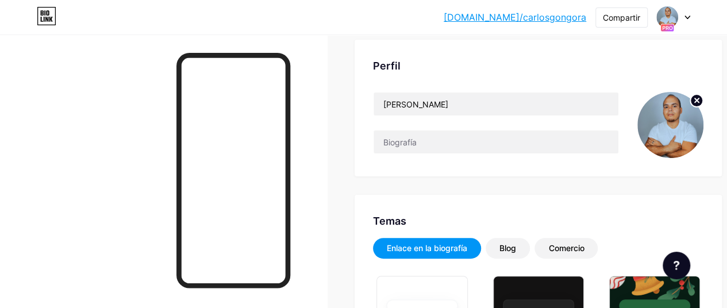
click at [101, 152] on div at bounding box center [163, 188] width 327 height 308
click at [103, 150] on div at bounding box center [163, 188] width 327 height 308
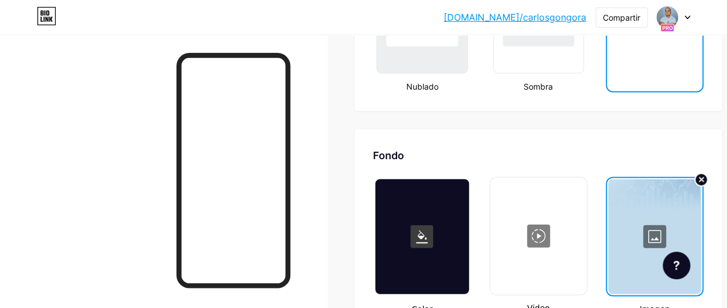
scroll to position [1462, 0]
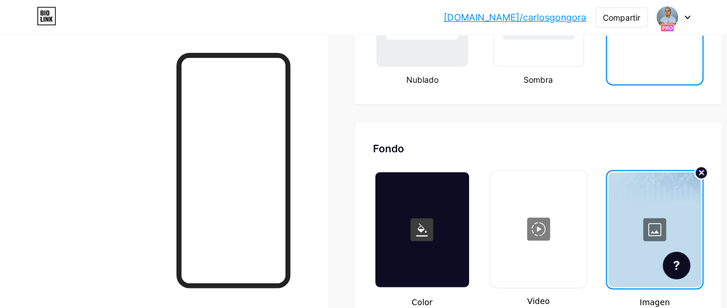
click at [656, 225] on div at bounding box center [654, 229] width 93 height 115
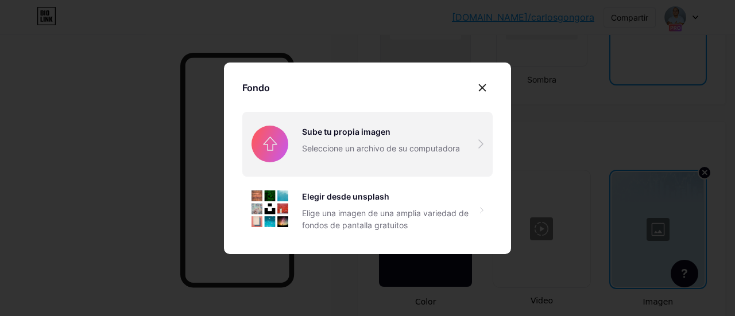
click at [323, 135] on input "file" at bounding box center [367, 144] width 250 height 64
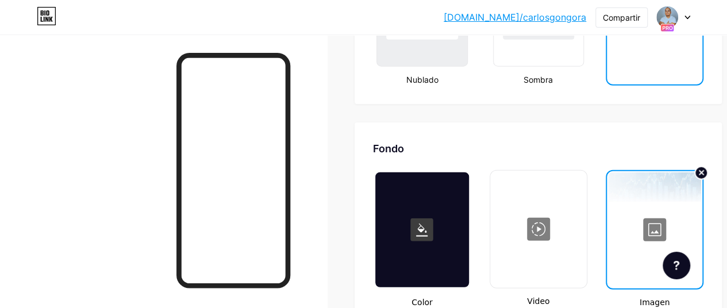
click at [666, 234] on div at bounding box center [654, 229] width 93 height 115
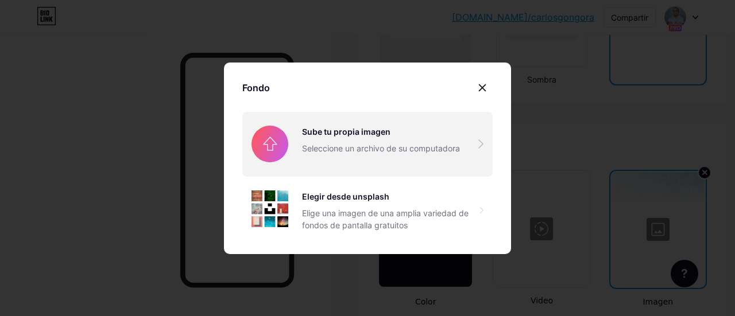
click at [395, 130] on input "file" at bounding box center [367, 144] width 250 height 64
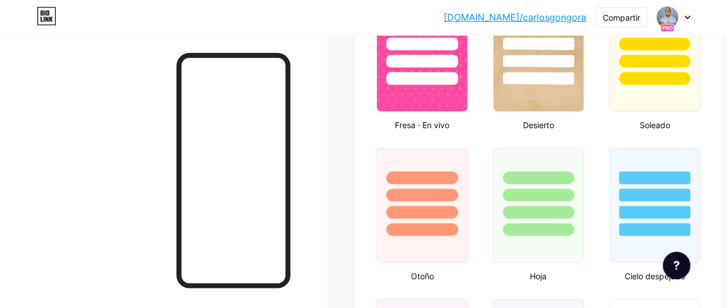
scroll to position [0, 0]
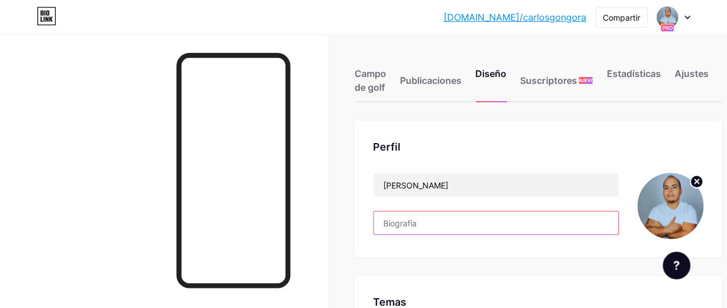
click at [441, 218] on input "text" at bounding box center [495, 222] width 245 height 23
paste input "🚀 Ayudo a emprendedores a crecer sus negocios 📈 Estrategias claras para vender …"
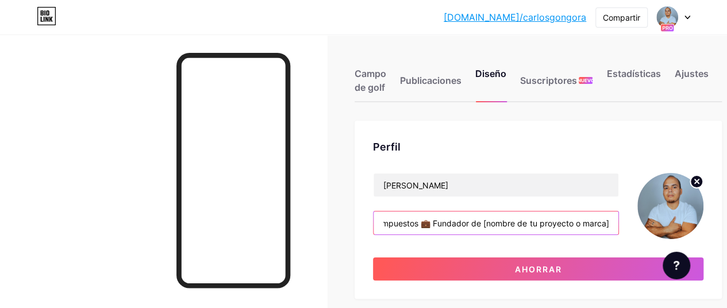
drag, startPoint x: 612, startPoint y: 223, endPoint x: 489, endPoint y: 219, distance: 123.5
click at [489, 219] on input "🚀 Ayudo a emprendedores a crecer sus negocios 📈 Estrategias claras para vender …" at bounding box center [495, 222] width 245 height 23
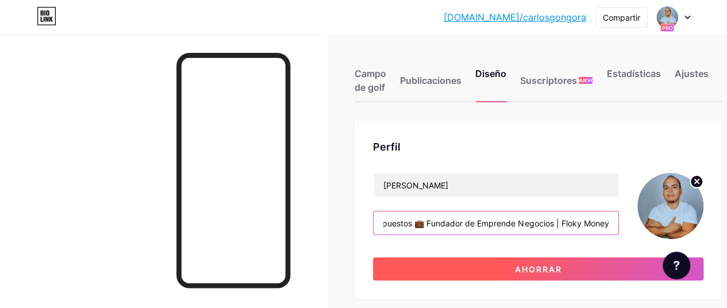
type input "🚀 Ayudo a emprendedores a crecer sus negocios 📈 Estrategias claras para vender …"
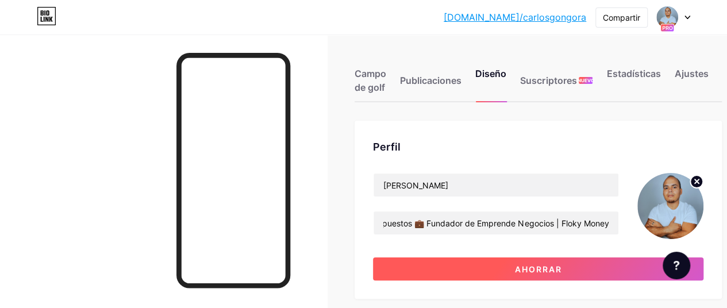
scroll to position [0, 0]
click at [470, 264] on button "Ahorrar" at bounding box center [538, 268] width 330 height 23
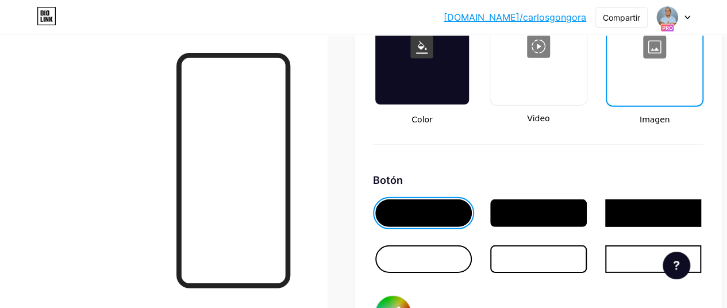
scroll to position [1687, 0]
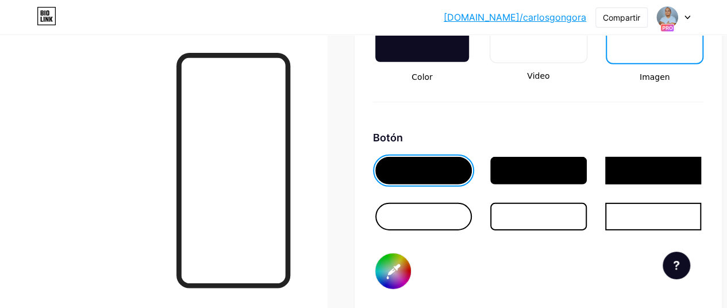
click at [394, 275] on input "#ffffff" at bounding box center [393, 271] width 36 height 36
type input "#f0ede6"
click at [359, 231] on div "Fondo Color Video Imagen Botón #f0ede6 Fuente Enterrar Poppins EB Garamond TEKO…" at bounding box center [537, 226] width 367 height 658
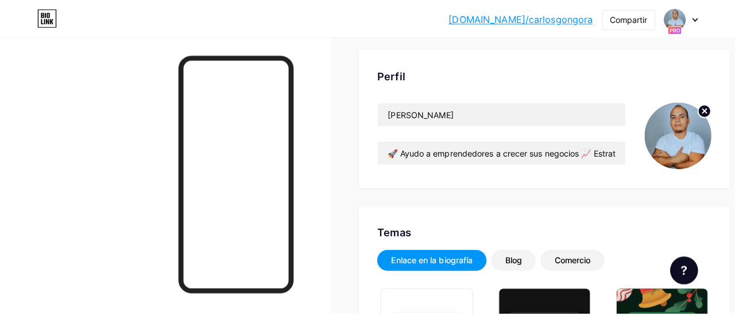
scroll to position [0, 0]
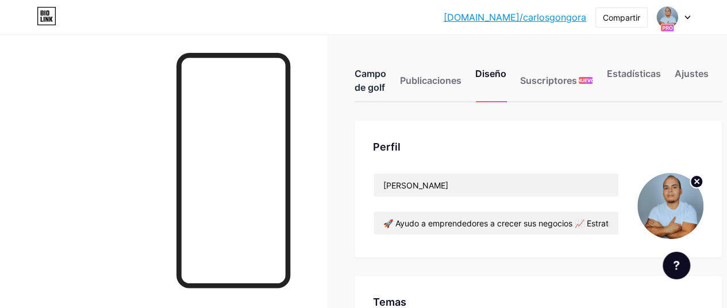
click at [364, 72] on font "Campo de golf" at bounding box center [370, 80] width 32 height 25
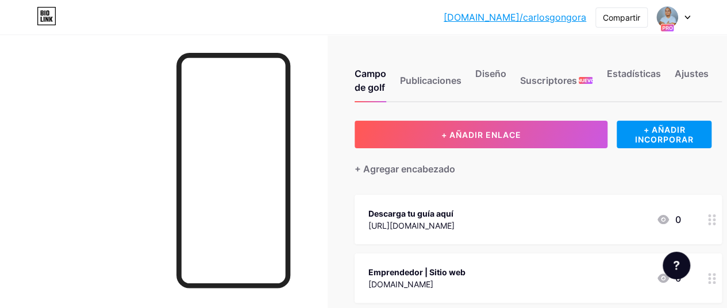
click at [454, 217] on div "Descarga tu guía aquí" at bounding box center [411, 213] width 86 height 12
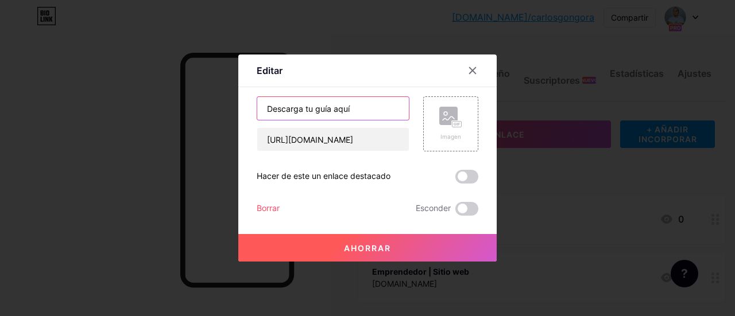
drag, startPoint x: 367, startPoint y: 114, endPoint x: 221, endPoint y: 112, distance: 146.5
click at [221, 112] on div "Editar Contenido YouTube Reproduce videos de YouTube sin salir de tu página. AG…" at bounding box center [367, 158] width 735 height 316
paste input "📥 Descarga mi guía GRATIS para emprender con éxito"
type input "📥 Descarga mi guía GRATIS para emprender con éxito"
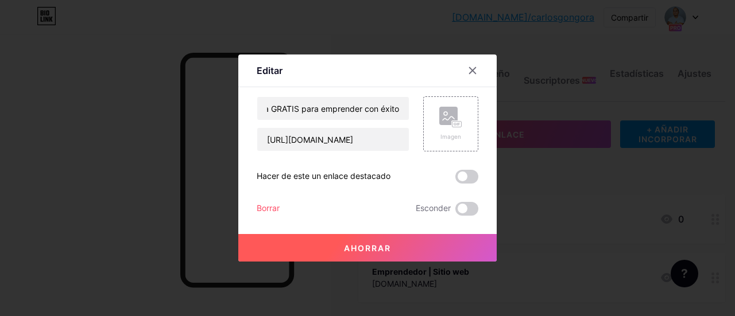
click at [364, 247] on font "Ahorrar" at bounding box center [367, 249] width 47 height 10
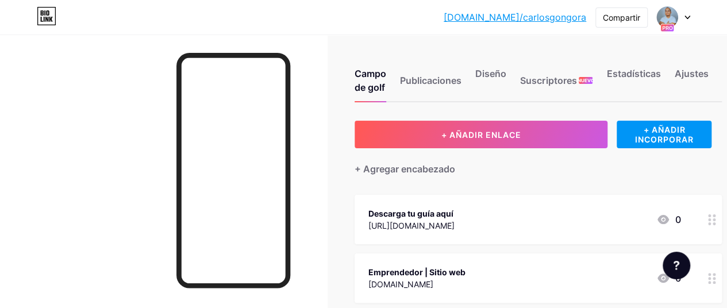
click at [566, 267] on div "Emprendedor | Sitio web [DOMAIN_NAME] 0" at bounding box center [524, 278] width 312 height 26
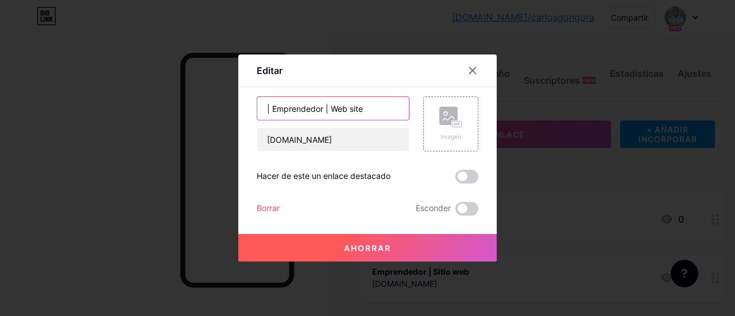
drag, startPoint x: 369, startPoint y: 109, endPoint x: 215, endPoint y: 109, distance: 153.4
click at [215, 109] on div "Editar Contenido YouTube Reproduce videos de YouTube sin salir de tu página. AG…" at bounding box center [367, 158] width 735 height 316
paste input "Descubre mis servicios"
type input "Descubre mis servicios"
click at [142, 164] on div at bounding box center [367, 158] width 735 height 316
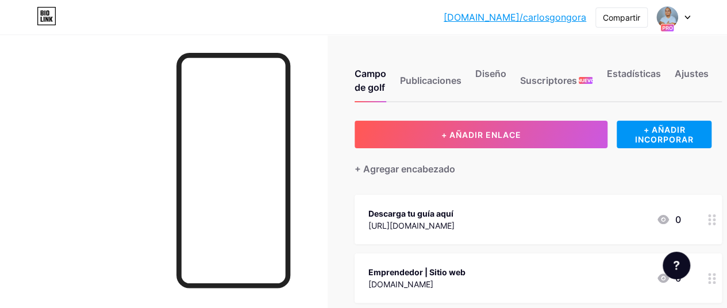
click at [438, 268] on font "Emprendedor | Sitio web" at bounding box center [416, 272] width 97 height 10
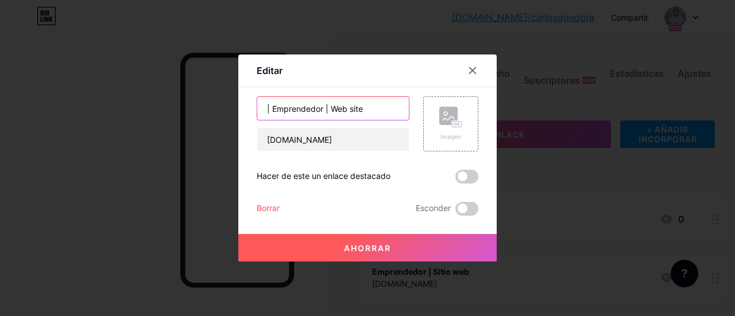
drag, startPoint x: 346, startPoint y: 109, endPoint x: 185, endPoint y: 109, distance: 161.4
click at [185, 109] on div "Editar Contenido YouTube Reproduce videos de YouTube sin salir de tu página. AG…" at bounding box center [367, 158] width 735 height 316
paste input "Descubre mis servicios"
type input "Descubre mis servicios"
drag, startPoint x: 358, startPoint y: 245, endPoint x: 345, endPoint y: 238, distance: 14.6
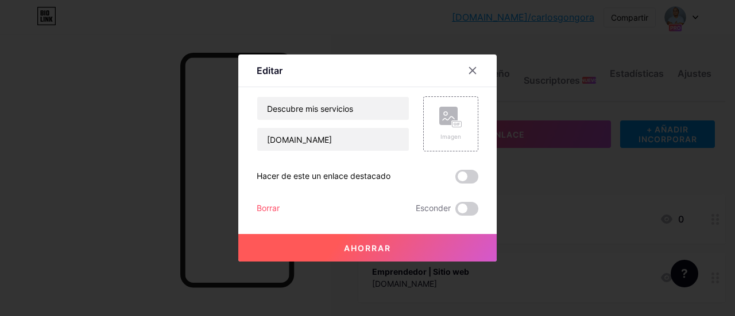
click at [357, 245] on font "Ahorrar" at bounding box center [367, 249] width 47 height 10
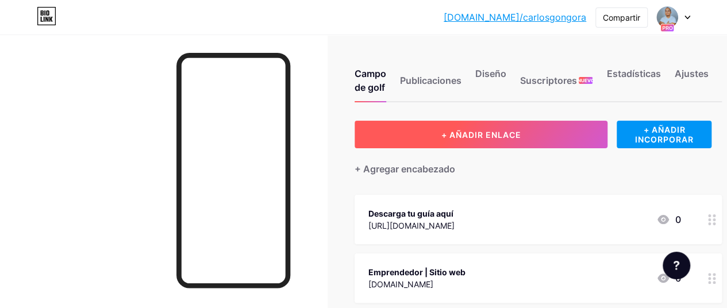
click at [456, 144] on button "+ AÑADIR ENLACE" at bounding box center [480, 135] width 253 height 28
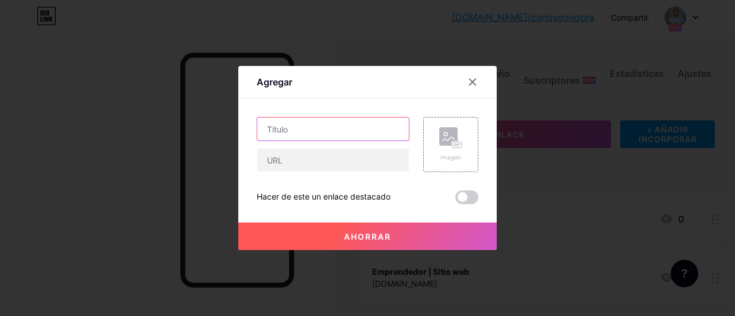
click at [337, 133] on input "text" at bounding box center [333, 129] width 152 height 23
paste input "🎓 Aprende mis estrategias paso a paso"
type input "🎓 Aprende mis estrategias paso a paso"
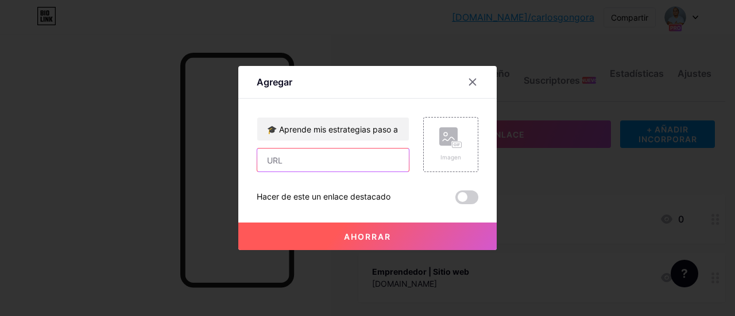
click at [335, 160] on input "text" at bounding box center [333, 160] width 152 height 23
paste input "[URL][DOMAIN_NAME]"
type input "[URL][DOMAIN_NAME]"
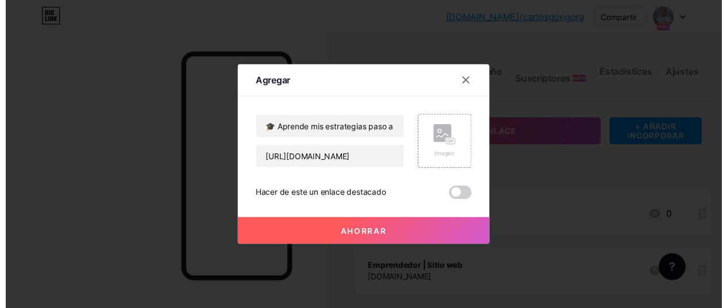
scroll to position [0, 0]
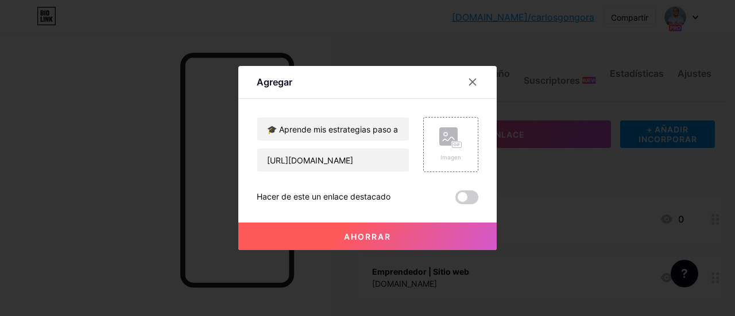
click at [362, 233] on font "Ahorrar" at bounding box center [367, 237] width 47 height 10
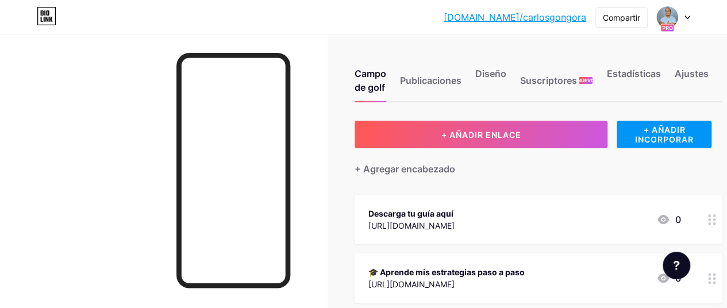
click at [686, 18] on icon at bounding box center [687, 17] width 5 height 3
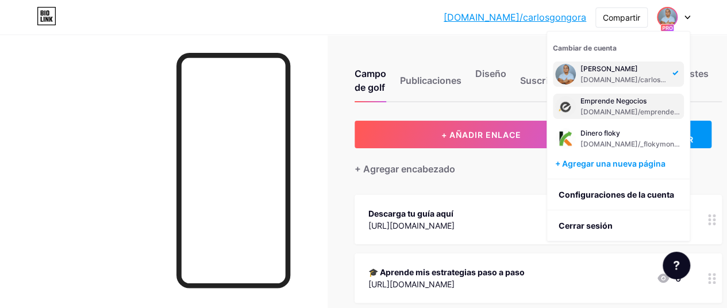
click at [594, 110] on font "[DOMAIN_NAME]/emprendetusnegocios" at bounding box center [646, 111] width 133 height 9
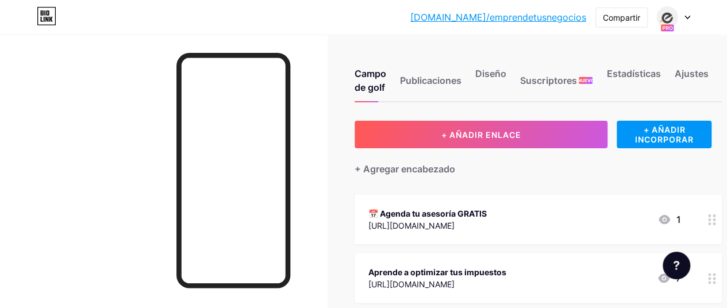
click at [454, 222] on font "[URL][DOMAIN_NAME]" at bounding box center [411, 226] width 86 height 10
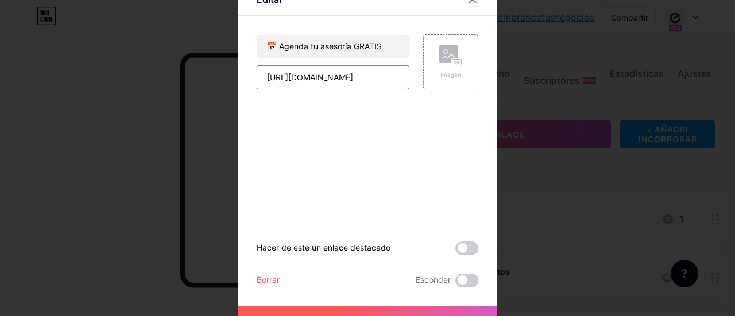
click at [349, 83] on input "[URL][DOMAIN_NAME]" at bounding box center [333, 77] width 152 height 23
click at [349, 82] on input "[URL][DOMAIN_NAME]" at bounding box center [333, 77] width 152 height 23
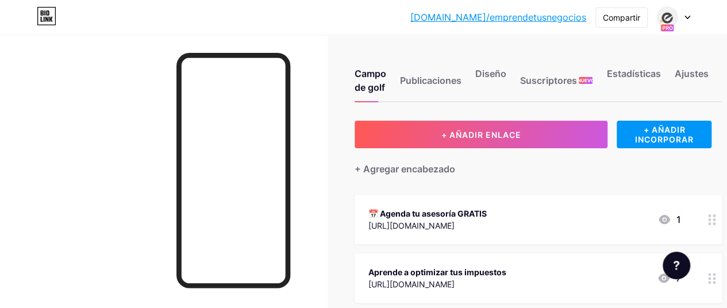
click at [686, 16] on icon at bounding box center [687, 18] width 6 height 4
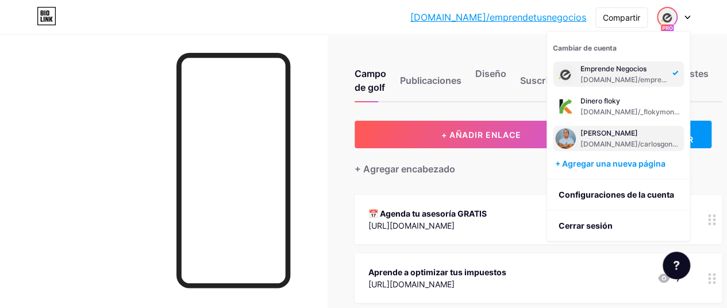
click at [592, 132] on font "[PERSON_NAME]" at bounding box center [608, 133] width 57 height 9
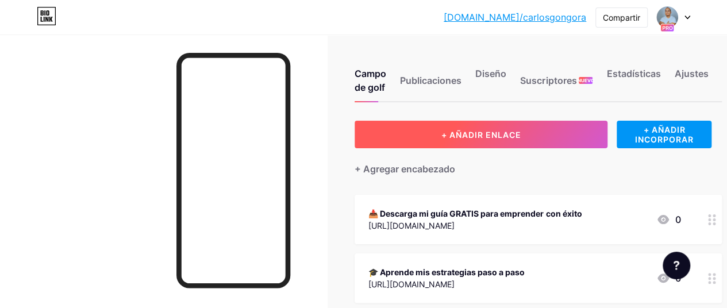
click at [533, 134] on button "+ AÑADIR ENLACE" at bounding box center [480, 135] width 253 height 28
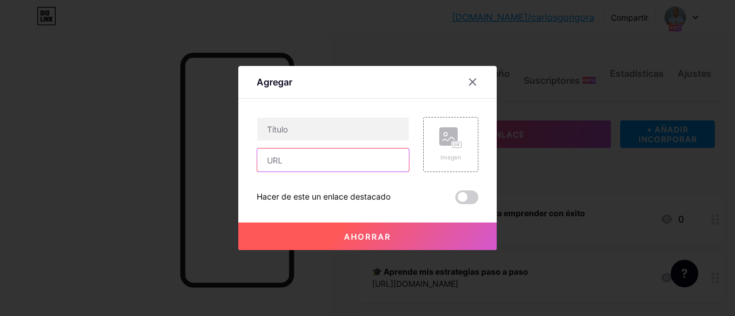
click at [322, 161] on input "text" at bounding box center [333, 160] width 152 height 23
paste input "[URL][DOMAIN_NAME]"
type input "[URL][DOMAIN_NAME]"
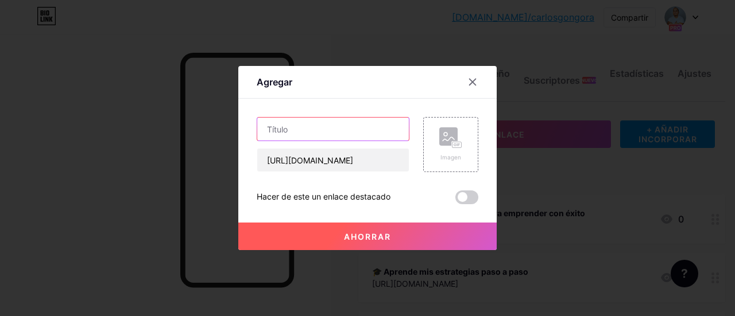
click at [302, 134] on input "text" at bounding box center [333, 129] width 152 height 23
paste input "📅 Agenda tu asesoría personalizada"
type input "📅 Agenda tu asesoría personalizada"
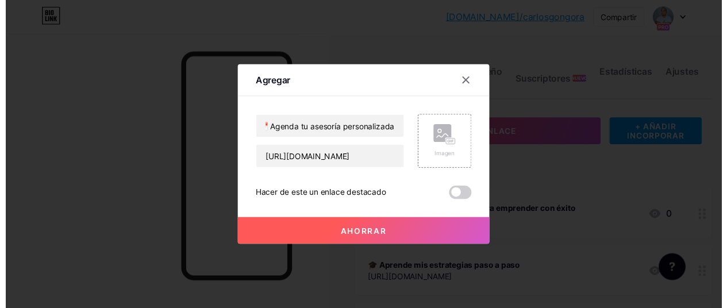
scroll to position [0, 0]
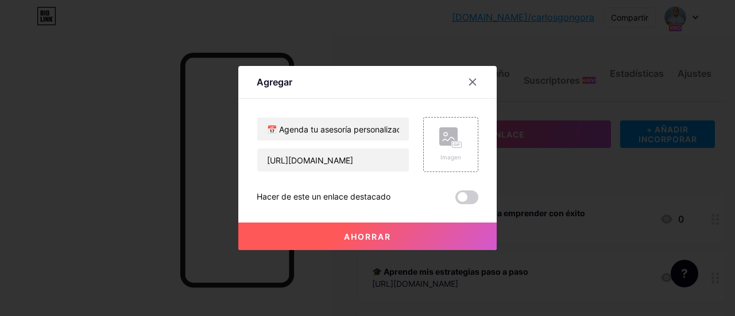
click at [349, 242] on button "Ahorrar" at bounding box center [367, 237] width 258 height 28
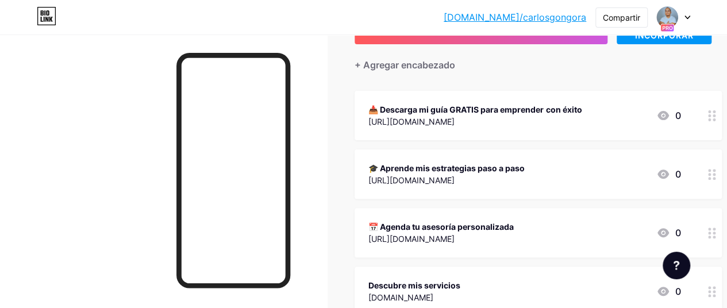
scroll to position [106, 0]
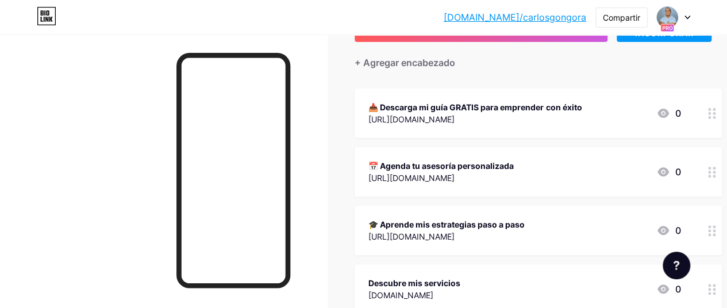
click at [521, 157] on div "📅 Agenda tu asesoría personalizada [URL][DOMAIN_NAME] 0" at bounding box center [537, 171] width 367 height 49
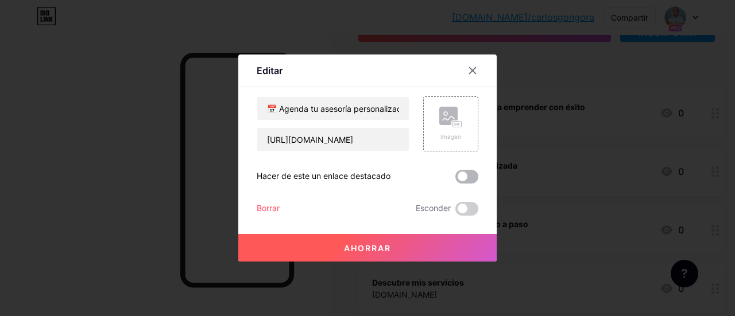
click at [457, 173] on span at bounding box center [466, 177] width 23 height 14
click at [455, 180] on input "checkbox" at bounding box center [455, 180] width 0 height 0
click at [344, 246] on font "Ahorrar" at bounding box center [367, 249] width 47 height 10
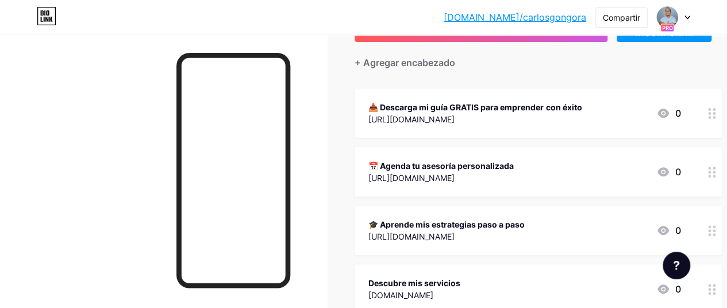
click at [74, 183] on div at bounding box center [163, 188] width 327 height 308
